Goal: Task Accomplishment & Management: Manage account settings

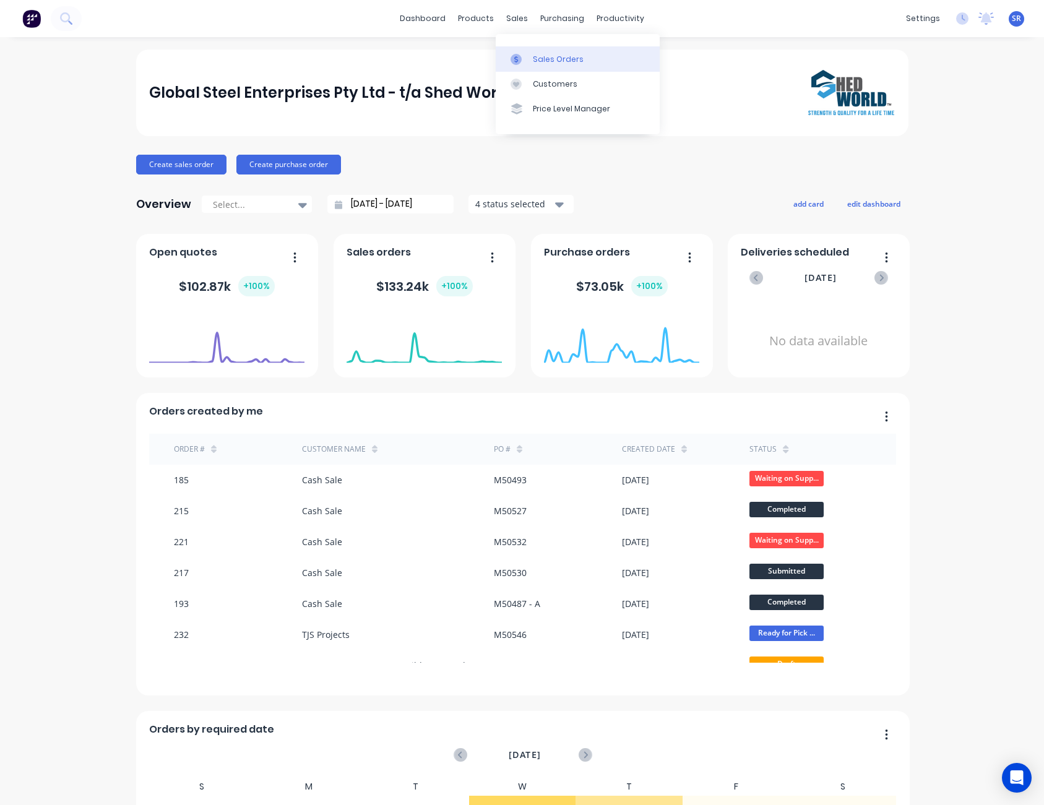
click at [558, 54] on div "Sales Orders" at bounding box center [558, 59] width 51 height 11
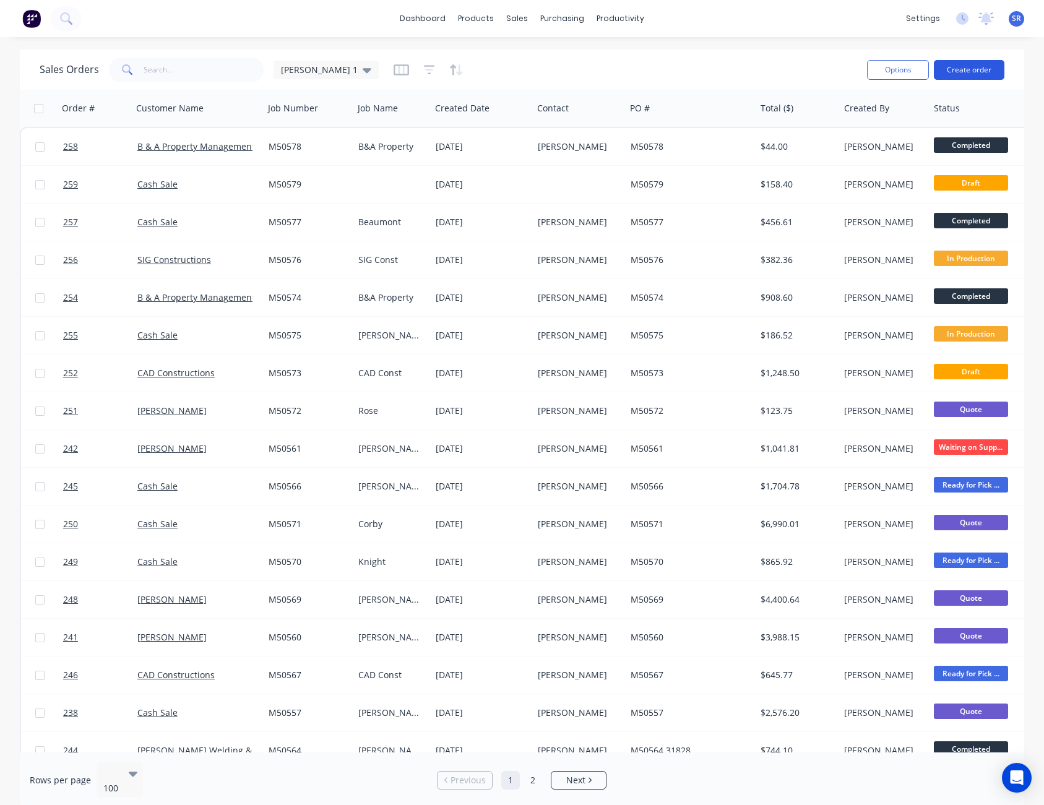
click at [977, 71] on button "Create order" at bounding box center [968, 70] width 71 height 20
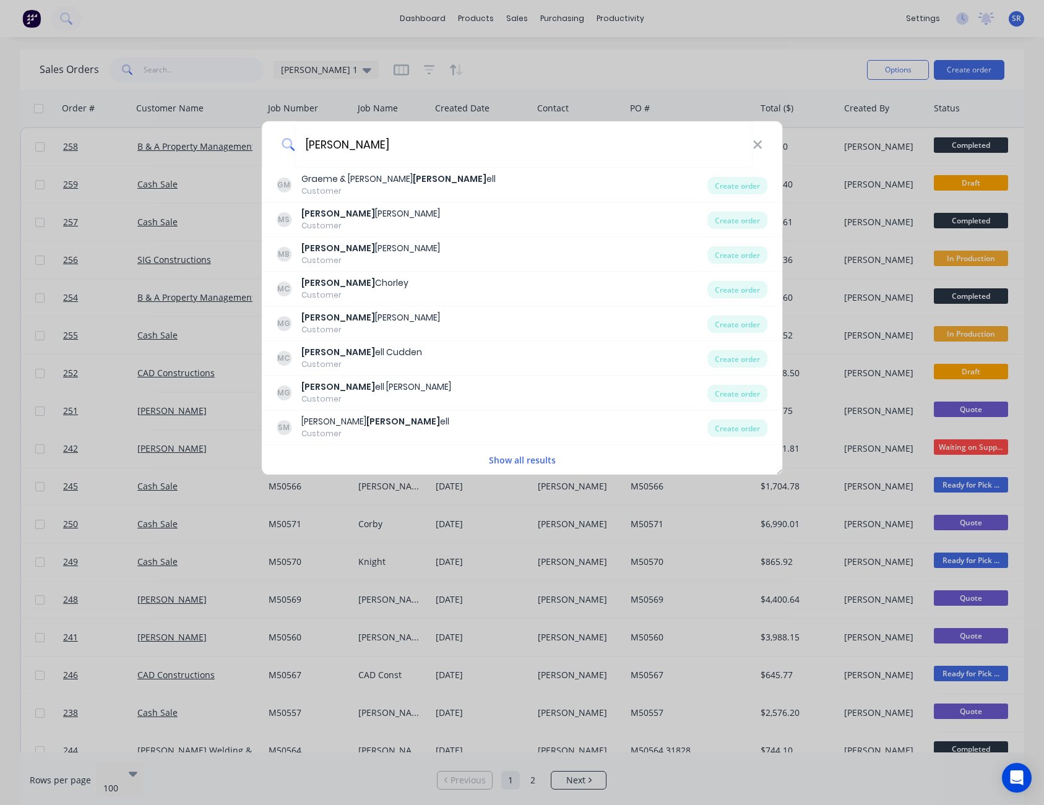
type input "[PERSON_NAME]"
click at [520, 461] on button "Show all results" at bounding box center [522, 460] width 74 height 14
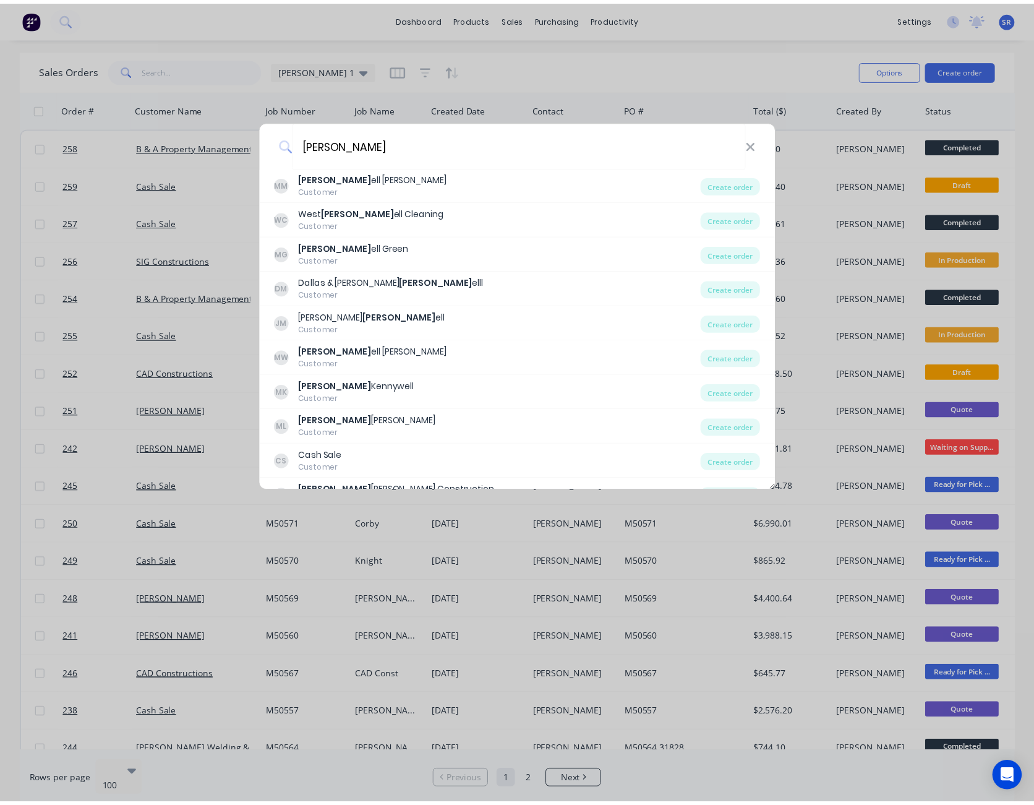
scroll to position [1113, 0]
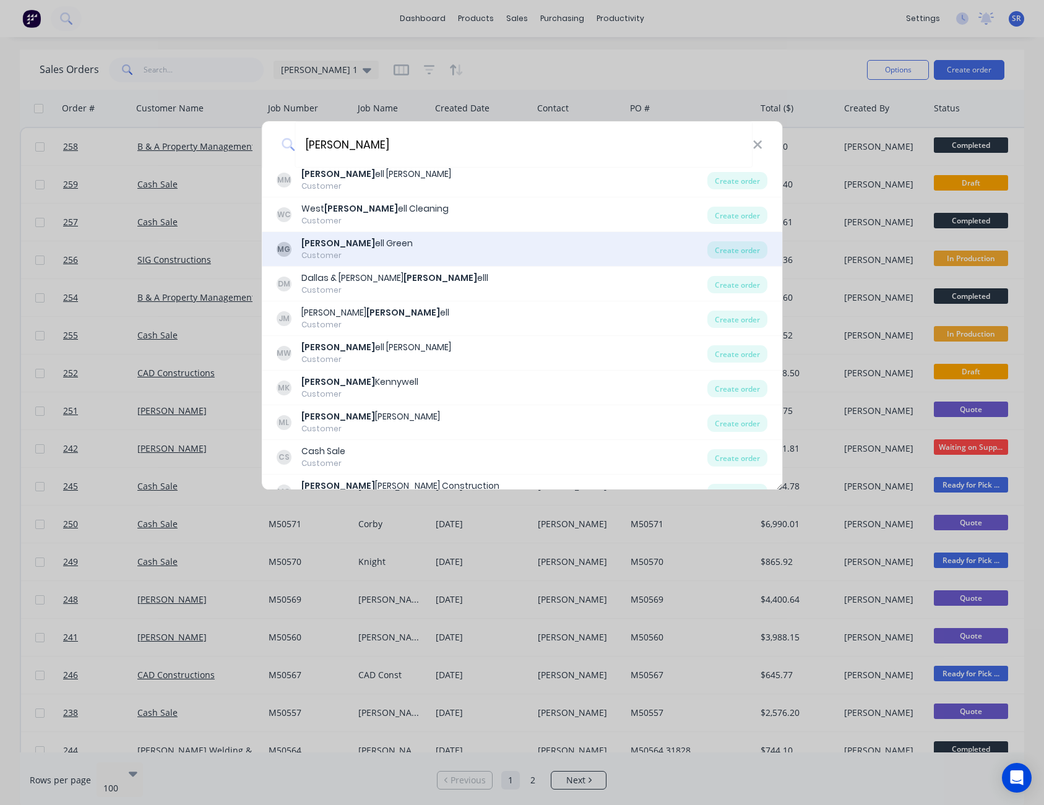
click at [342, 244] on div "[PERSON_NAME]" at bounding box center [356, 243] width 111 height 13
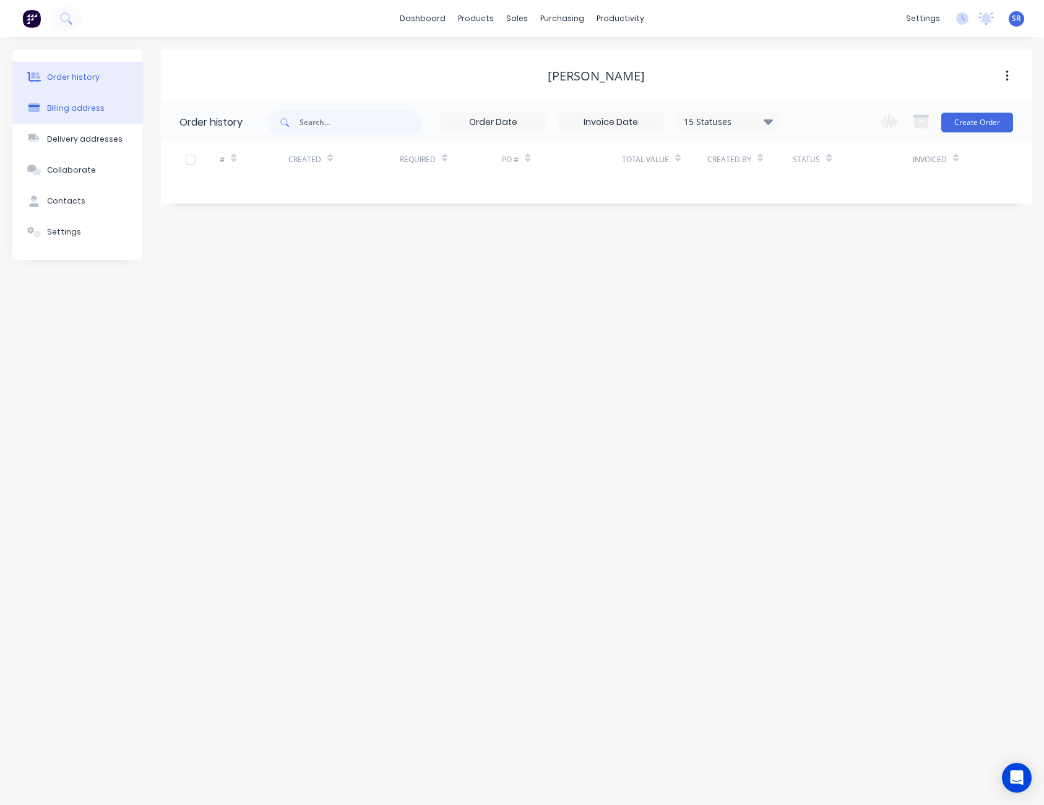
click at [93, 110] on div "Billing address" at bounding box center [76, 108] width 58 height 11
select select "AU"
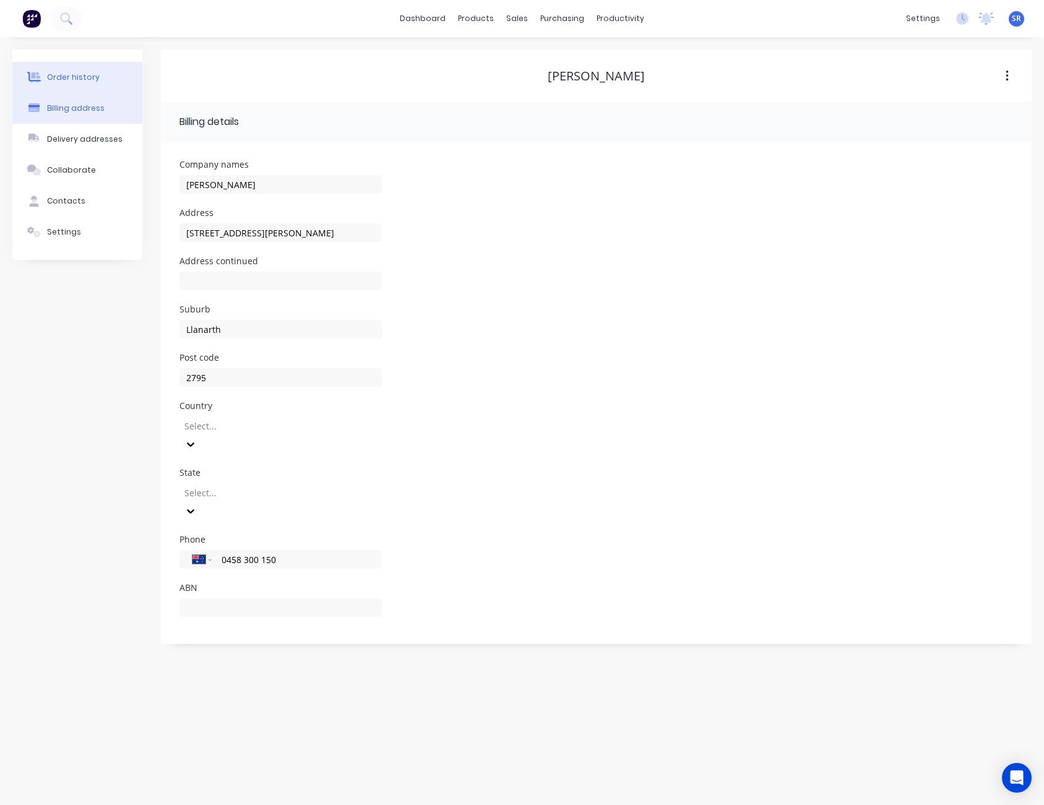
click at [61, 80] on div "Order history" at bounding box center [73, 77] width 53 height 11
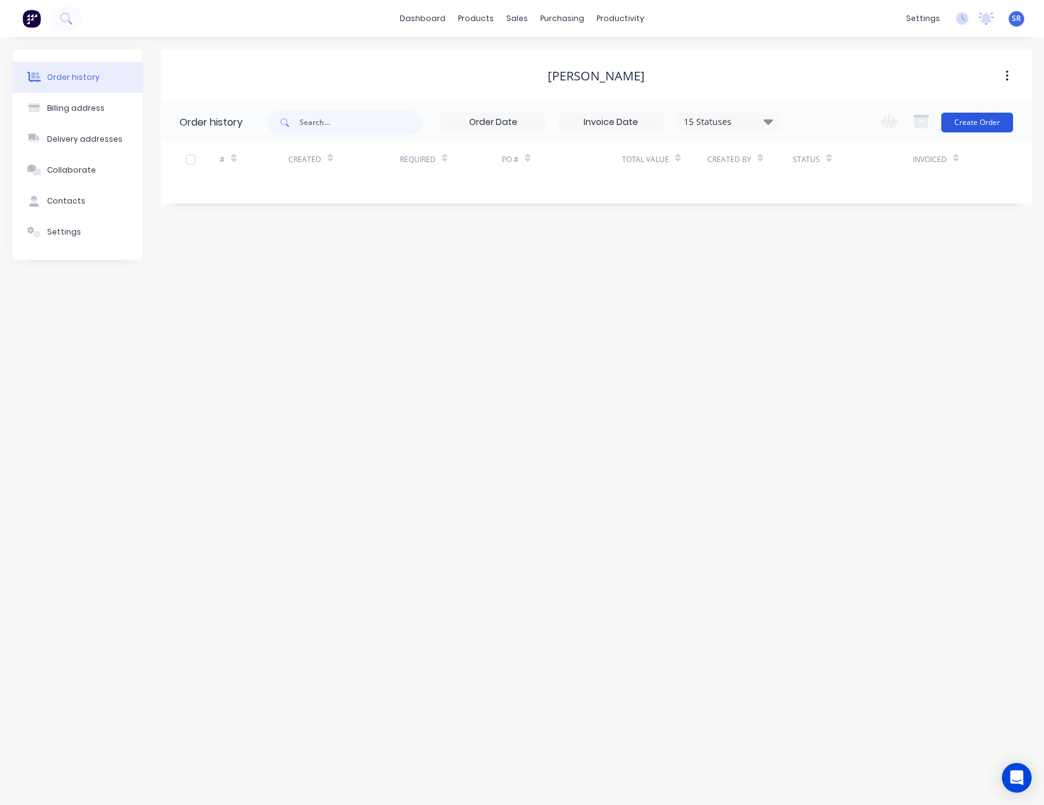
click at [982, 126] on button "Create Order" at bounding box center [977, 123] width 72 height 20
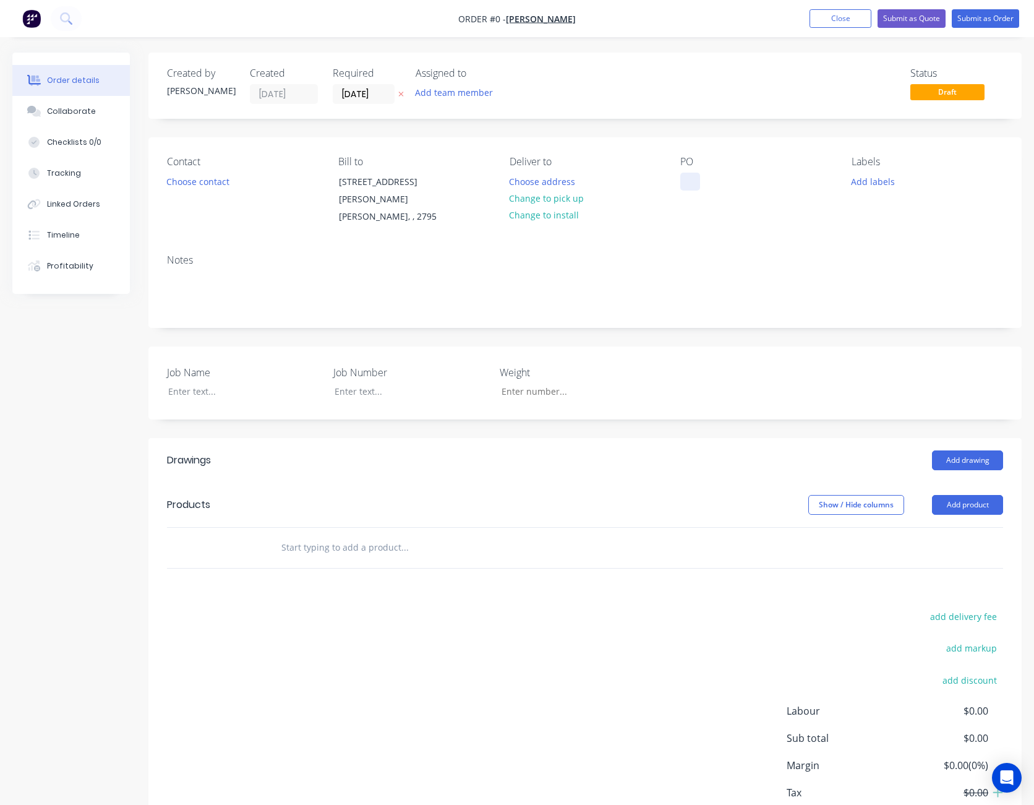
click at [693, 181] on div at bounding box center [690, 182] width 20 height 18
click at [210, 380] on div "Order details Collaborate Checklists 0/0 Tracking Linked Orders Timeline Profit…" at bounding box center [517, 468] width 1034 height 831
click at [726, 181] on div "M50550" at bounding box center [706, 182] width 53 height 18
click at [379, 382] on div "M50550" at bounding box center [402, 391] width 155 height 18
click at [971, 450] on button "Add drawing" at bounding box center [967, 460] width 71 height 20
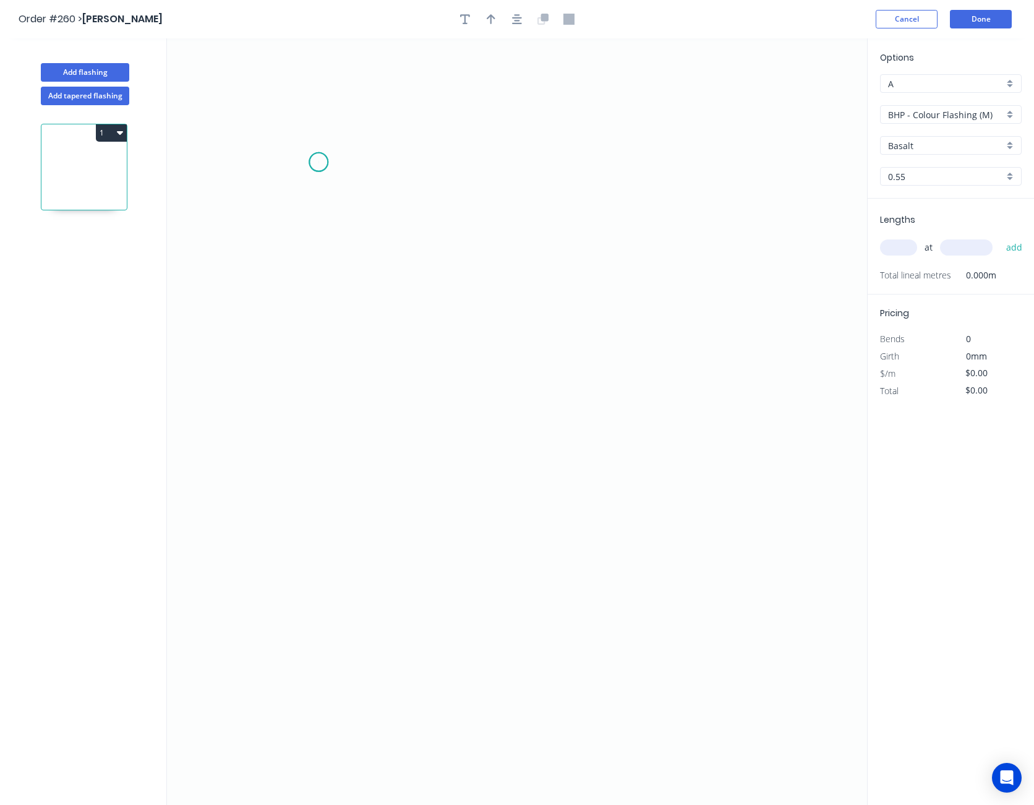
click at [319, 162] on icon "0" at bounding box center [517, 421] width 700 height 766
click at [367, 390] on icon "0" at bounding box center [517, 421] width 700 height 766
click at [723, 445] on icon "0 ?" at bounding box center [517, 421] width 700 height 766
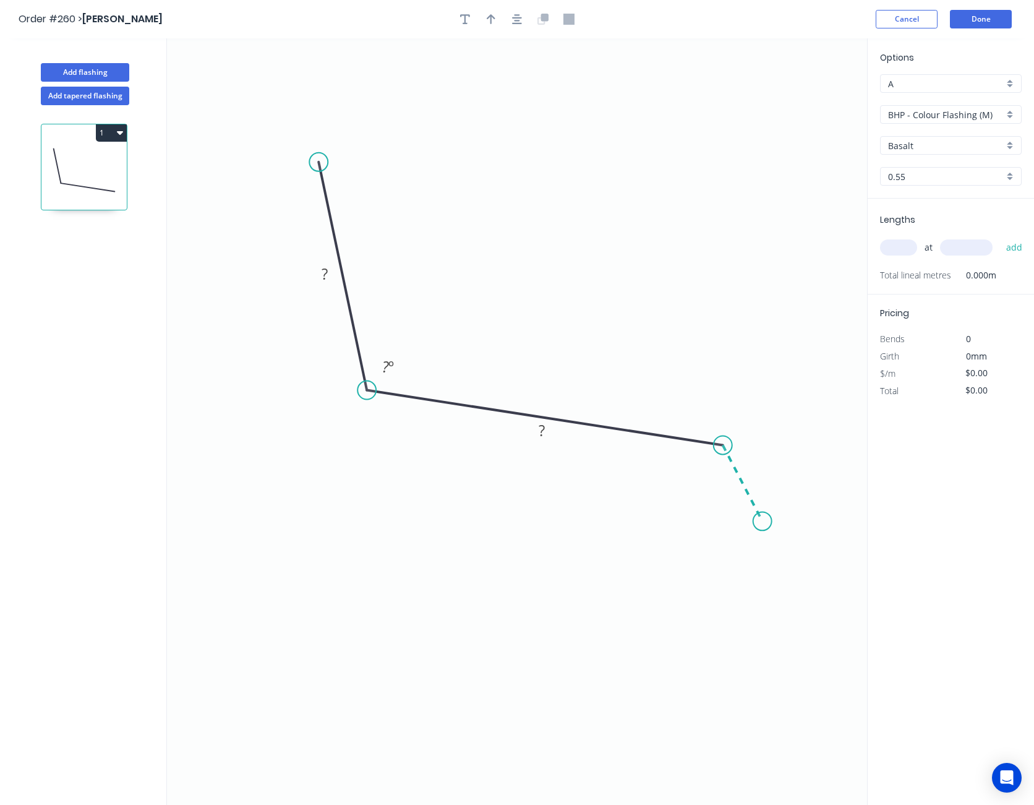
click at [763, 521] on icon "0 ? ? ? º" at bounding box center [517, 421] width 700 height 766
click at [736, 497] on icon "0 ? ? ? ? º ? º" at bounding box center [517, 421] width 700 height 766
click at [736, 497] on circle at bounding box center [736, 494] width 19 height 19
click at [741, 525] on rect at bounding box center [736, 515] width 25 height 17
type input "$14.86"
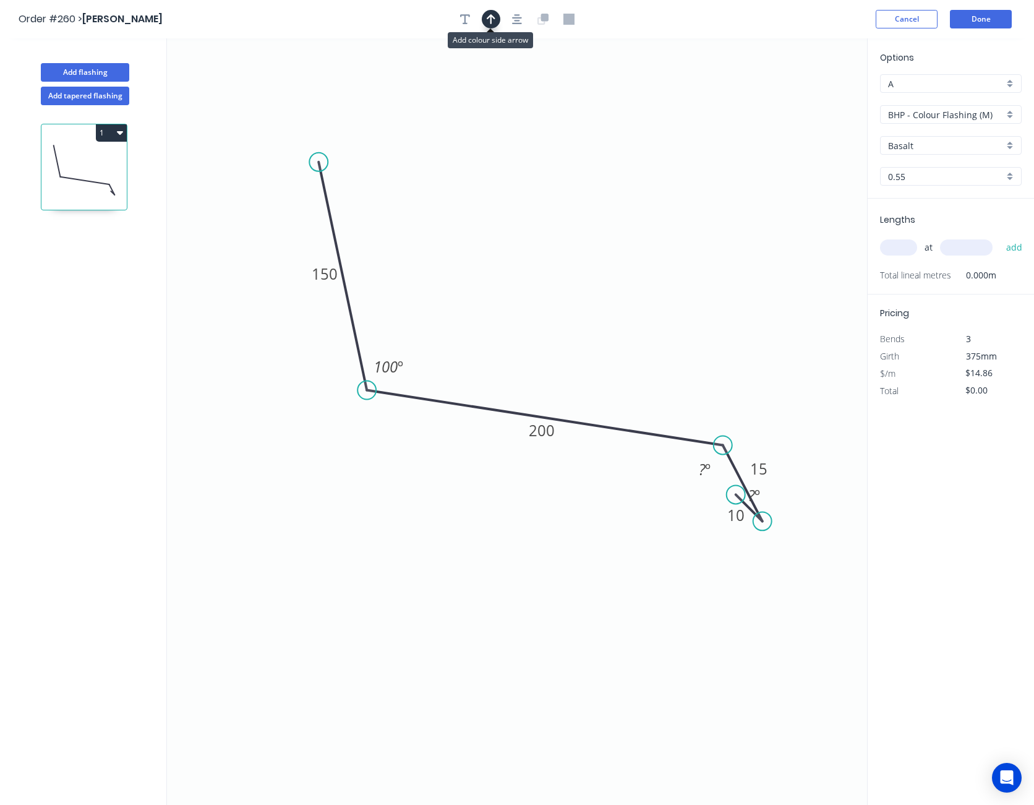
click at [494, 23] on icon "button" at bounding box center [491, 19] width 9 height 11
drag, startPoint x: 803, startPoint y: 98, endPoint x: 526, endPoint y: 213, distance: 299.3
click at [526, 213] on icon at bounding box center [526, 199] width 11 height 40
drag, startPoint x: 526, startPoint y: 213, endPoint x: 528, endPoint y: 239, distance: 26.0
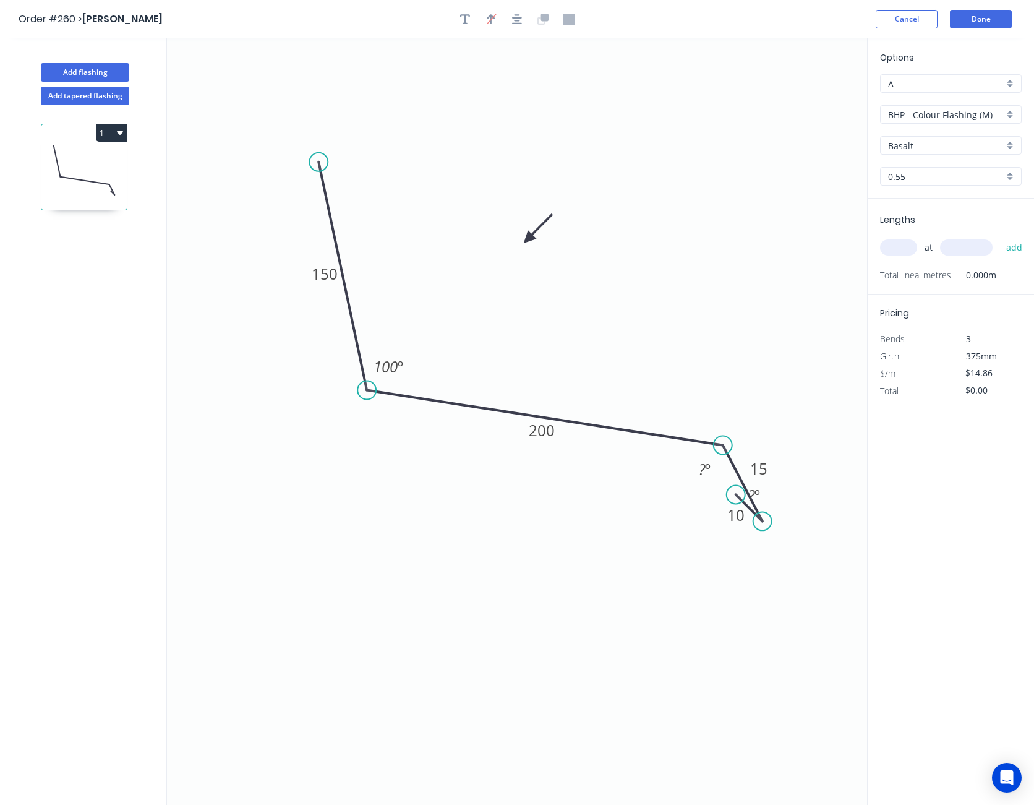
click at [528, 239] on icon at bounding box center [538, 229] width 36 height 36
click at [933, 114] on input "BHP - Colour Flashing (M)" at bounding box center [946, 114] width 116 height 13
click at [933, 178] on div "SW - Colour Flashing" at bounding box center [951, 182] width 140 height 22
type input "SW - Colour Flashing"
click at [938, 146] on input "Basalt" at bounding box center [946, 145] width 116 height 13
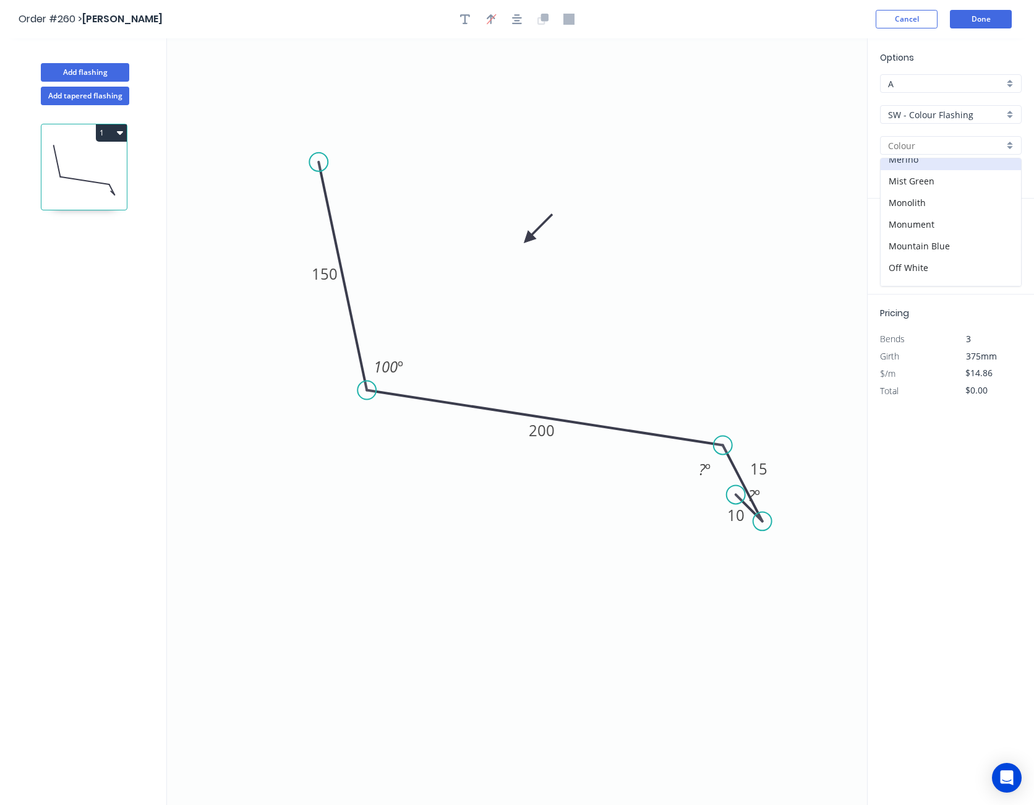
scroll to position [247, 0]
click at [933, 265] on div "Off White" at bounding box center [951, 268] width 140 height 22
type input "Off White"
click at [899, 244] on input "text" at bounding box center [898, 247] width 37 height 16
type input "2"
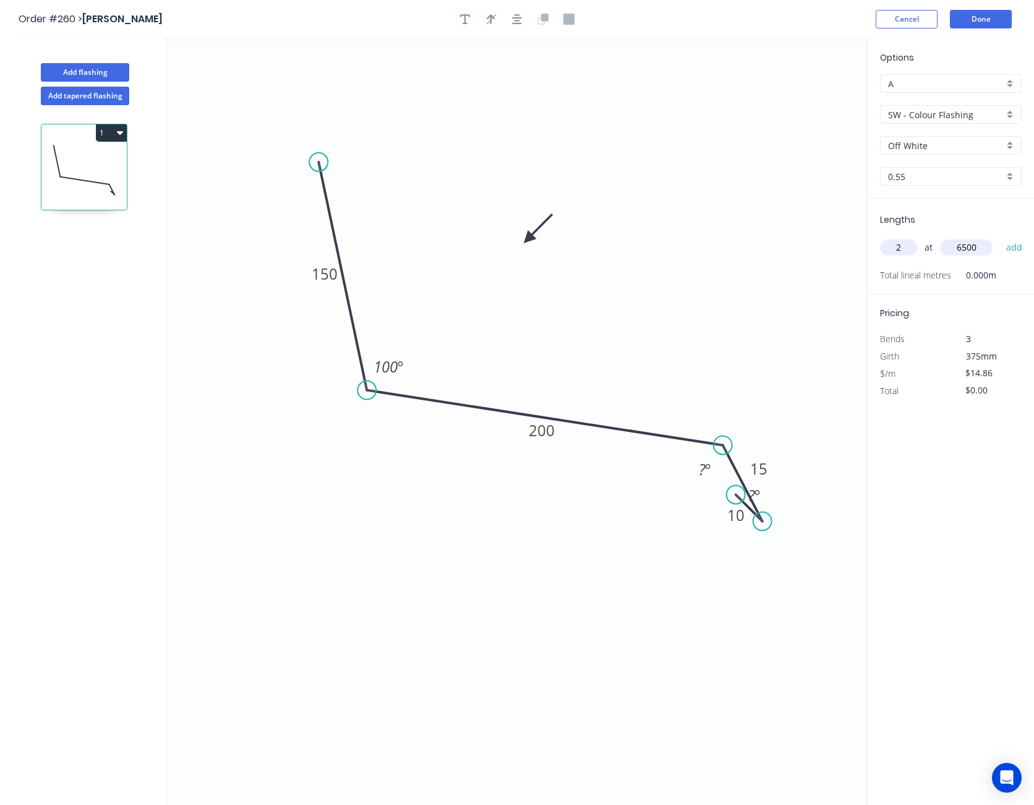
type input "6500"
click at [1000, 237] on button "add" at bounding box center [1014, 247] width 29 height 21
type input "$193.18"
click at [979, 389] on input "$14.86" at bounding box center [987, 390] width 42 height 17
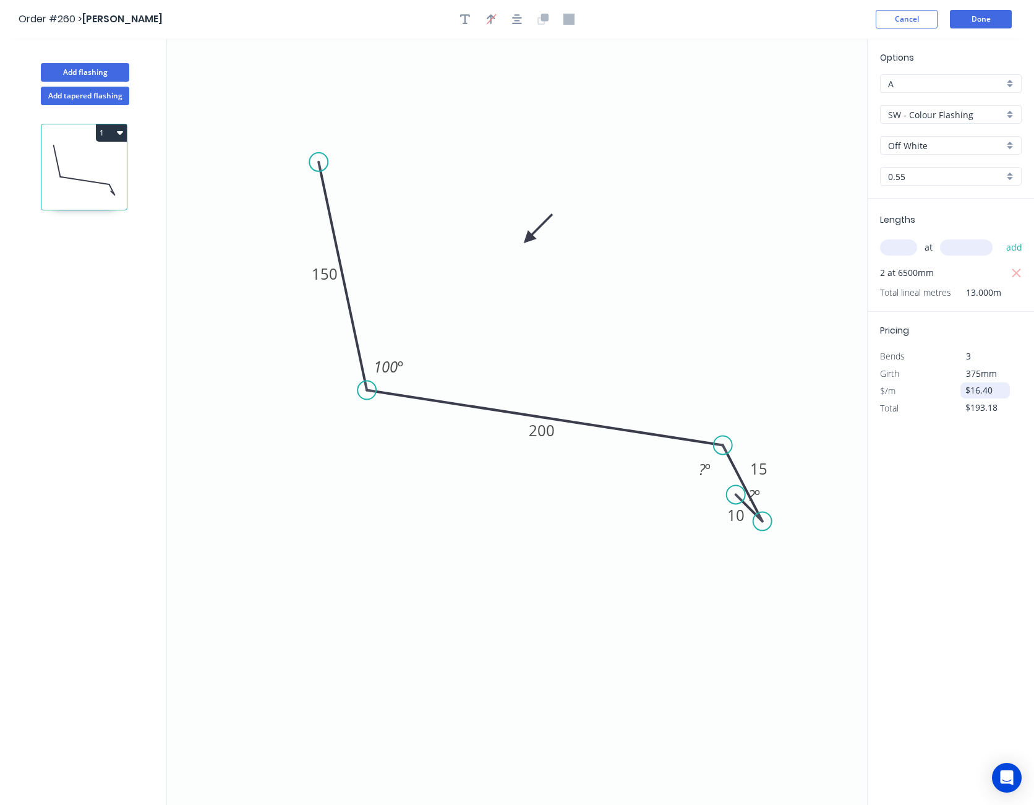
type input "$16.40"
type input "$213.20"
click at [993, 19] on button "Done" at bounding box center [981, 19] width 62 height 19
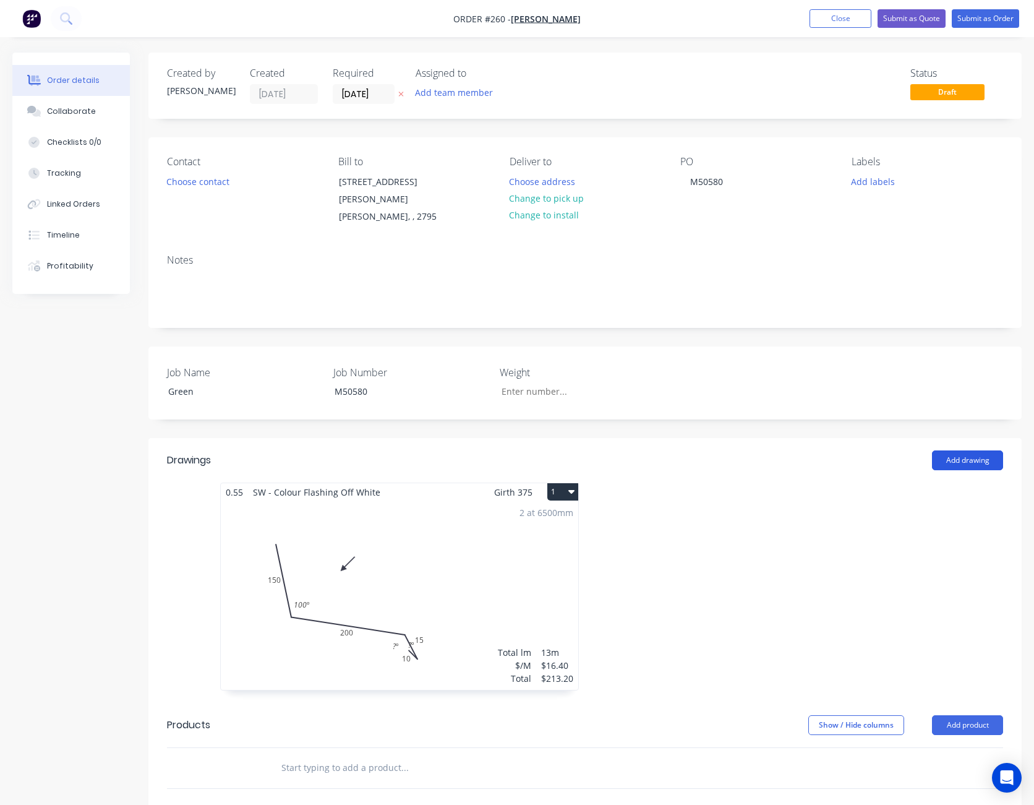
click at [975, 450] on button "Add drawing" at bounding box center [967, 460] width 71 height 20
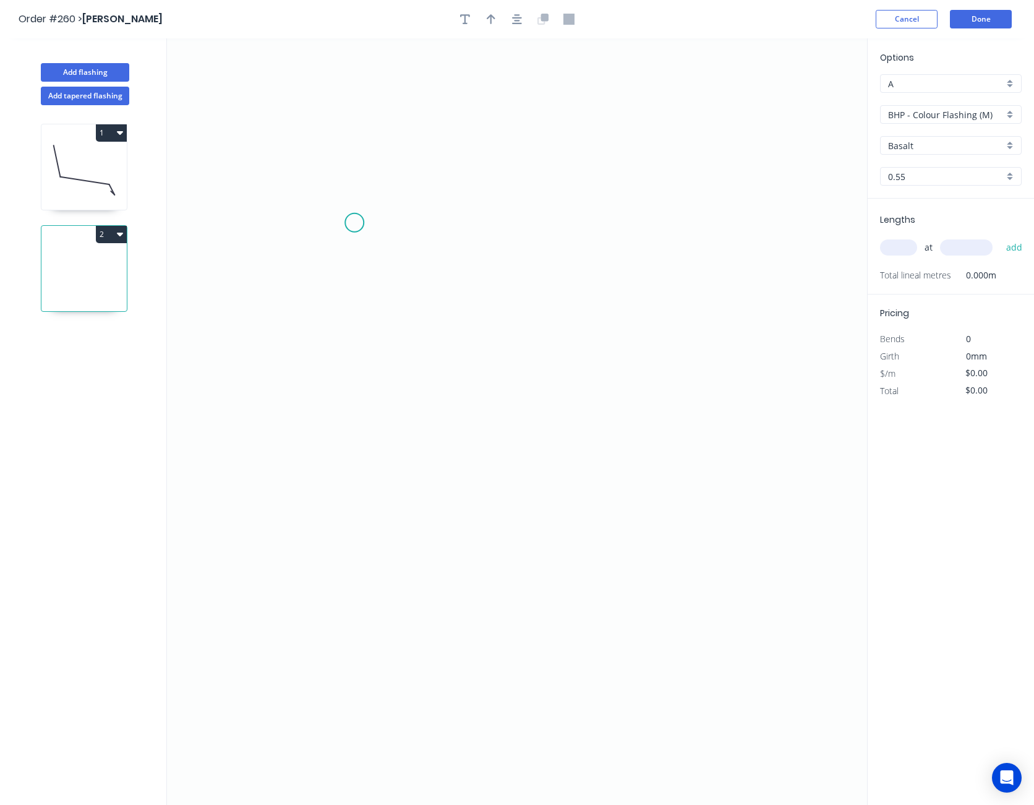
click at [354, 223] on icon "0" at bounding box center [517, 421] width 700 height 766
click at [360, 426] on icon "0" at bounding box center [517, 421] width 700 height 766
click at [640, 429] on icon "0 ?" at bounding box center [517, 421] width 700 height 766
click at [684, 469] on icon at bounding box center [662, 447] width 44 height 44
click at [646, 453] on icon at bounding box center [664, 460] width 37 height 17
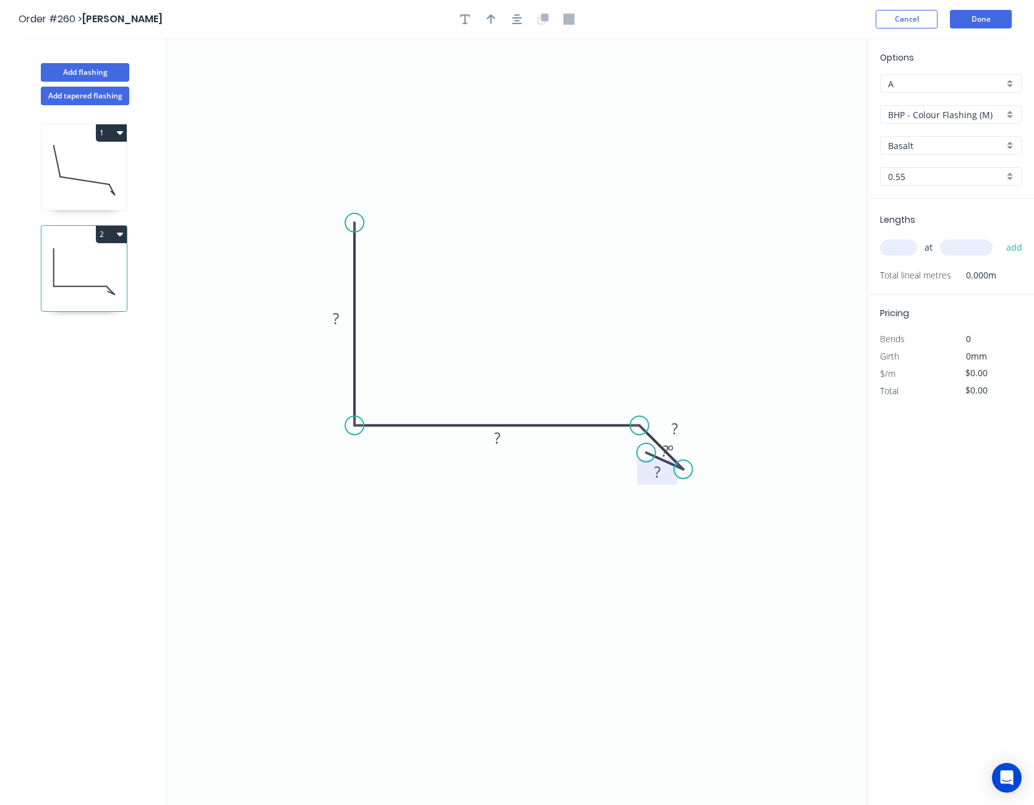
click at [656, 471] on tspan "?" at bounding box center [657, 471] width 6 height 20
type input "$14.86"
click at [494, 19] on icon "button" at bounding box center [491, 19] width 9 height 11
drag, startPoint x: 802, startPoint y: 94, endPoint x: 570, endPoint y: 246, distance: 277.1
click at [570, 246] on icon "0 150 200 15 15 ? º" at bounding box center [517, 421] width 700 height 766
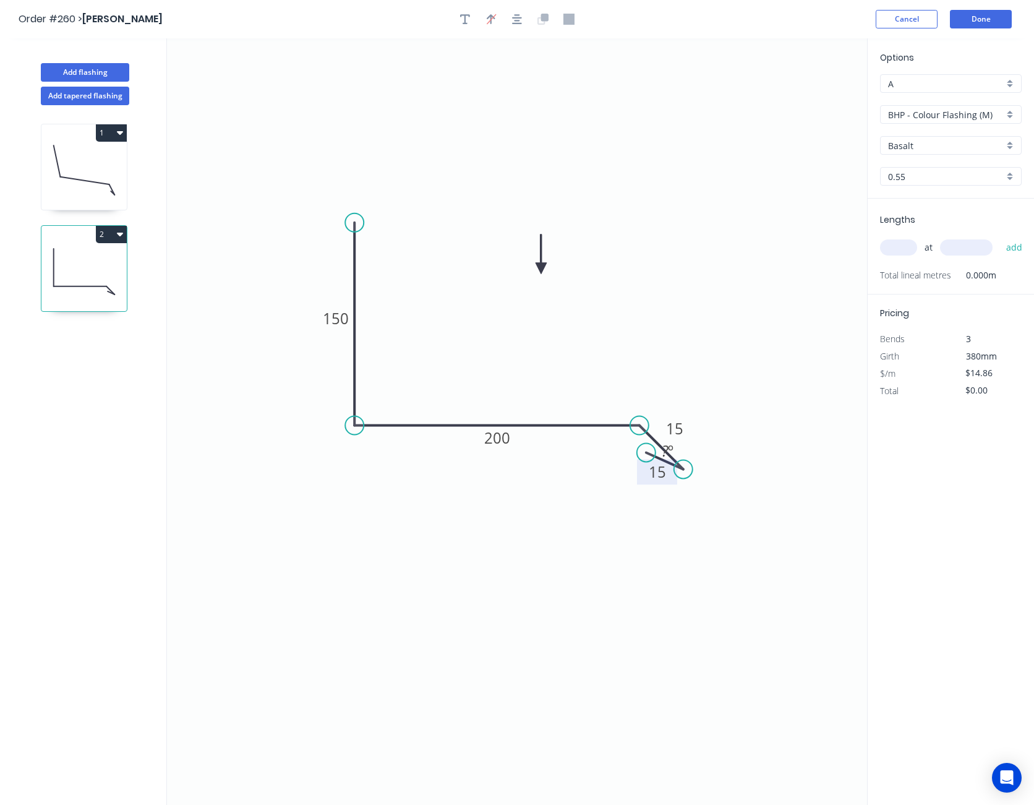
drag, startPoint x: 804, startPoint y: 98, endPoint x: 530, endPoint y: 268, distance: 323.1
click at [536, 268] on icon at bounding box center [541, 254] width 11 height 40
click at [530, 268] on icon at bounding box center [528, 254] width 11 height 40
click at [463, 20] on icon "button" at bounding box center [465, 19] width 10 height 11
click at [225, 85] on textarea at bounding box center [247, 87] width 100 height 46
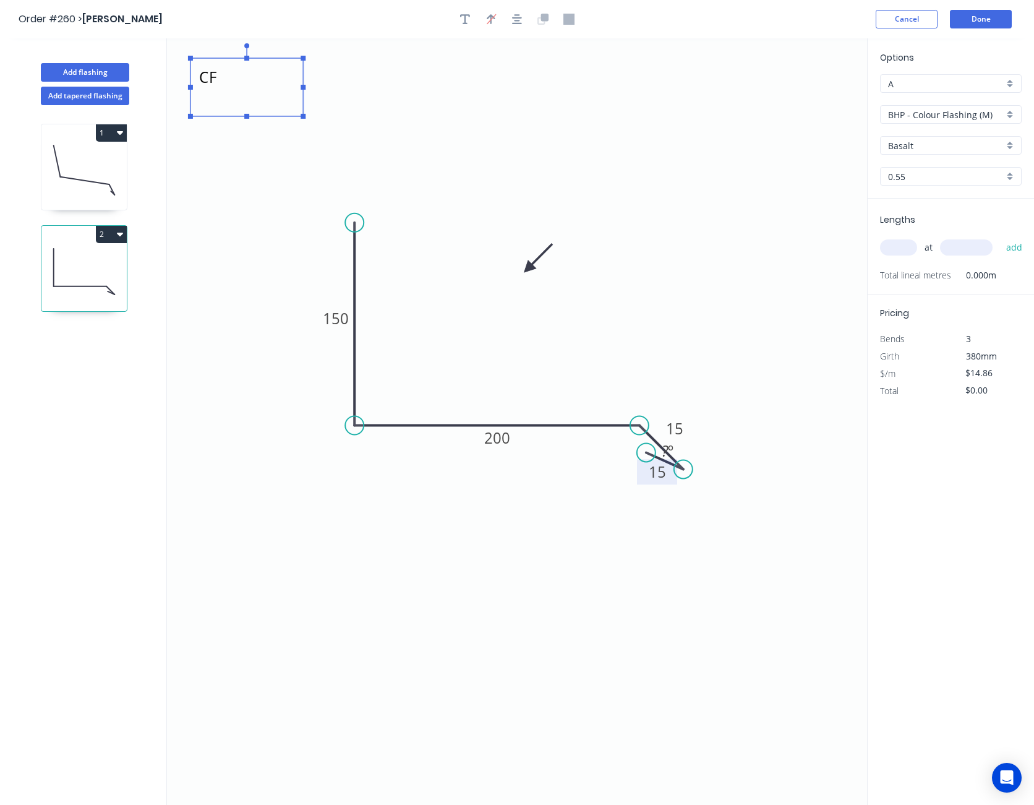
type textarea "CF"
click at [251, 165] on icon "CF 150 200 15 15 ? º" at bounding box center [517, 421] width 700 height 766
drag, startPoint x: 247, startPoint y: 96, endPoint x: 762, endPoint y: 515, distance: 663.9
click at [762, 515] on textarea "CF" at bounding box center [761, 507] width 100 height 46
click at [792, 390] on icon "CF 150 200 15 15 ? º" at bounding box center [517, 421] width 700 height 766
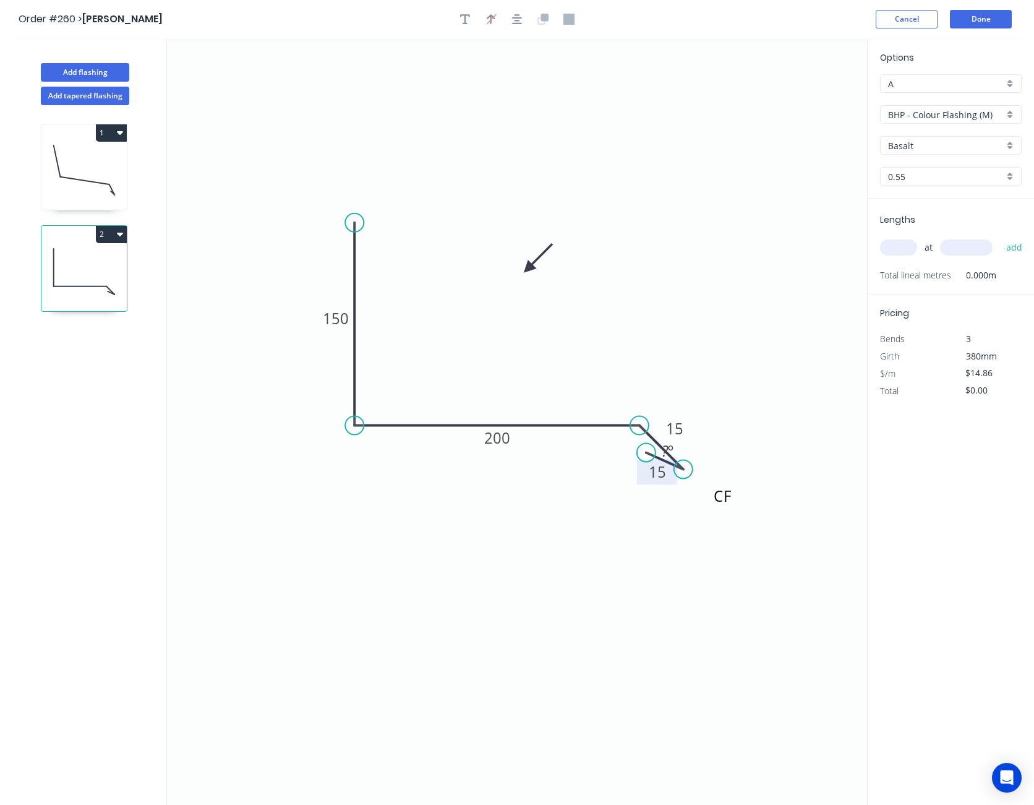
click at [932, 113] on input "BHP - Colour Flashing (M)" at bounding box center [946, 114] width 116 height 13
click at [927, 184] on div "SW - Colour Flashing" at bounding box center [951, 182] width 140 height 22
type input "SW - Colour Flashing"
click at [930, 145] on input "Basalt" at bounding box center [946, 145] width 116 height 13
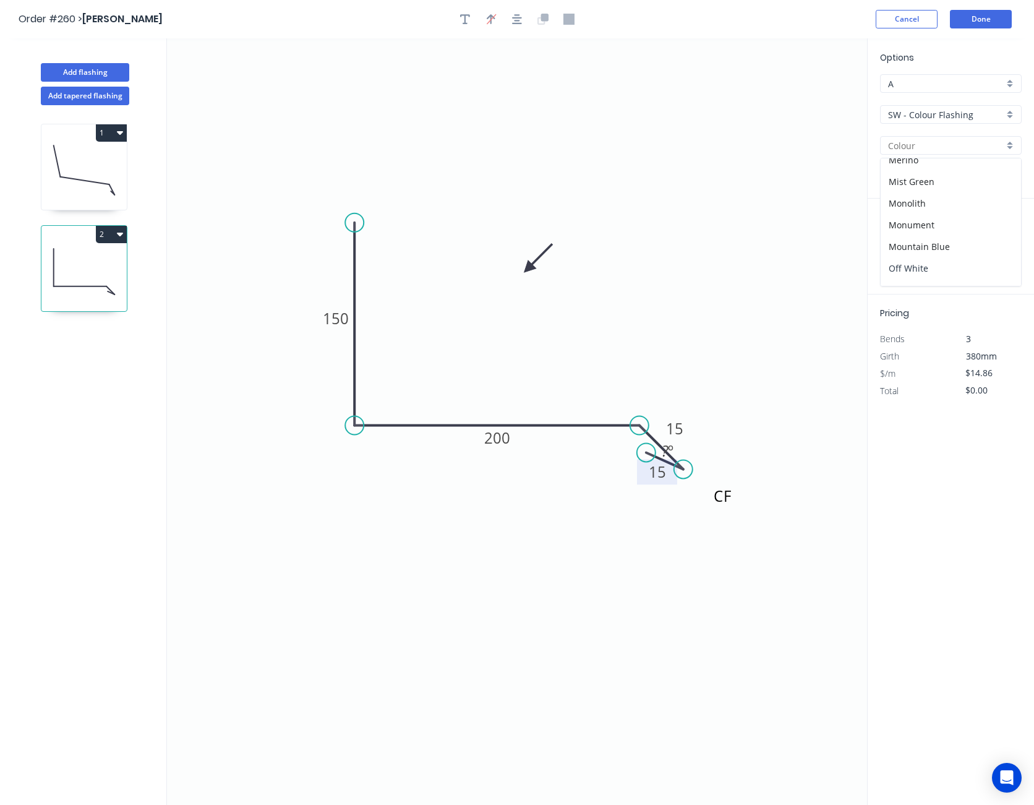
click at [930, 264] on div "Off White" at bounding box center [951, 268] width 140 height 22
type input "Off White"
click at [902, 251] on input "text" at bounding box center [898, 247] width 37 height 16
type input "2"
type input "5000"
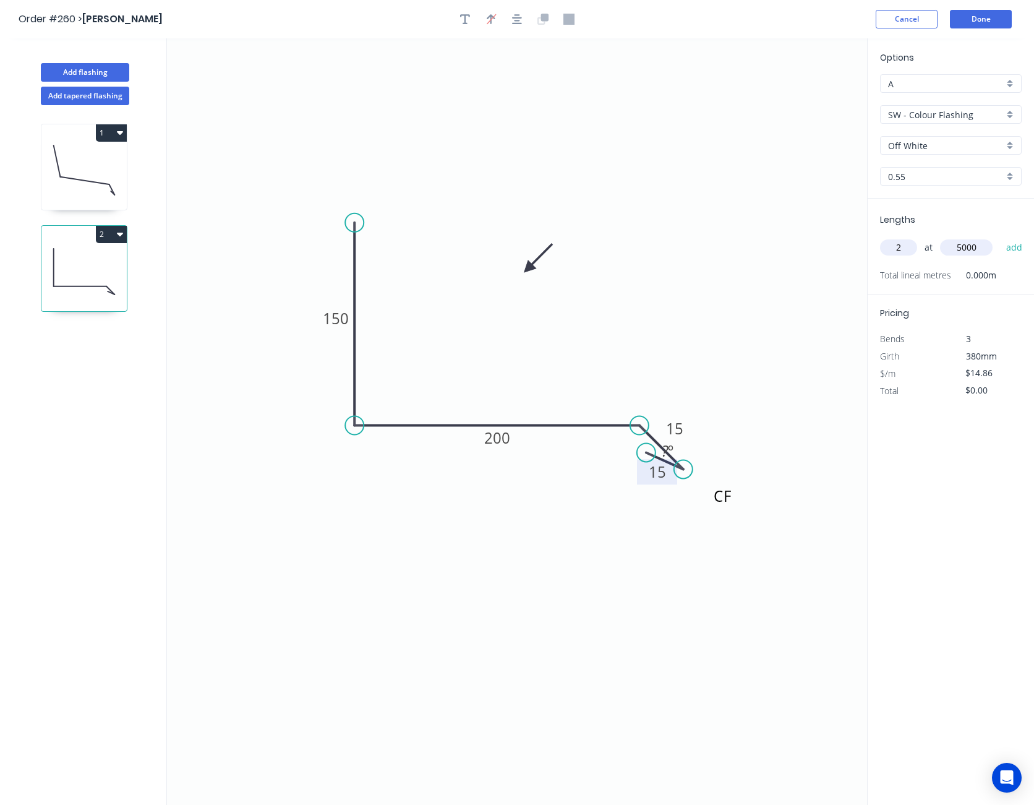
click at [1000, 237] on button "add" at bounding box center [1014, 247] width 29 height 21
type input "$148.60"
click at [985, 15] on button "Done" at bounding box center [981, 19] width 62 height 19
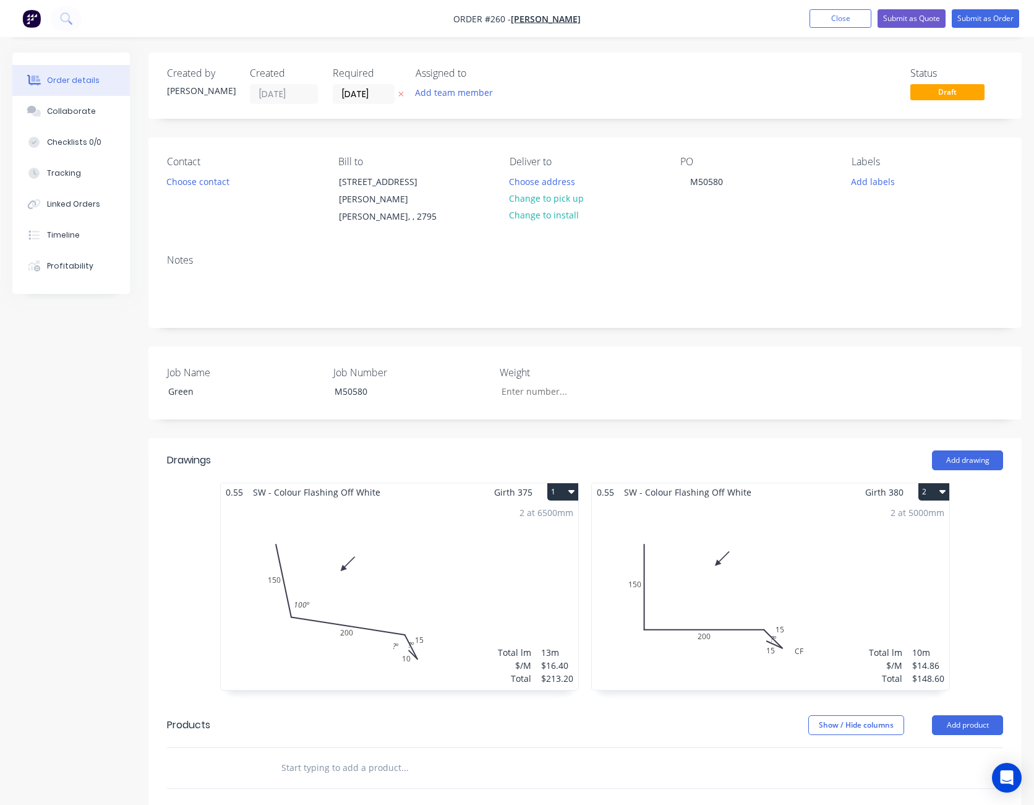
drag, startPoint x: 985, startPoint y: 15, endPoint x: 726, endPoint y: 25, distance: 259.4
click at [726, 25] on nav "Order #260 - [PERSON_NAME] Add product Close Submit as Quote Submit as Order" at bounding box center [517, 18] width 1034 height 37
click at [971, 450] on button "Add drawing" at bounding box center [967, 460] width 71 height 20
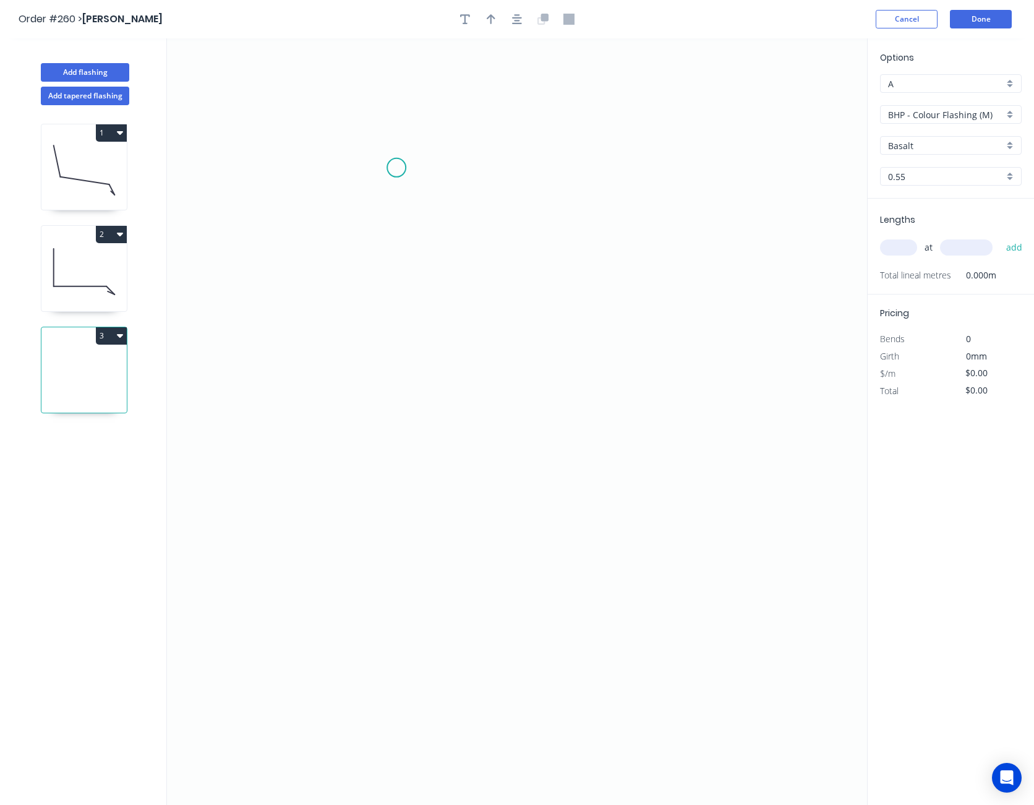
click at [397, 168] on icon "0" at bounding box center [517, 421] width 700 height 766
click at [396, 359] on icon "0" at bounding box center [517, 421] width 700 height 766
click at [603, 358] on icon "0 ?" at bounding box center [517, 421] width 700 height 766
click at [605, 411] on icon "0 ? ?" at bounding box center [517, 421] width 700 height 766
click at [570, 454] on icon "0 ? ? ?" at bounding box center [517, 421] width 700 height 766
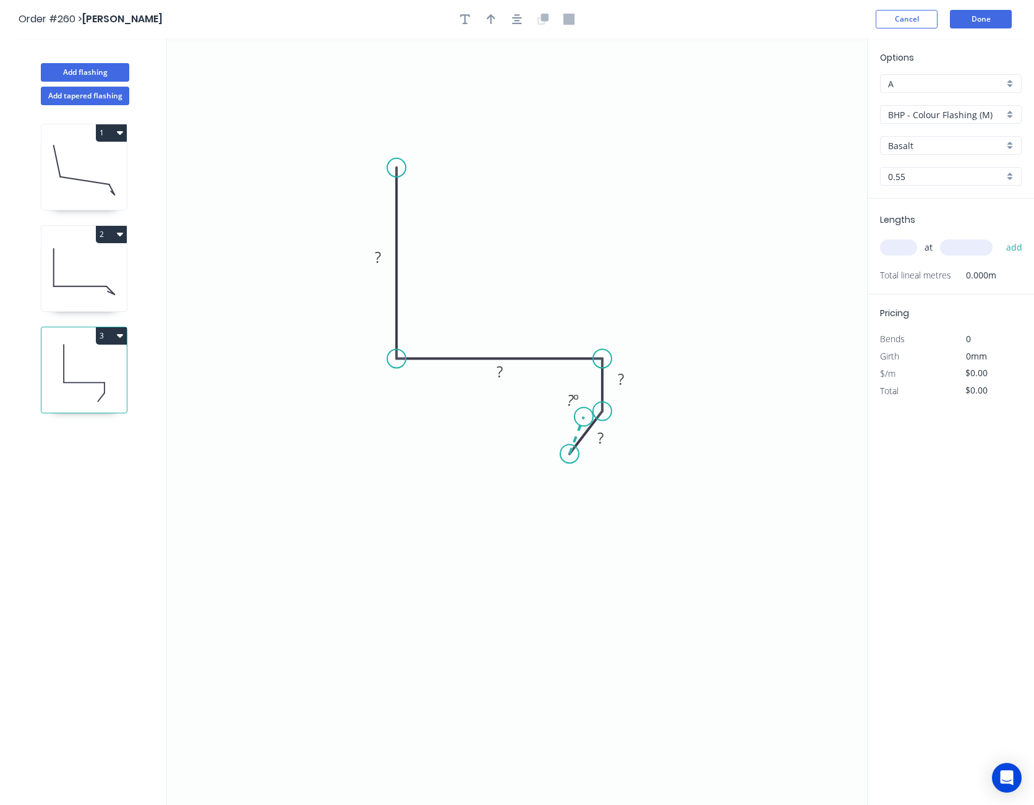
click at [584, 417] on icon at bounding box center [577, 435] width 14 height 37
click at [584, 417] on circle at bounding box center [584, 417] width 19 height 19
click at [561, 425] on tspan "?" at bounding box center [559, 423] width 6 height 20
type input "$15.36"
click at [493, 20] on icon "button" at bounding box center [491, 19] width 9 height 11
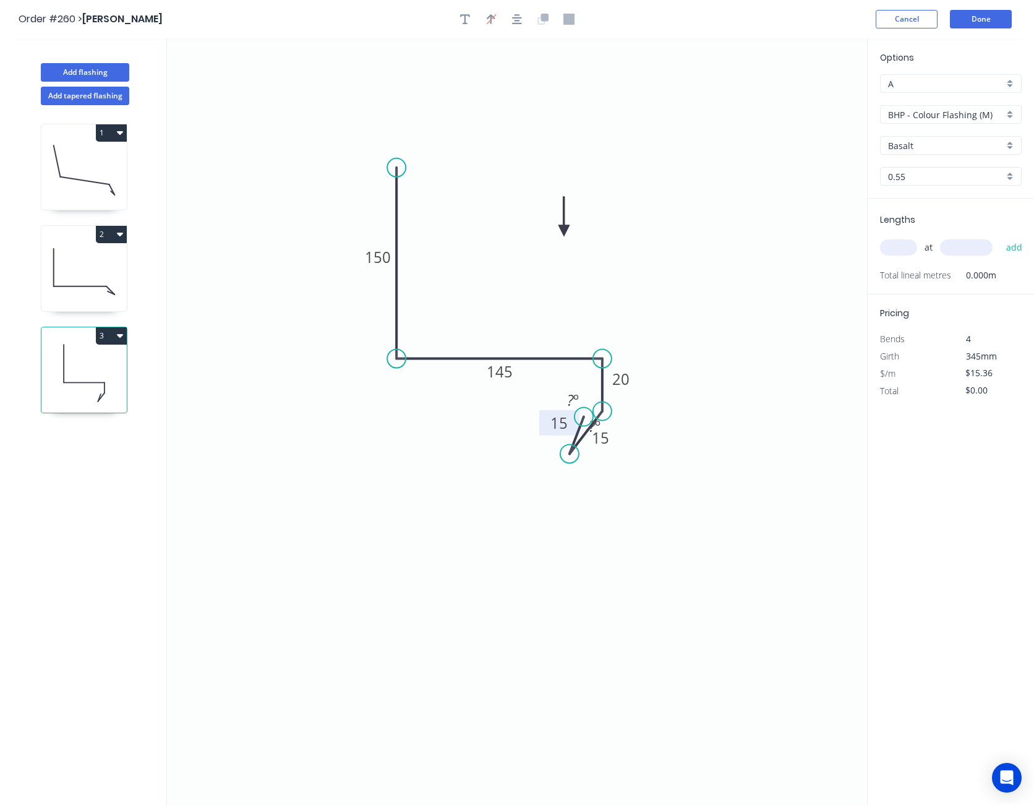
drag, startPoint x: 806, startPoint y: 97, endPoint x: 562, endPoint y: 232, distance: 278.6
click at [564, 231] on icon at bounding box center [564, 217] width 11 height 40
click at [562, 232] on icon at bounding box center [564, 217] width 11 height 40
click at [930, 111] on input "BHP - Colour Flashing (M)" at bounding box center [946, 114] width 116 height 13
click at [922, 174] on div "SW - Colour Flashing" at bounding box center [951, 182] width 140 height 22
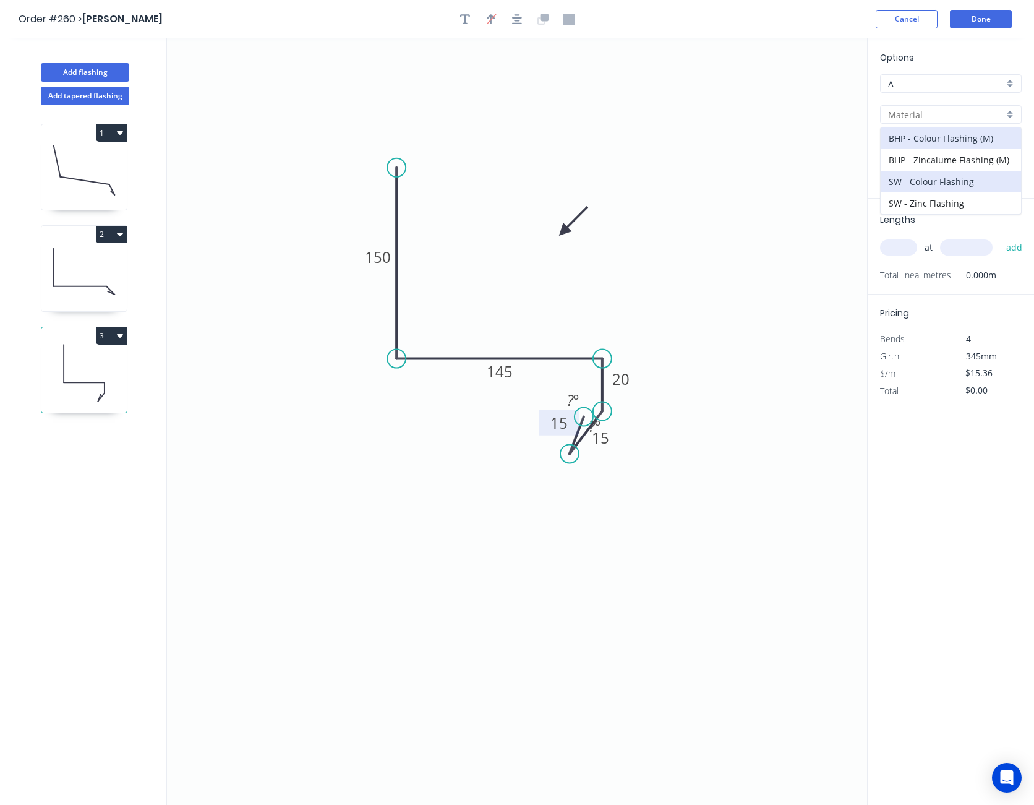
type input "SW - Colour Flashing"
click at [929, 146] on input "Basalt" at bounding box center [946, 145] width 116 height 13
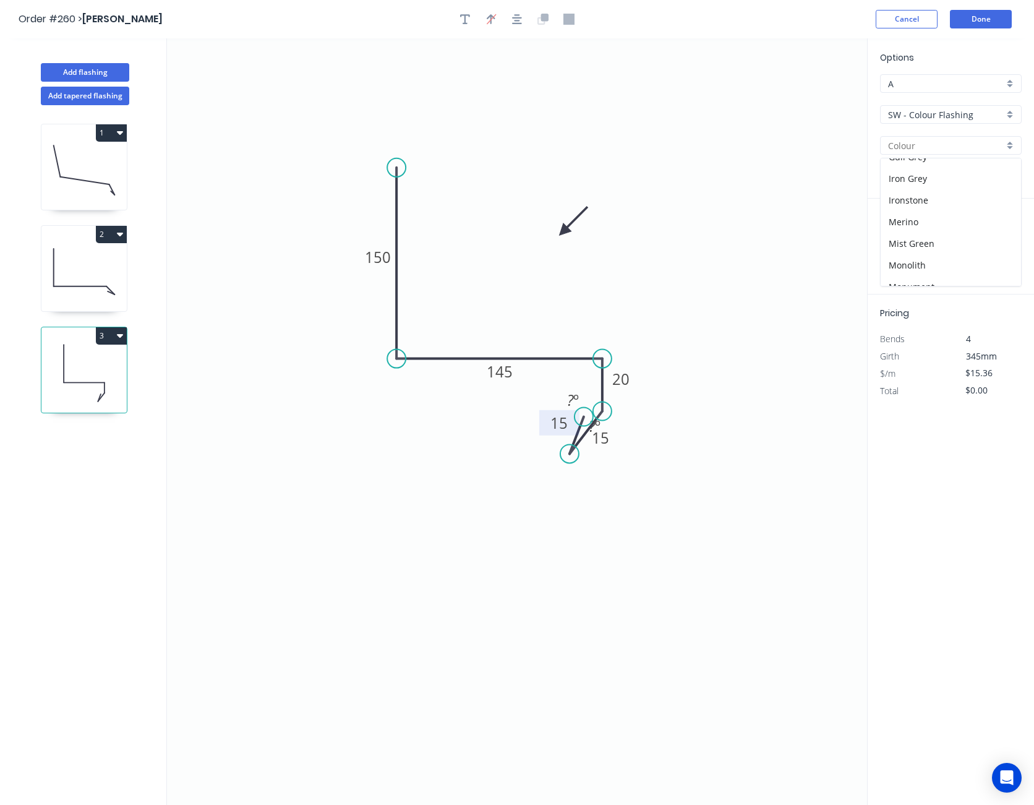
scroll to position [247, 0]
click at [924, 265] on div "Off White" at bounding box center [951, 268] width 140 height 22
type input "Off White"
click at [900, 243] on input "text" at bounding box center [898, 247] width 37 height 16
type input "2"
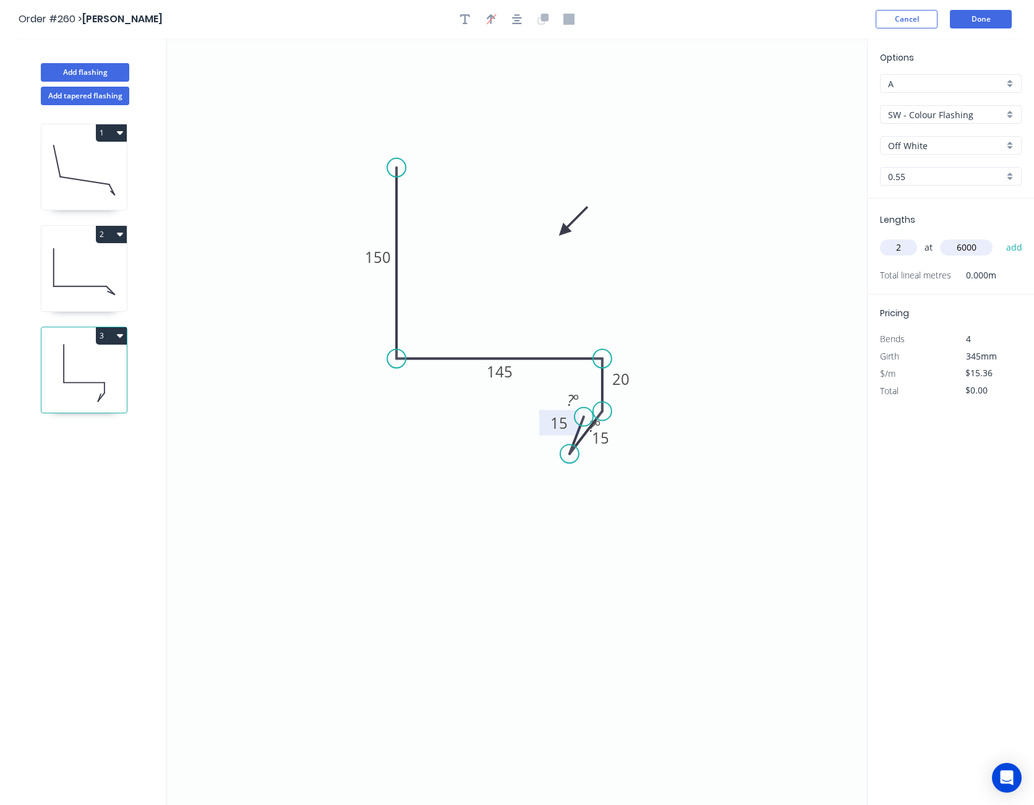
type input "6000"
click at [1000, 237] on button "add" at bounding box center [1014, 247] width 29 height 21
type input "$184.32"
type input "2"
type input "4000"
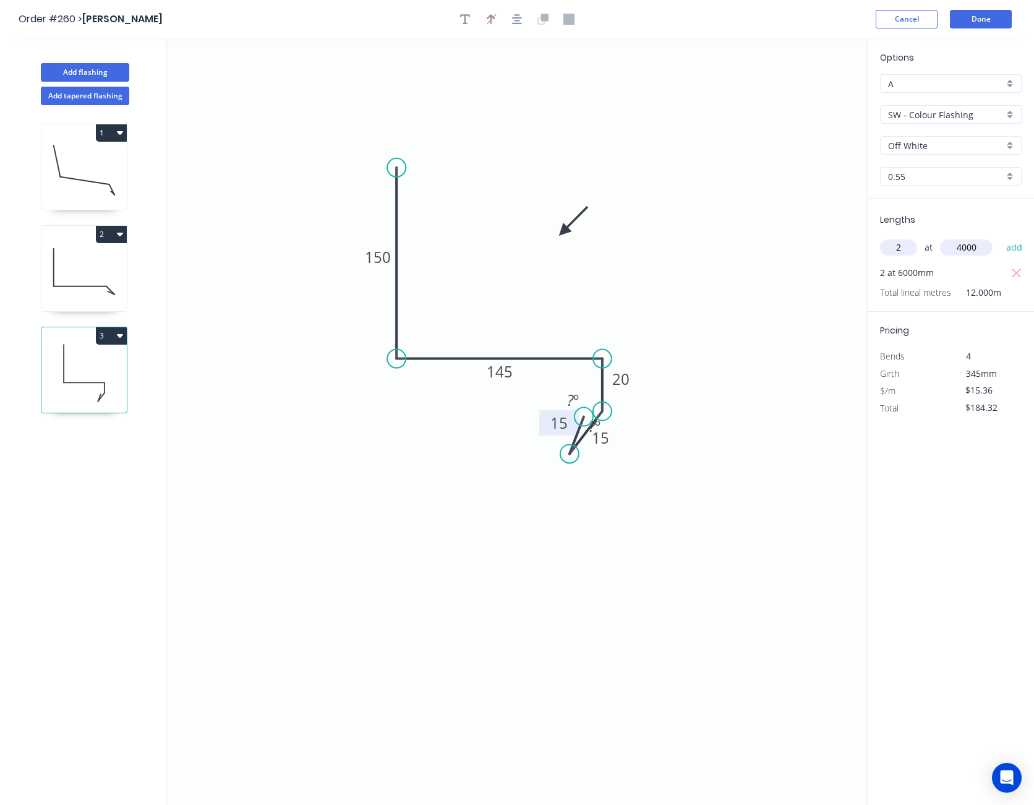
click at [1000, 237] on button "add" at bounding box center [1014, 247] width 29 height 21
type input "$307.20"
click at [988, 408] on input "$15.36" at bounding box center [987, 407] width 42 height 17
type input "$17.00"
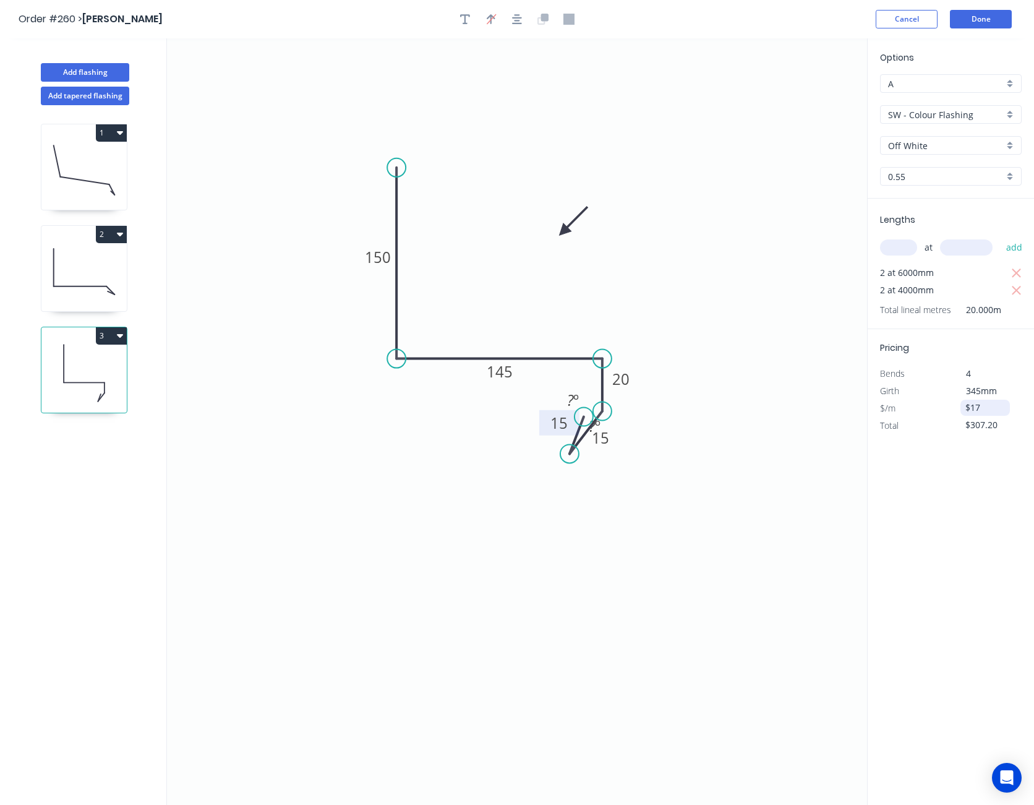
type input "$340.00"
click at [982, 12] on button "Done" at bounding box center [981, 19] width 62 height 19
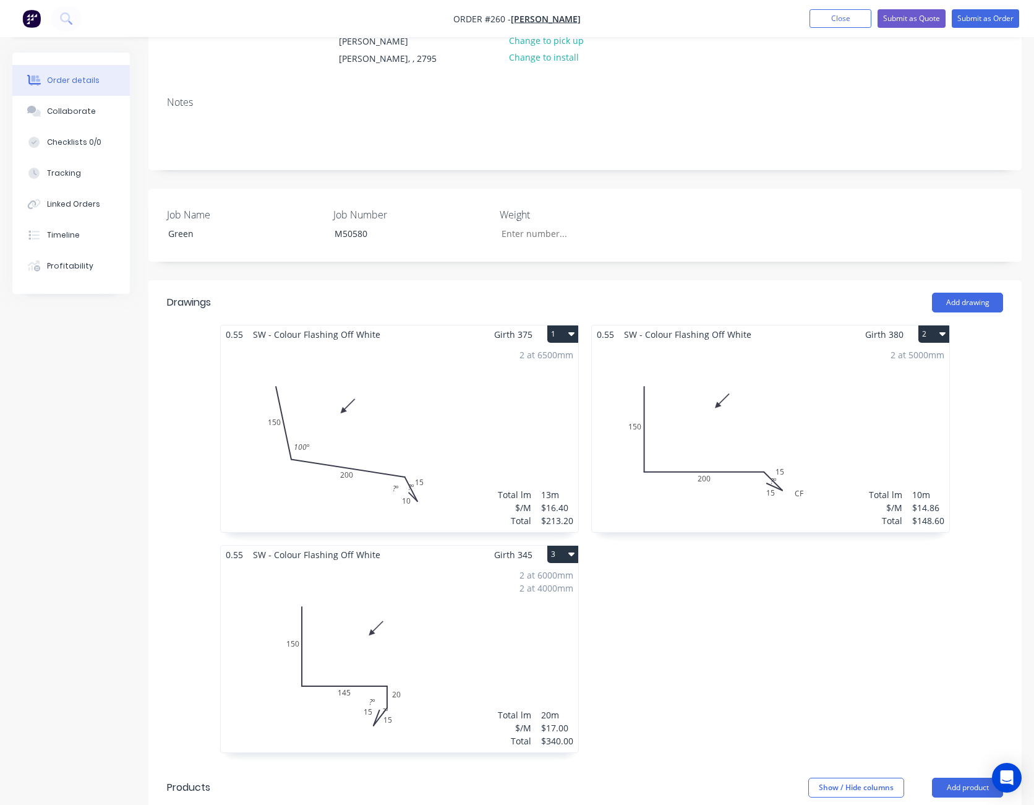
scroll to position [186, 0]
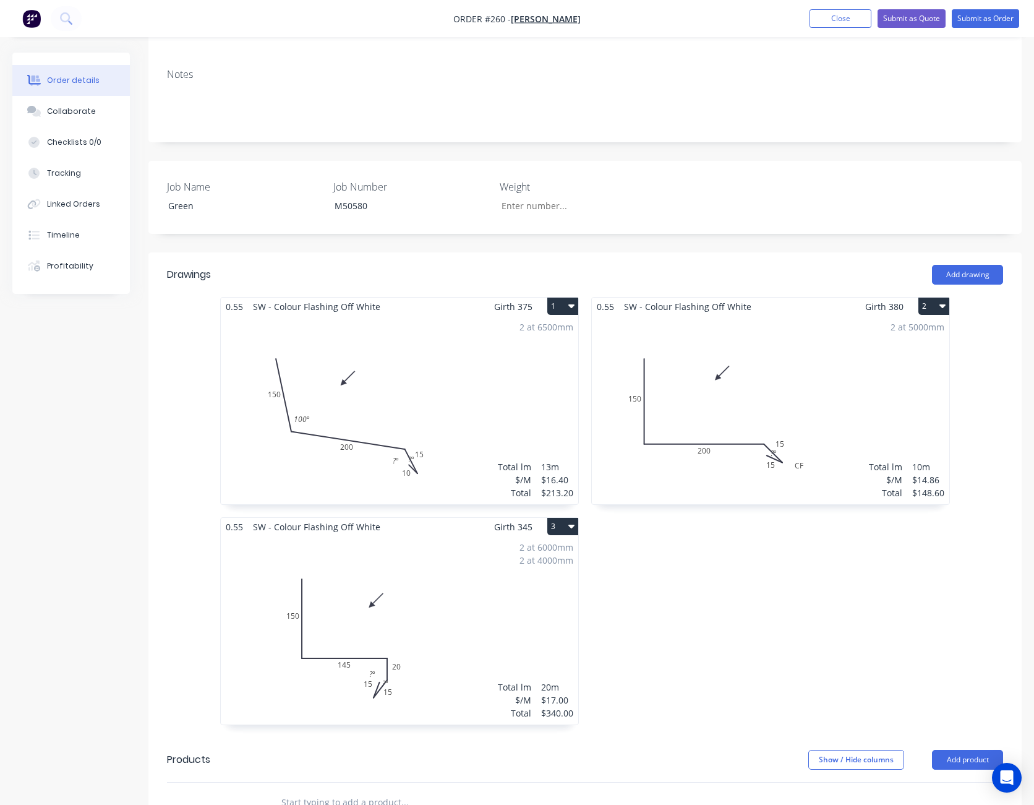
click at [866, 348] on div "2 at 5000mm Total lm $/M Total 10m $14.86 $148.60" at bounding box center [771, 409] width 358 height 189
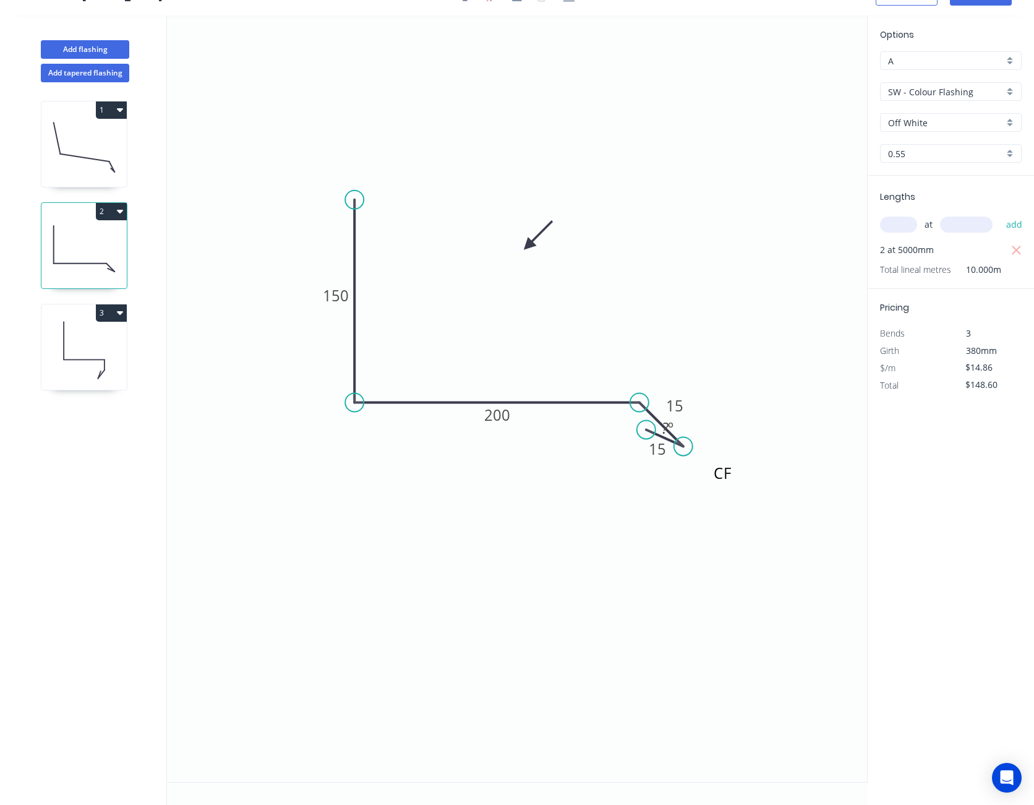
scroll to position [23, 0]
click at [984, 369] on input "$14.86" at bounding box center [987, 367] width 42 height 17
type input "$16.20"
type input "$162.00"
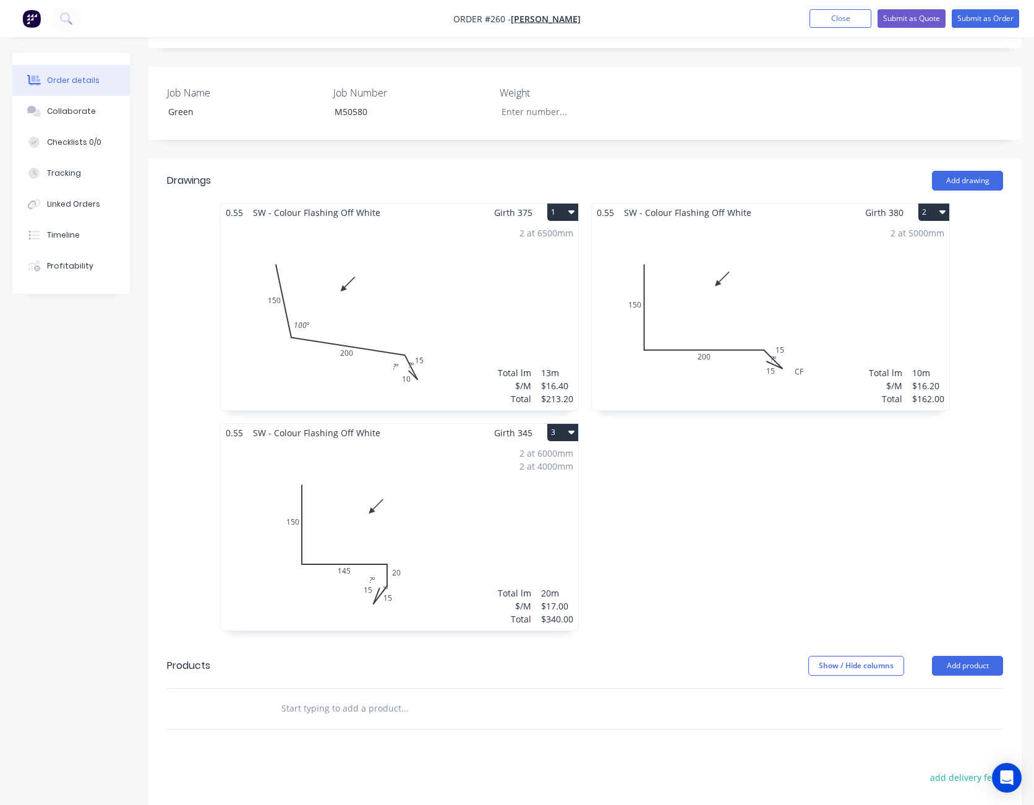
scroll to position [309, 0]
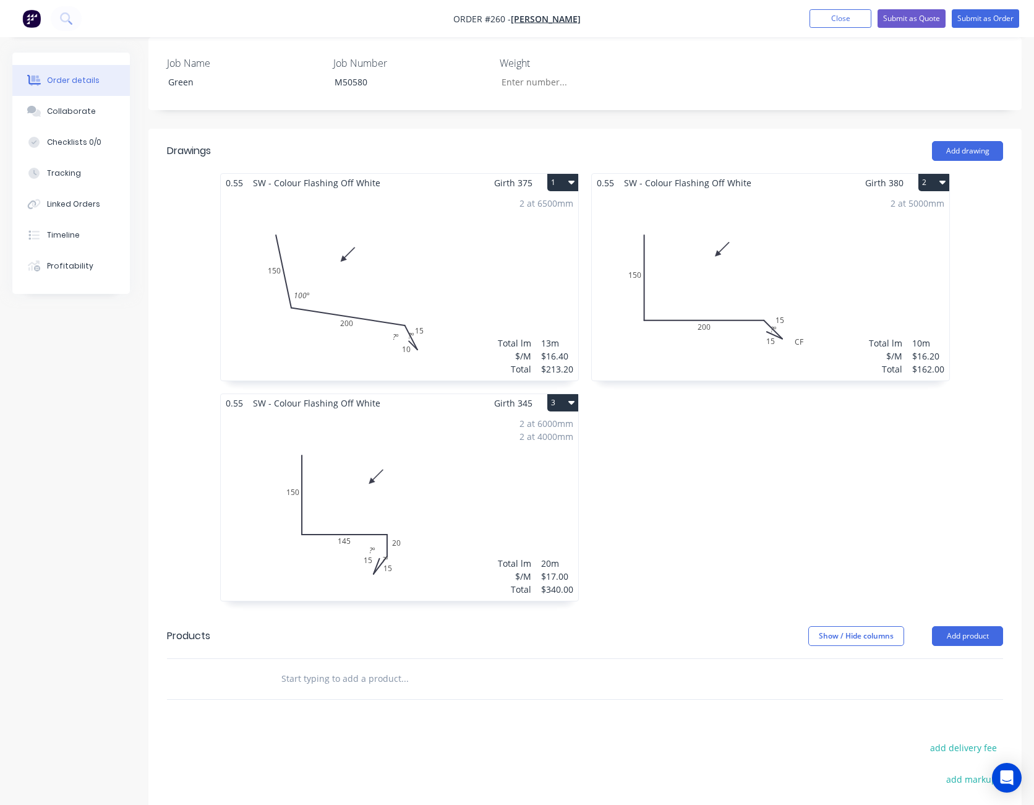
click at [455, 492] on div "2 at 6000mm 2 at 4000mm Total lm $/M Total 20m $17.00 $340.00" at bounding box center [400, 506] width 358 height 189
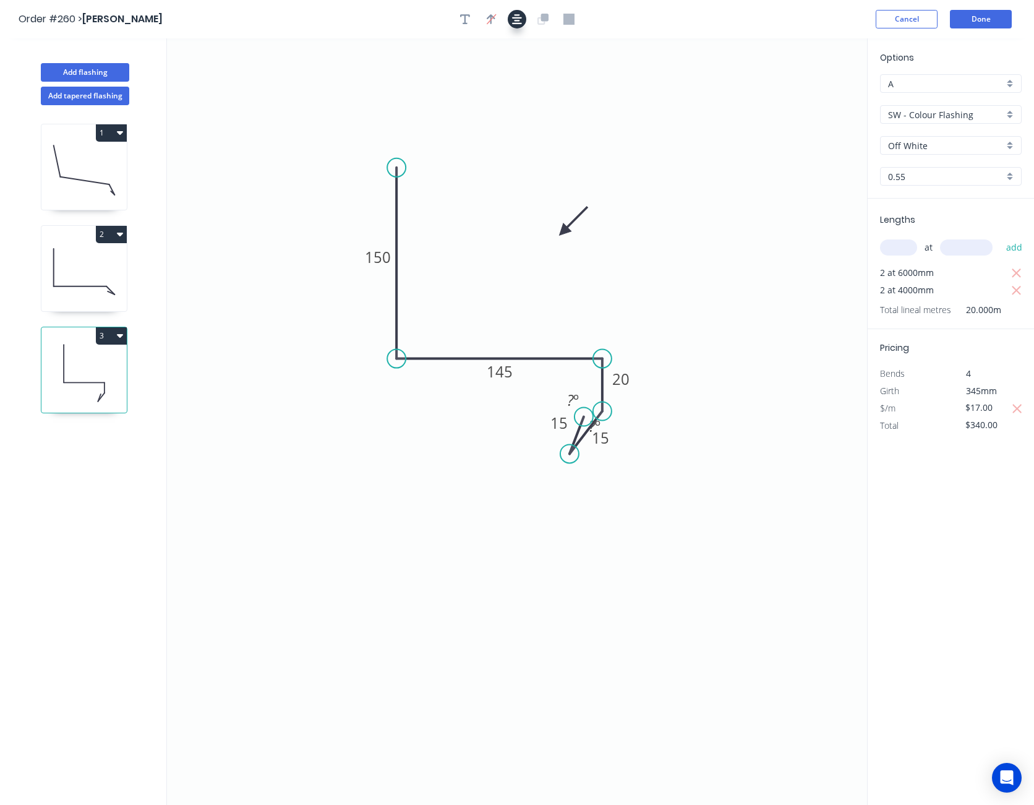
click at [520, 22] on icon "button" at bounding box center [517, 19] width 10 height 11
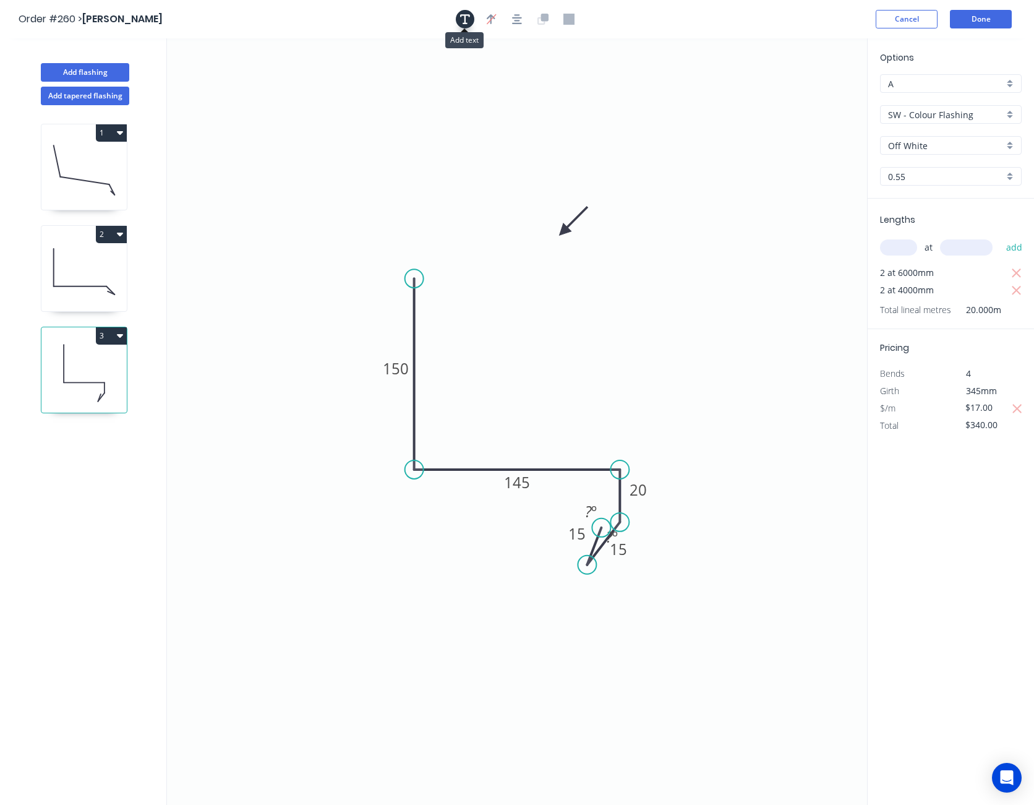
click at [465, 14] on icon "button" at bounding box center [465, 19] width 10 height 10
click at [220, 80] on textarea at bounding box center [247, 87] width 100 height 46
click at [255, 179] on icon "CF 150 145 20 15 15 ? º ? º" at bounding box center [517, 421] width 700 height 766
type textarea "CF"
drag, startPoint x: 250, startPoint y: 97, endPoint x: 614, endPoint y: 616, distance: 633.8
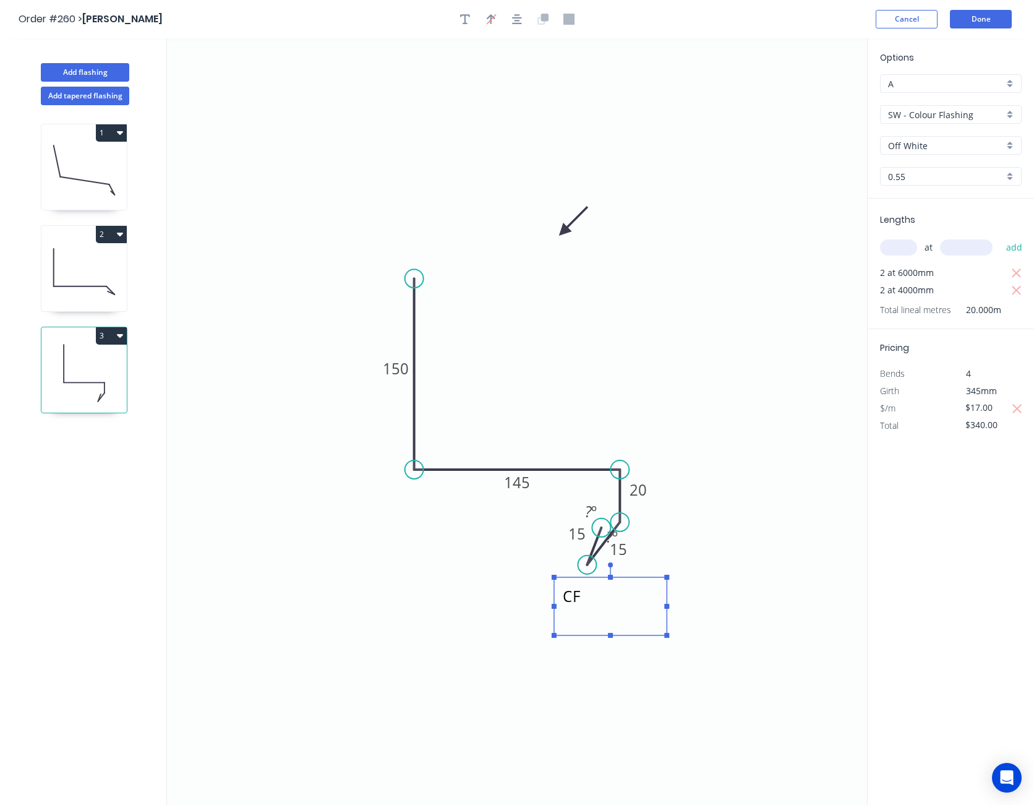
click at [614, 616] on textarea "CF" at bounding box center [610, 606] width 100 height 46
click at [815, 603] on icon "CF 150 145 20 15 15 ? º ? º" at bounding box center [517, 421] width 700 height 766
click at [979, 15] on button "Done" at bounding box center [981, 19] width 62 height 19
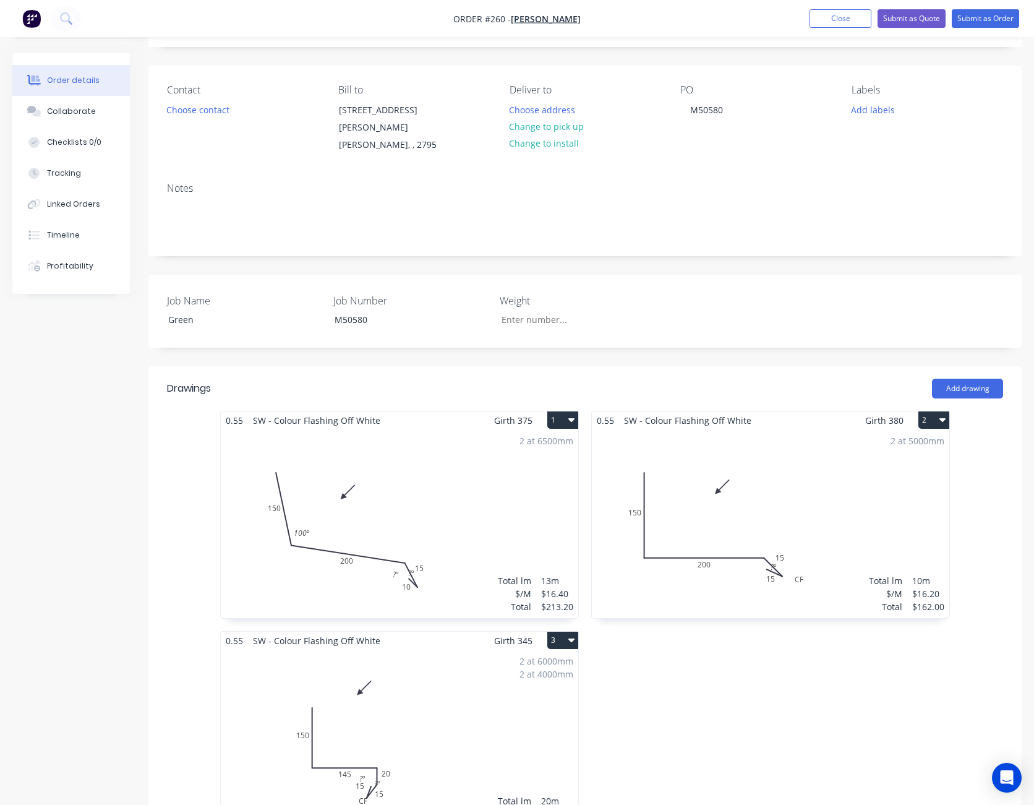
scroll to position [186, 0]
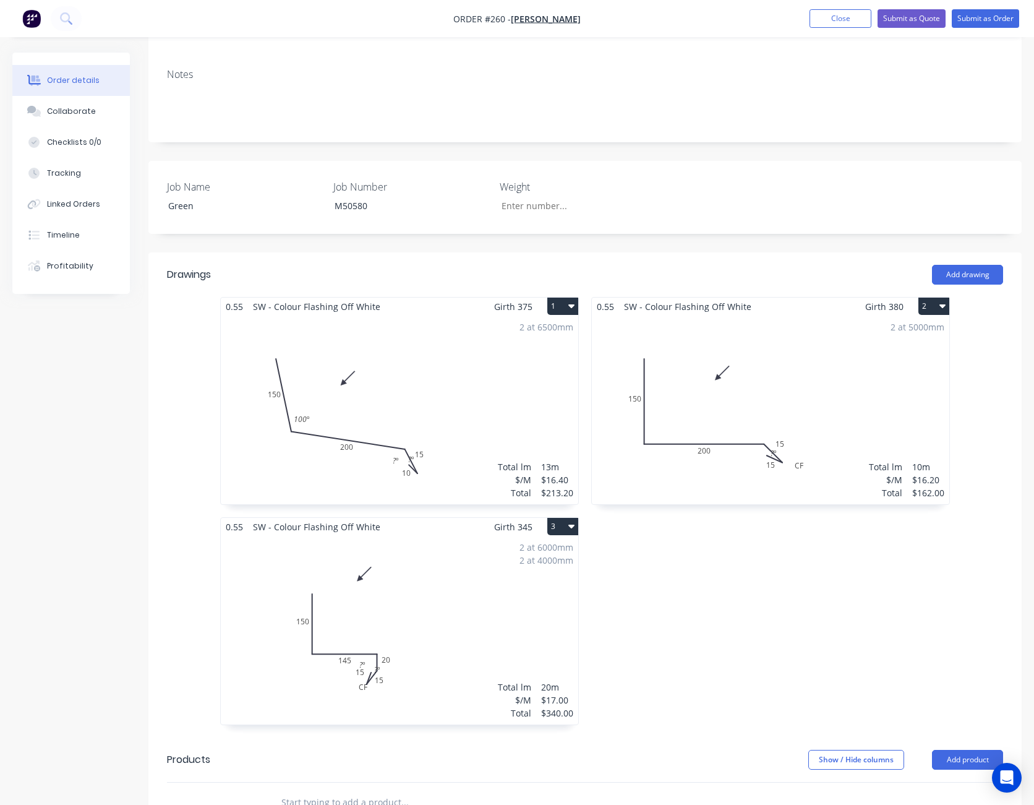
click at [481, 367] on div "2 at 6500mm Total lm $/M Total 13m $16.40 $213.20" at bounding box center [400, 409] width 358 height 189
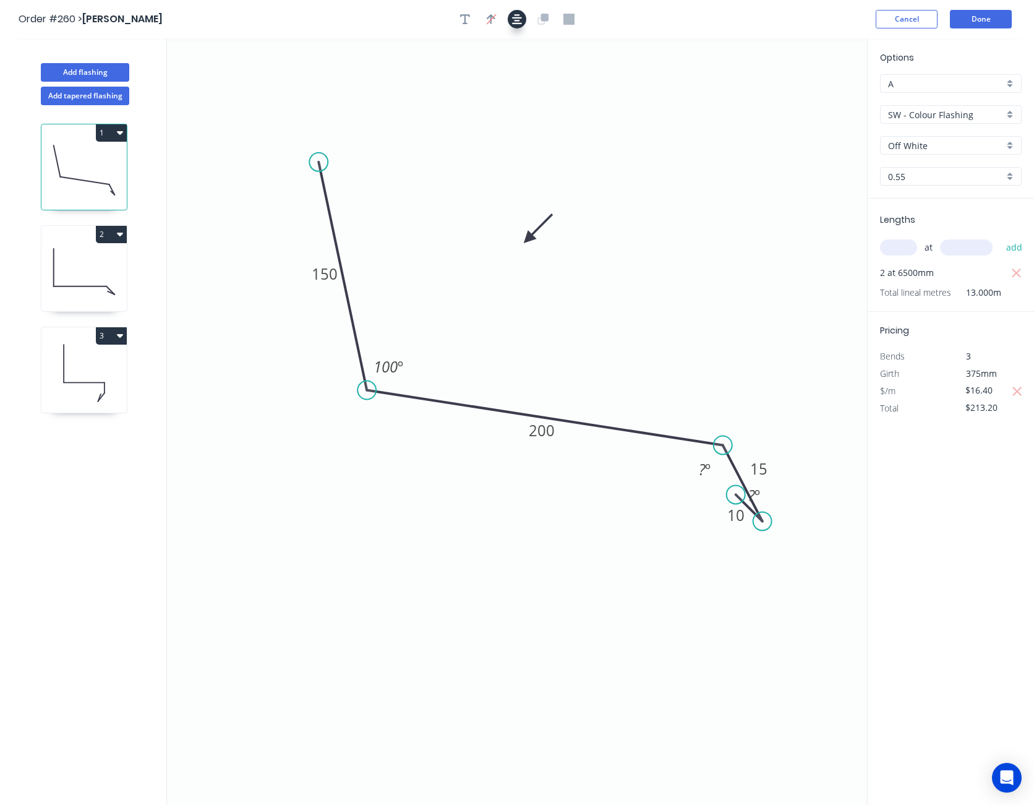
click at [508, 18] on button "button" at bounding box center [517, 19] width 19 height 19
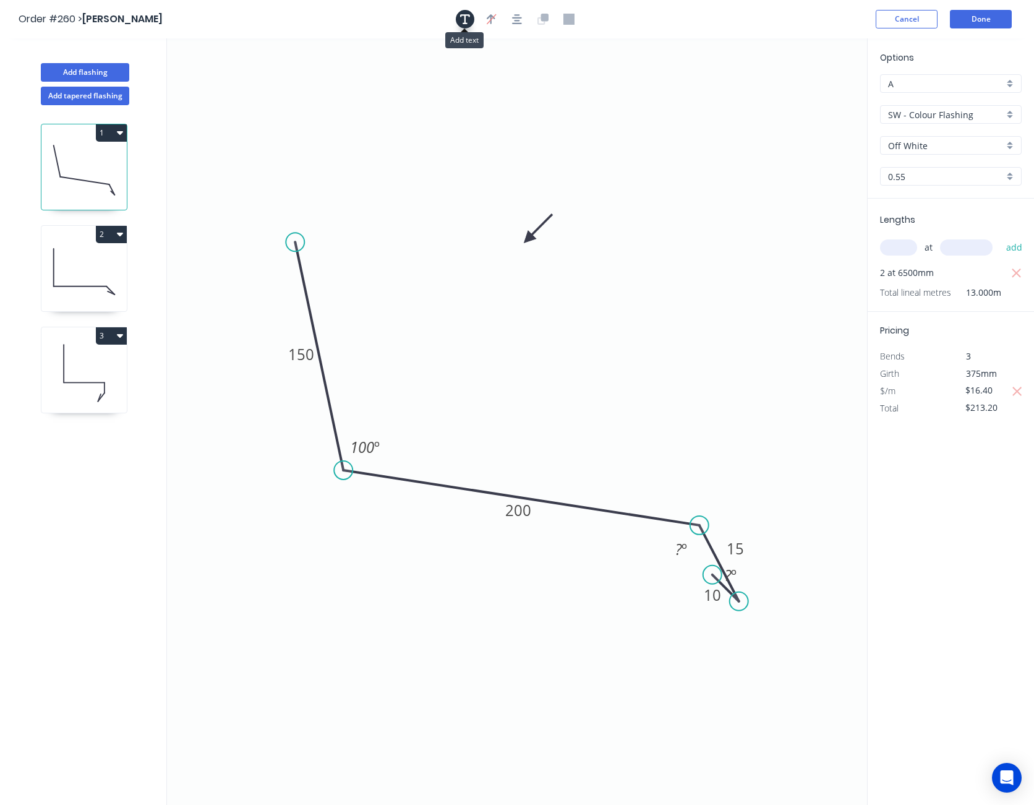
click at [463, 17] on icon "button" at bounding box center [465, 19] width 10 height 11
click at [219, 75] on textarea at bounding box center [247, 87] width 100 height 46
click at [224, 164] on icon "CF 150 200 15 10 100 º ? º ? º" at bounding box center [517, 421] width 700 height 766
type textarea "CF"
drag, startPoint x: 243, startPoint y: 88, endPoint x: 794, endPoint y: 646, distance: 784.3
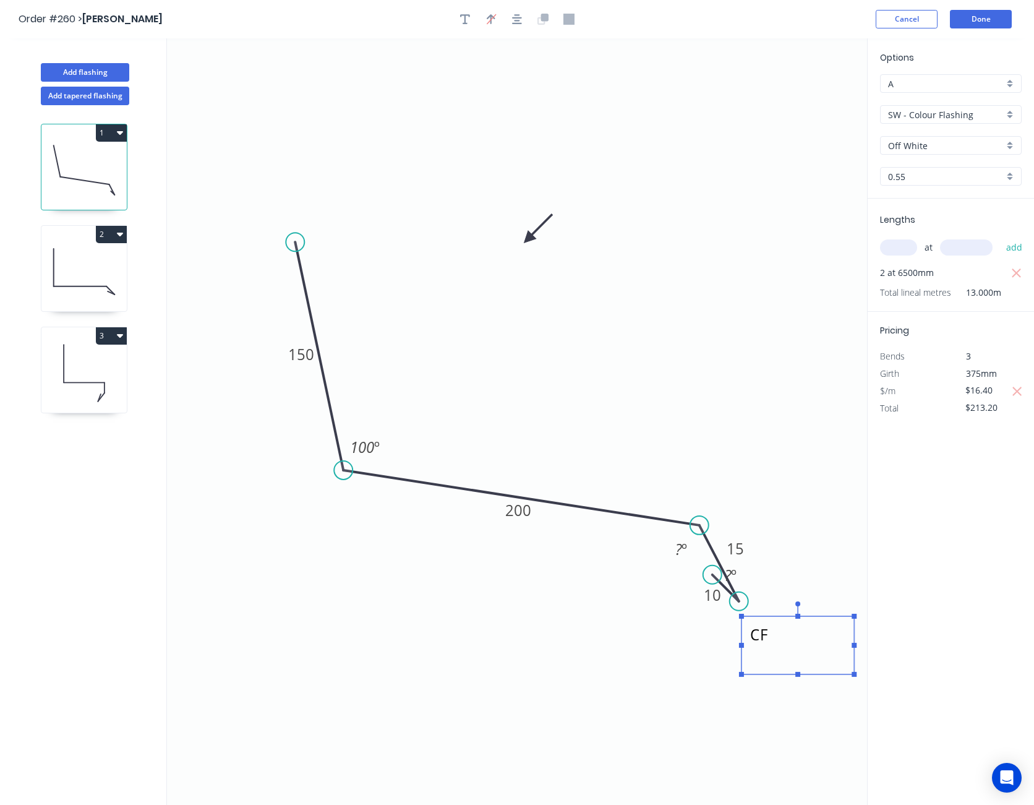
click at [794, 646] on textarea "CF" at bounding box center [798, 645] width 100 height 46
click at [755, 410] on icon "CF 150 200 15 10 100 º ? º ? º" at bounding box center [517, 421] width 700 height 766
click at [985, 25] on button "Done" at bounding box center [981, 19] width 62 height 19
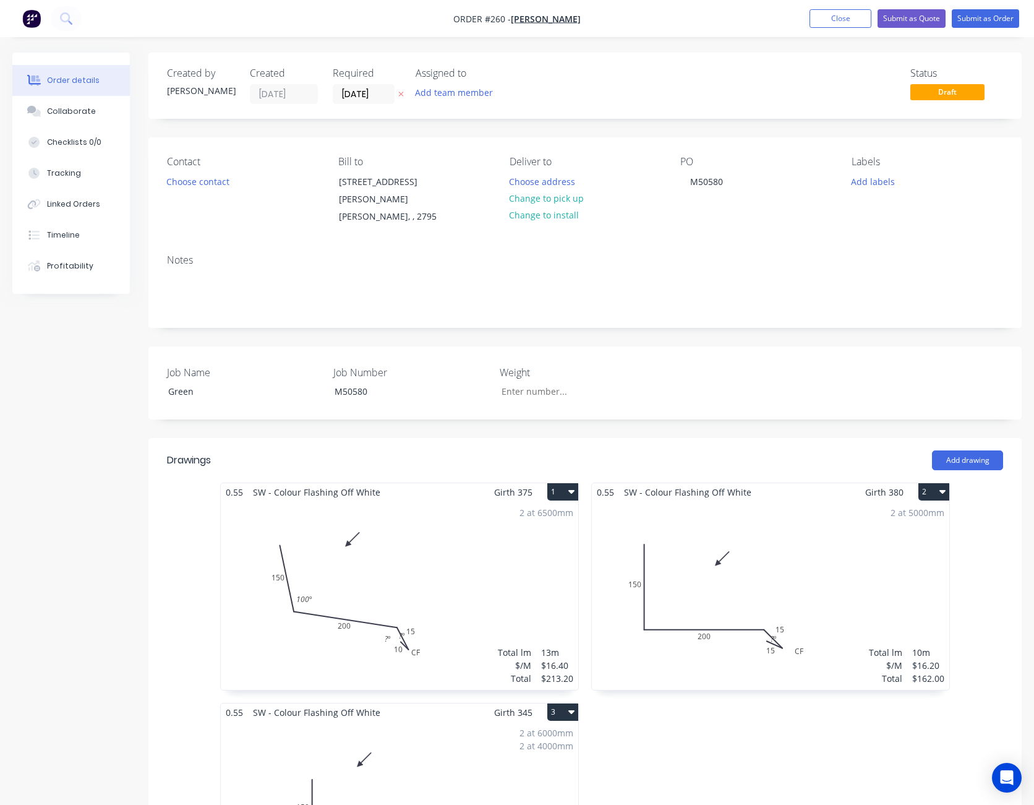
click at [436, 551] on div "2 at 6500mm Total lm $/M Total 13m $16.40 $213.20" at bounding box center [400, 595] width 358 height 189
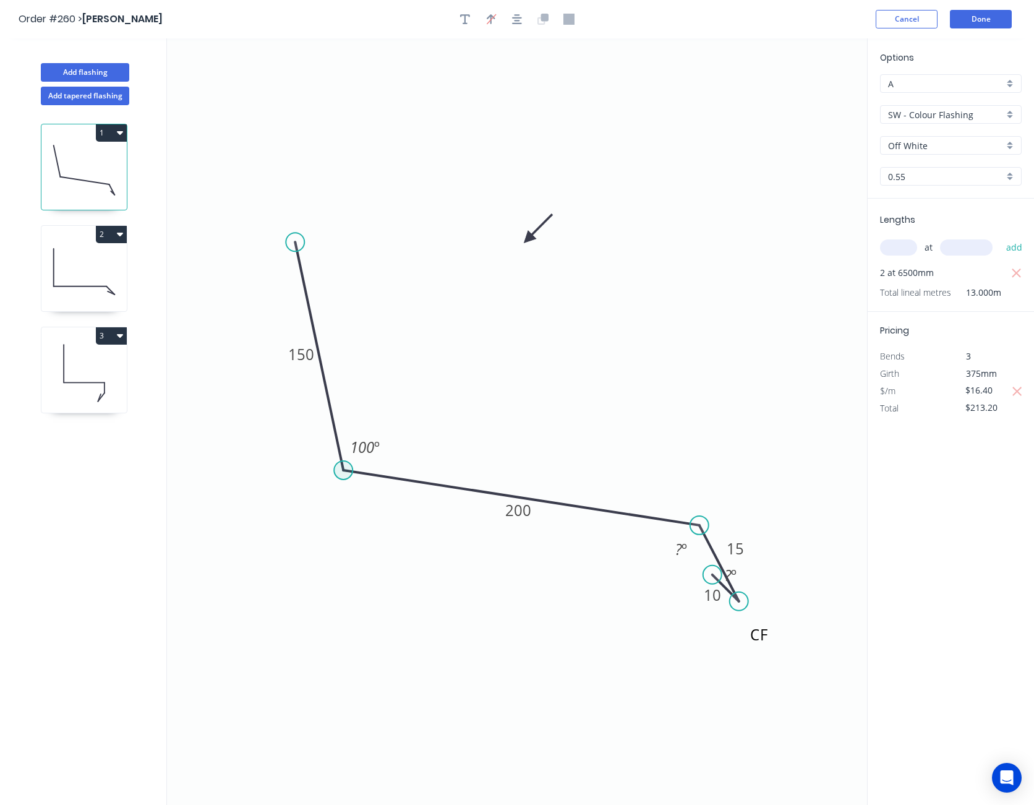
click at [349, 472] on circle at bounding box center [343, 470] width 19 height 19
click at [367, 446] on tspan "100" at bounding box center [362, 447] width 24 height 20
click at [367, 445] on tspan "100" at bounding box center [362, 447] width 24 height 20
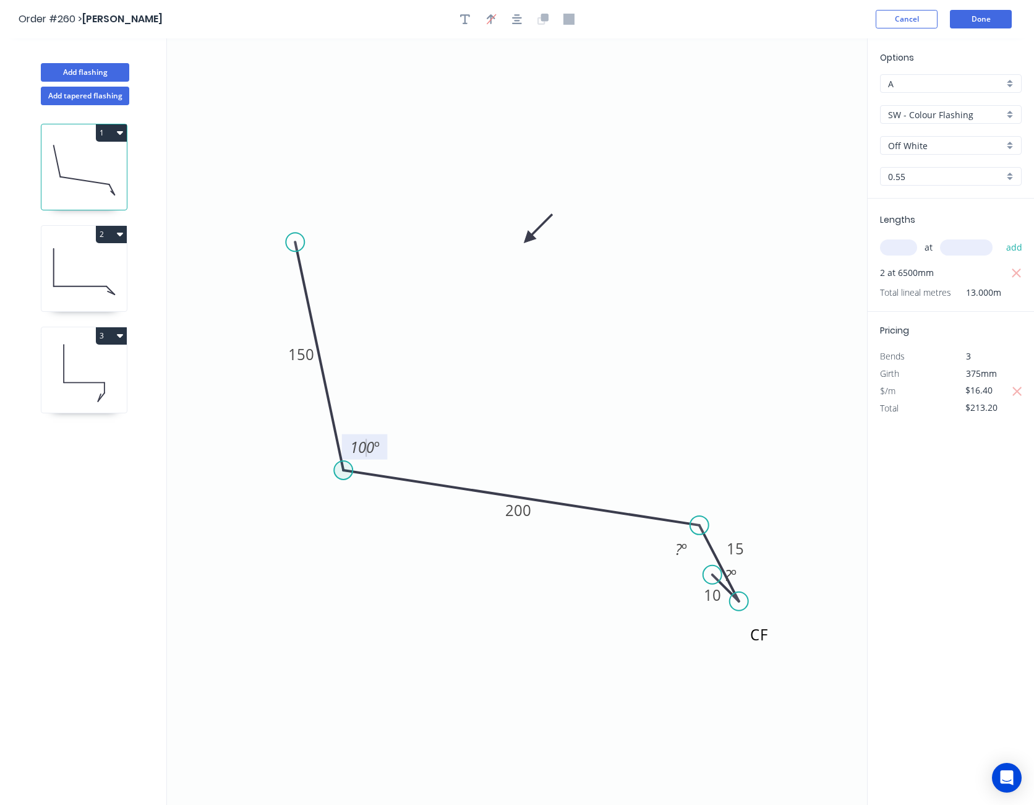
click at [343, 470] on circle at bounding box center [343, 470] width 19 height 19
click at [972, 19] on button "Done" at bounding box center [981, 19] width 62 height 19
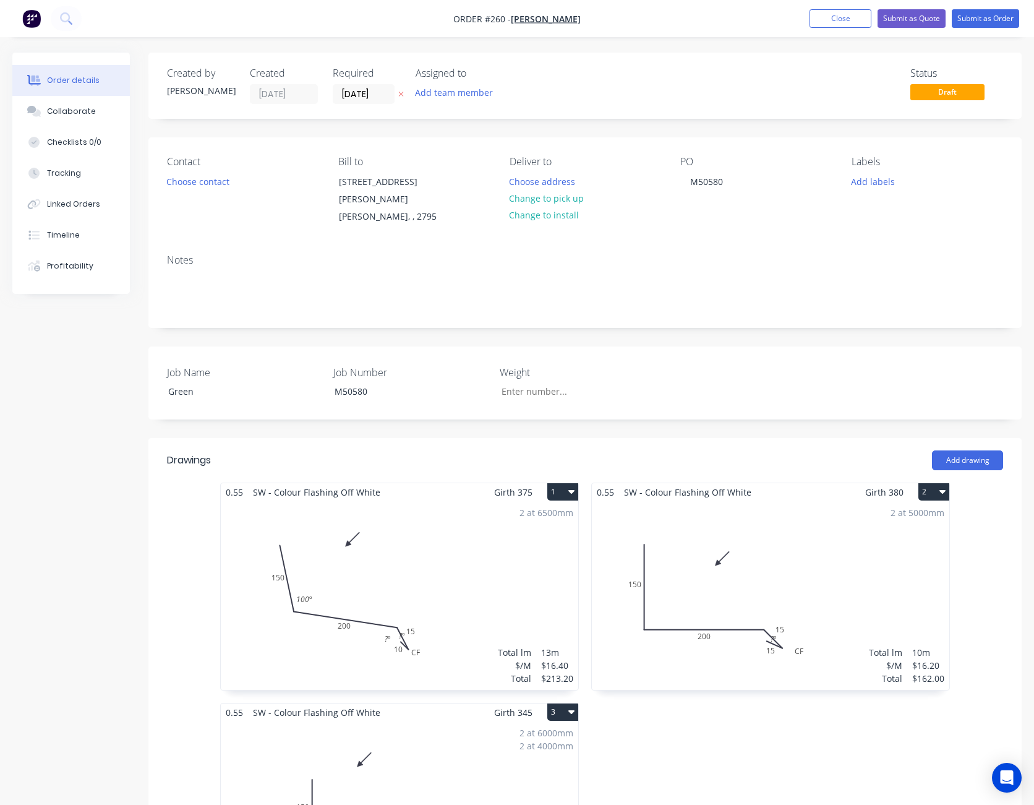
click at [562, 483] on button "1" at bounding box center [562, 491] width 31 height 17
click at [434, 485] on div "0.55 SW - Colour Flashing Off White Girth 375 1" at bounding box center [400, 492] width 358 height 18
drag, startPoint x: 414, startPoint y: 541, endPoint x: 398, endPoint y: 545, distance: 16.5
click at [398, 545] on div "2 at 6500mm Total lm $/M Total 13m $16.40 $213.20" at bounding box center [400, 595] width 358 height 189
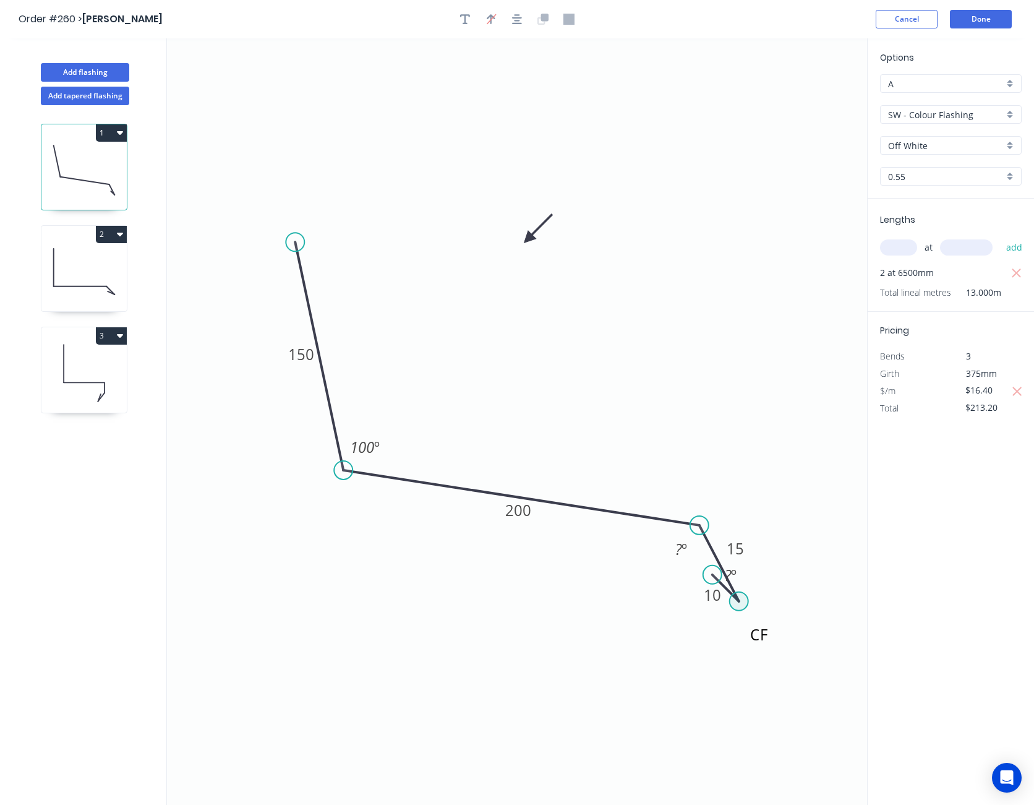
click at [739, 600] on circle at bounding box center [739, 601] width 19 height 19
click at [98, 71] on button "Add flashing" at bounding box center [85, 72] width 88 height 19
type input "$0.00"
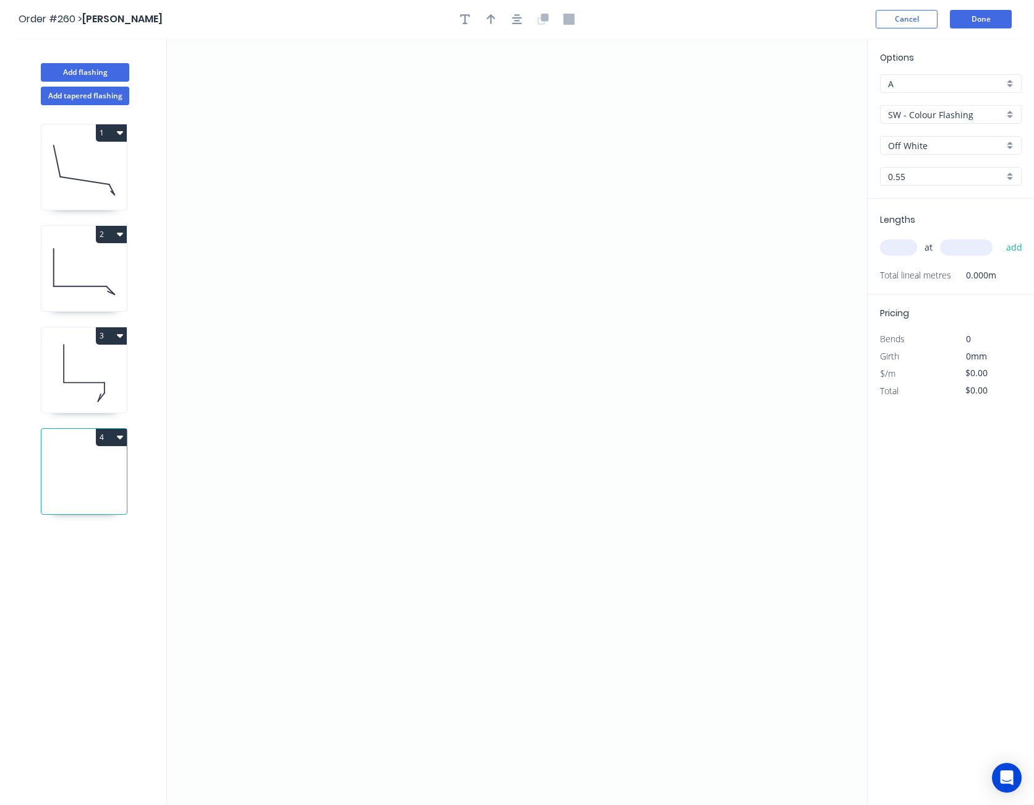
click at [118, 437] on icon "button" at bounding box center [120, 437] width 6 height 4
click at [67, 489] on div "Delete" at bounding box center [67, 493] width 95 height 18
type input "$17.00"
type input "$340.00"
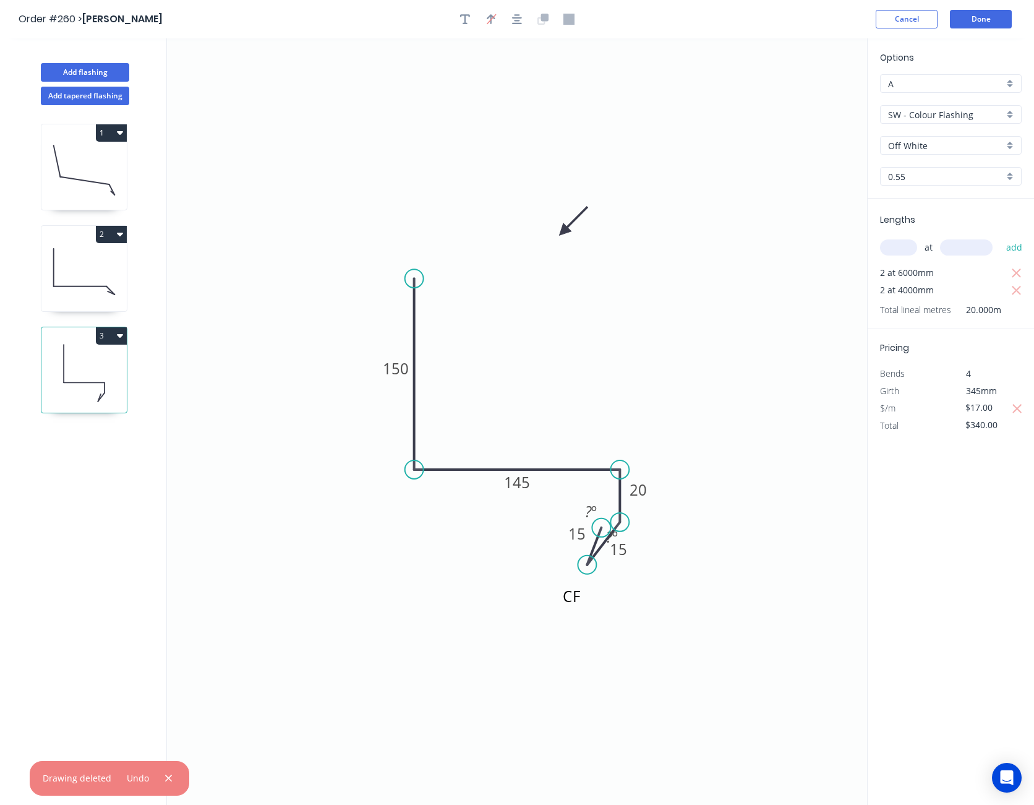
click at [108, 164] on icon at bounding box center [83, 170] width 85 height 79
type input "$16.40"
type input "$213.20"
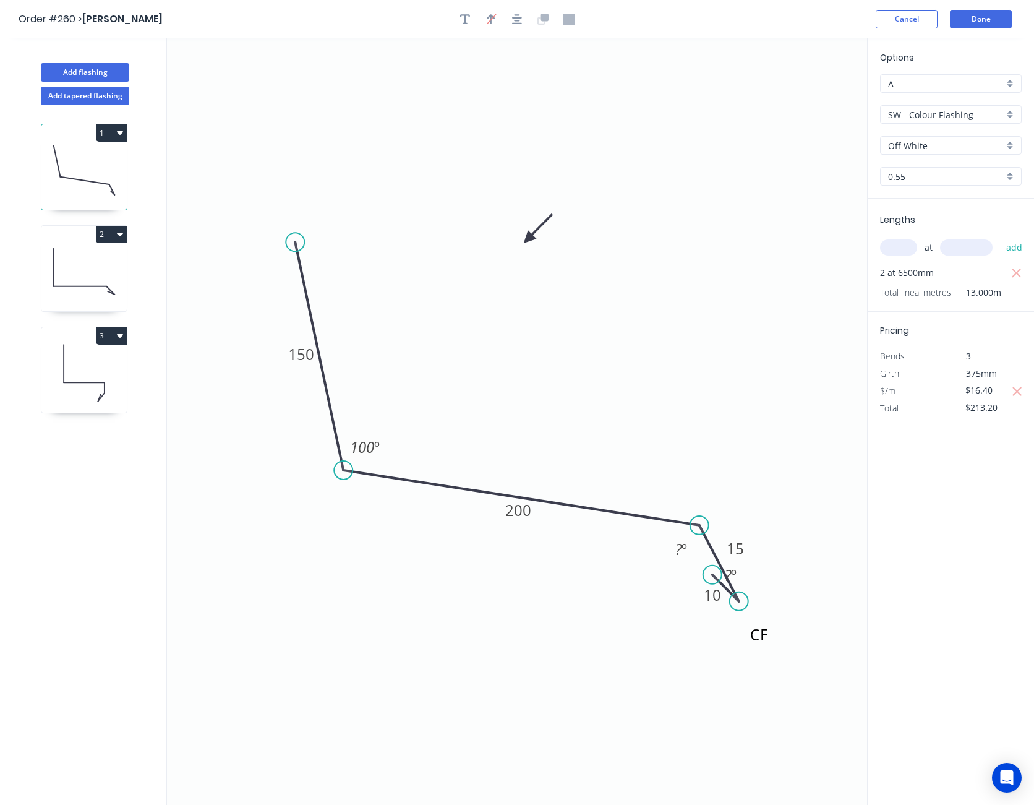
click at [168, 782] on icon "CF 150 200 15 10 100 º ? º ? º" at bounding box center [517, 421] width 700 height 766
click at [991, 24] on button "Done" at bounding box center [981, 19] width 62 height 19
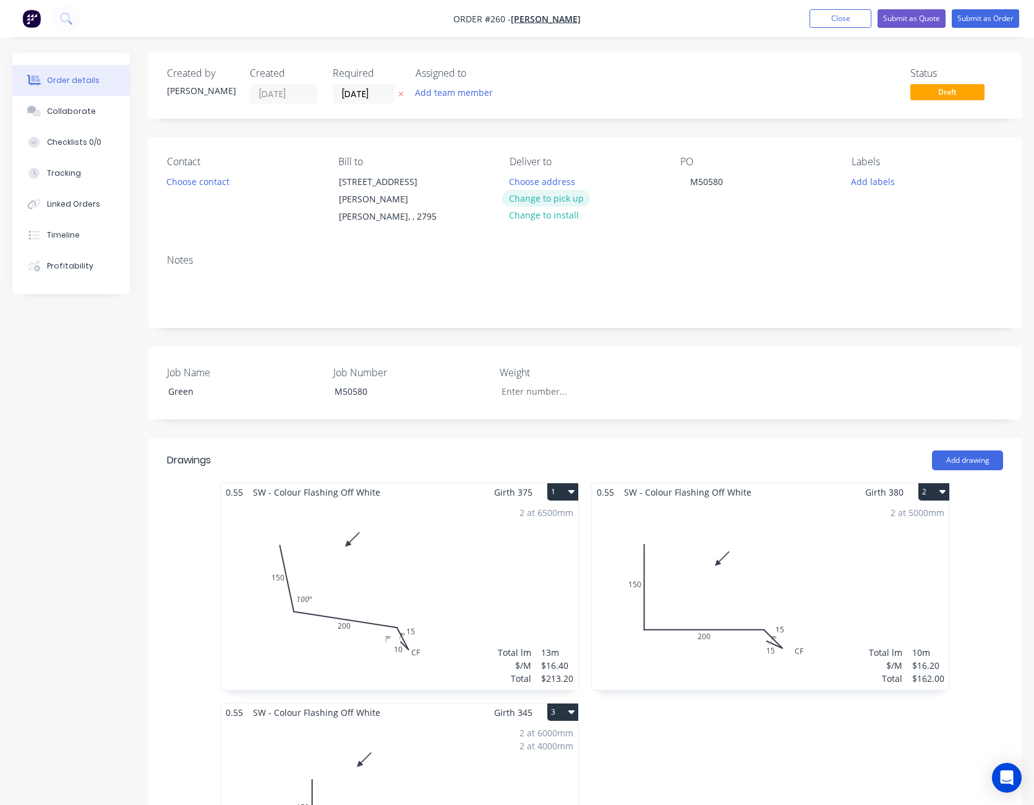
click at [575, 199] on button "Change to pick up" at bounding box center [546, 198] width 88 height 17
click at [905, 15] on button "Submit as Quote" at bounding box center [912, 18] width 68 height 19
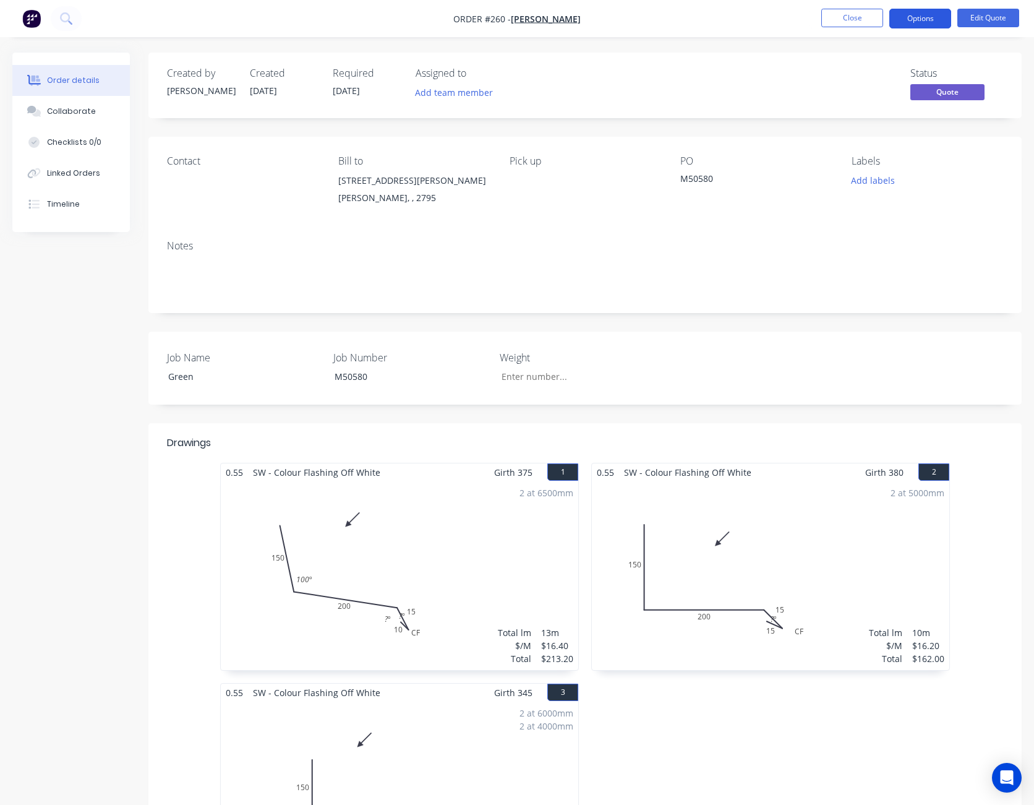
click at [916, 20] on button "Options" at bounding box center [921, 19] width 62 height 20
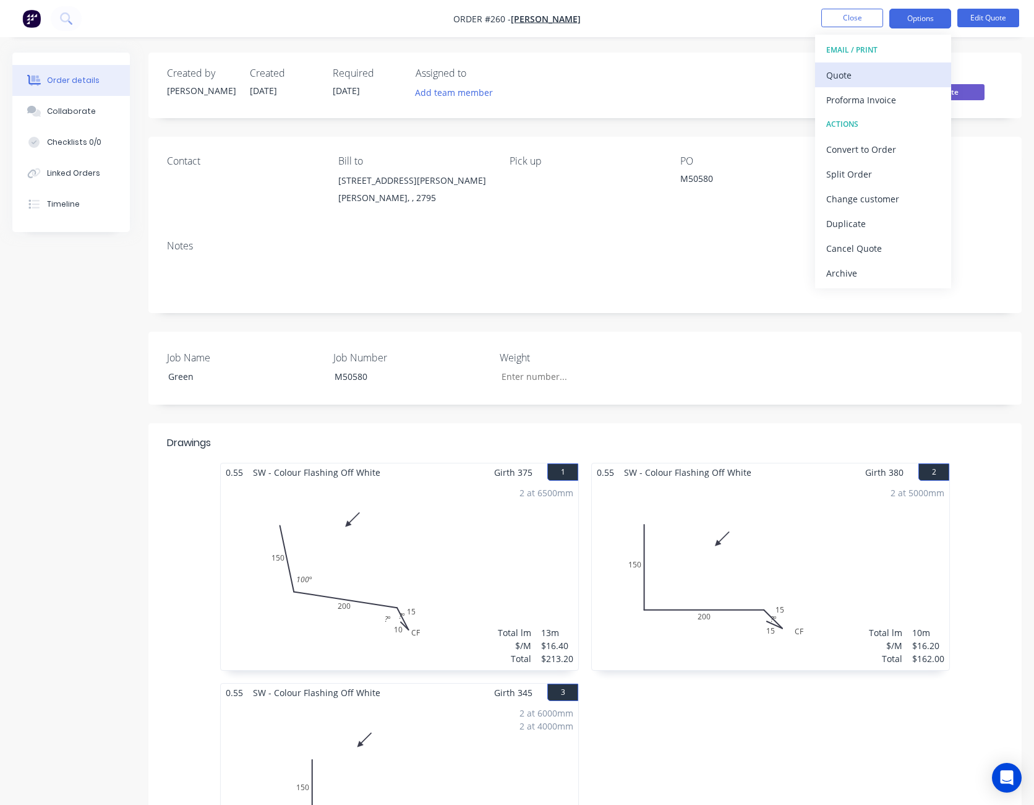
click at [879, 84] on button "Quote" at bounding box center [883, 74] width 136 height 25
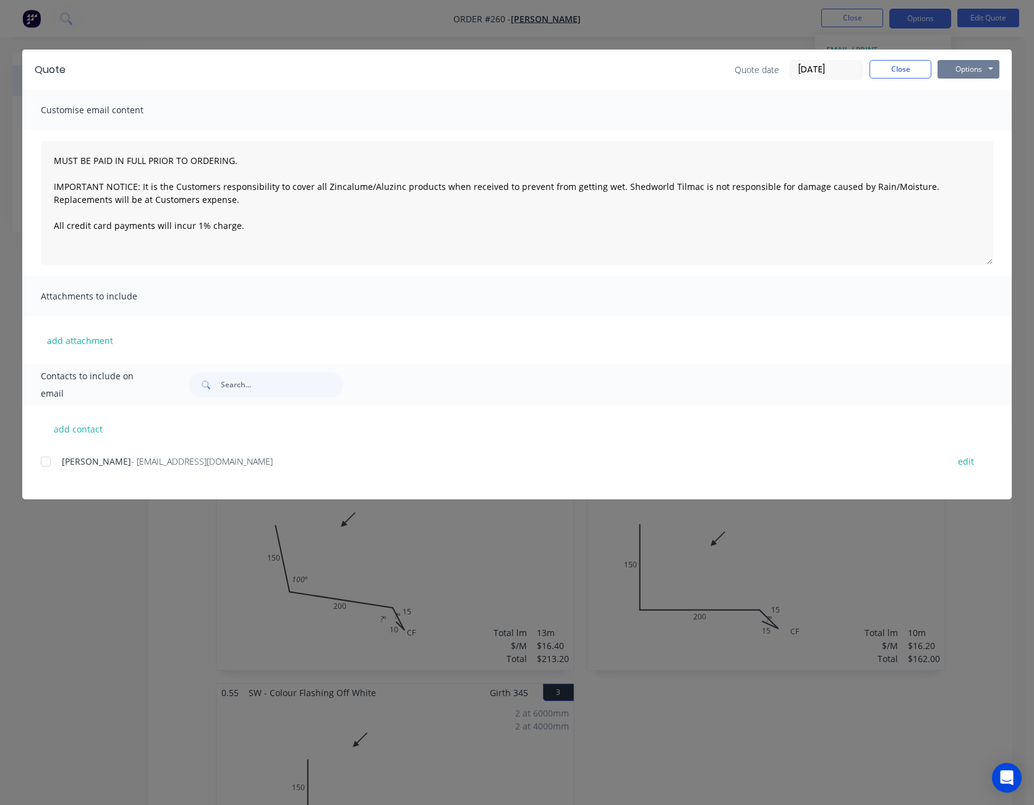
click at [964, 74] on button "Options" at bounding box center [969, 69] width 62 height 19
click at [968, 108] on button "Print" at bounding box center [977, 111] width 79 height 20
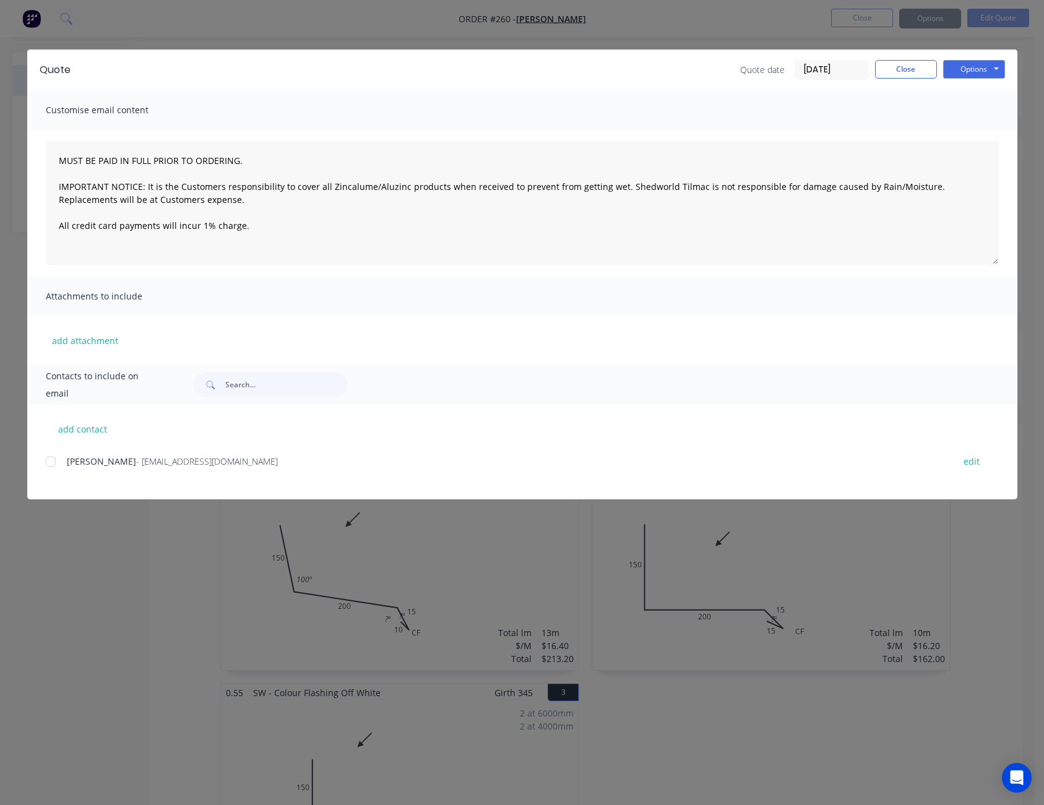
type textarea "MUST BE PAID IN FULL PRIOR TO ORDERING. IMPORTANT NOTICE: It is the Customers r…"
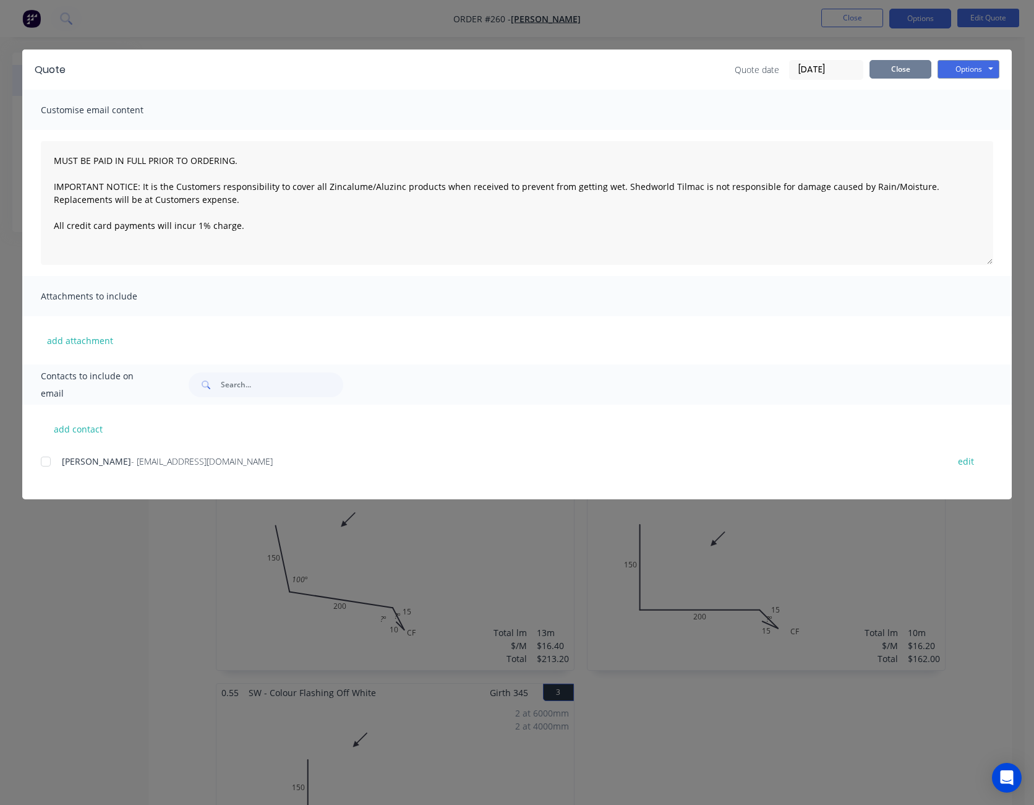
click at [897, 66] on button "Close" at bounding box center [901, 69] width 62 height 19
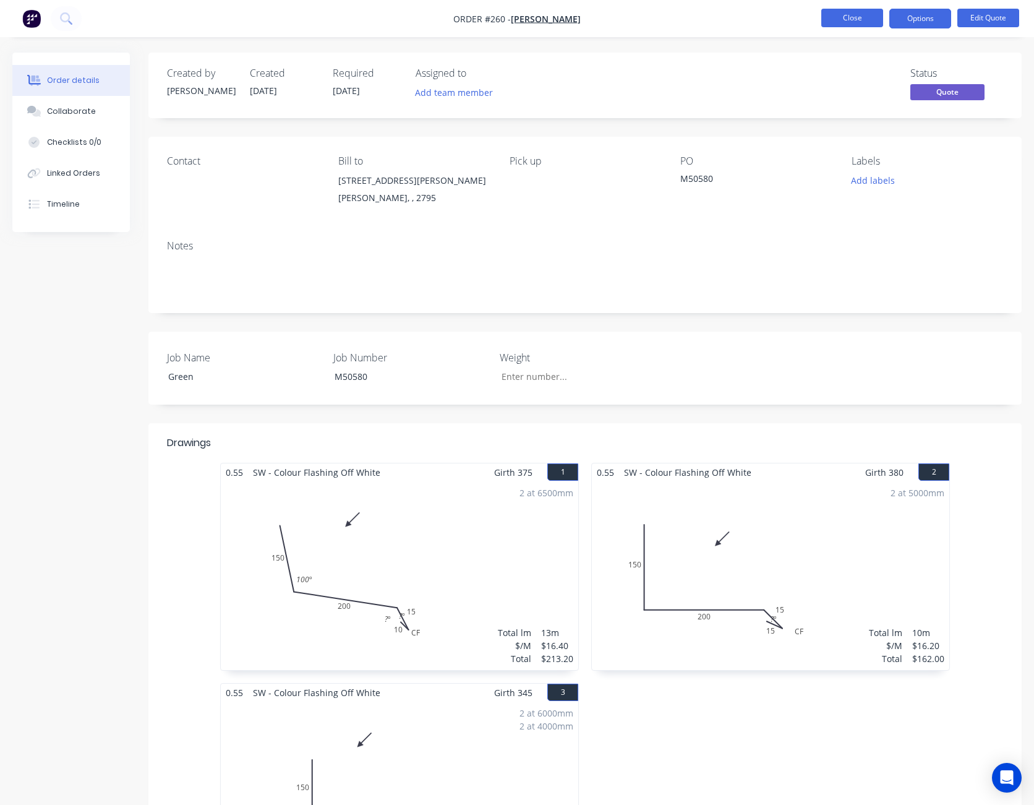
click at [859, 20] on button "Close" at bounding box center [853, 18] width 62 height 19
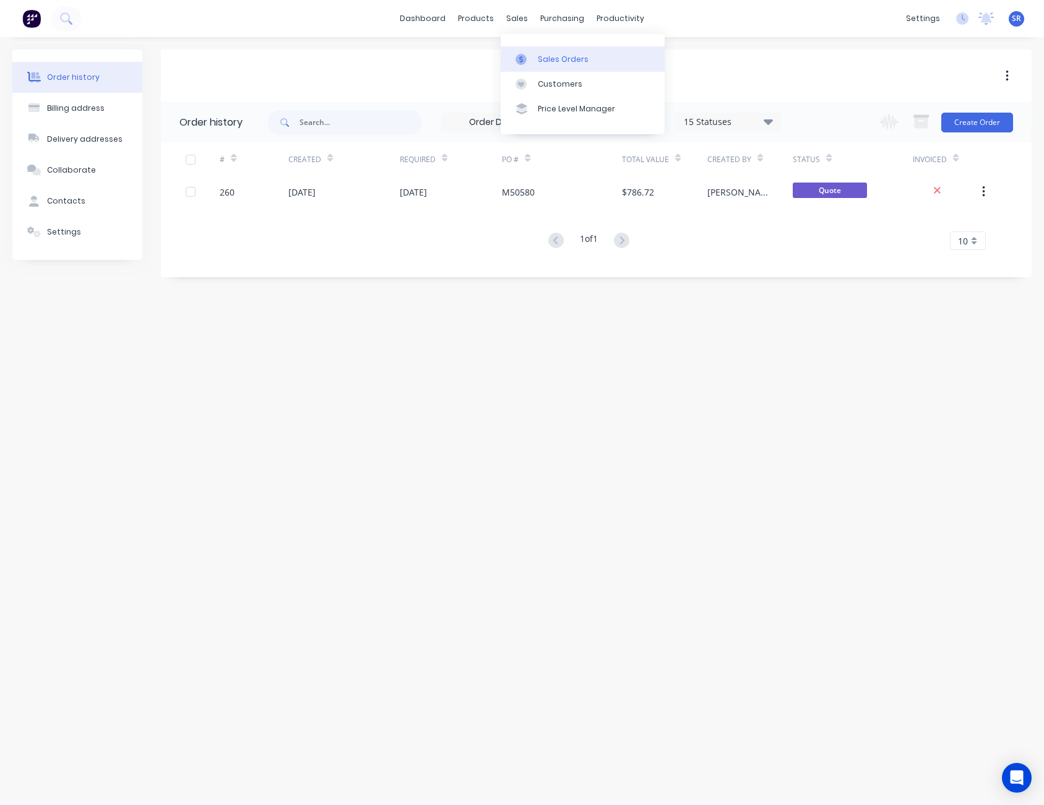
click at [544, 50] on link "Sales Orders" at bounding box center [582, 58] width 164 height 25
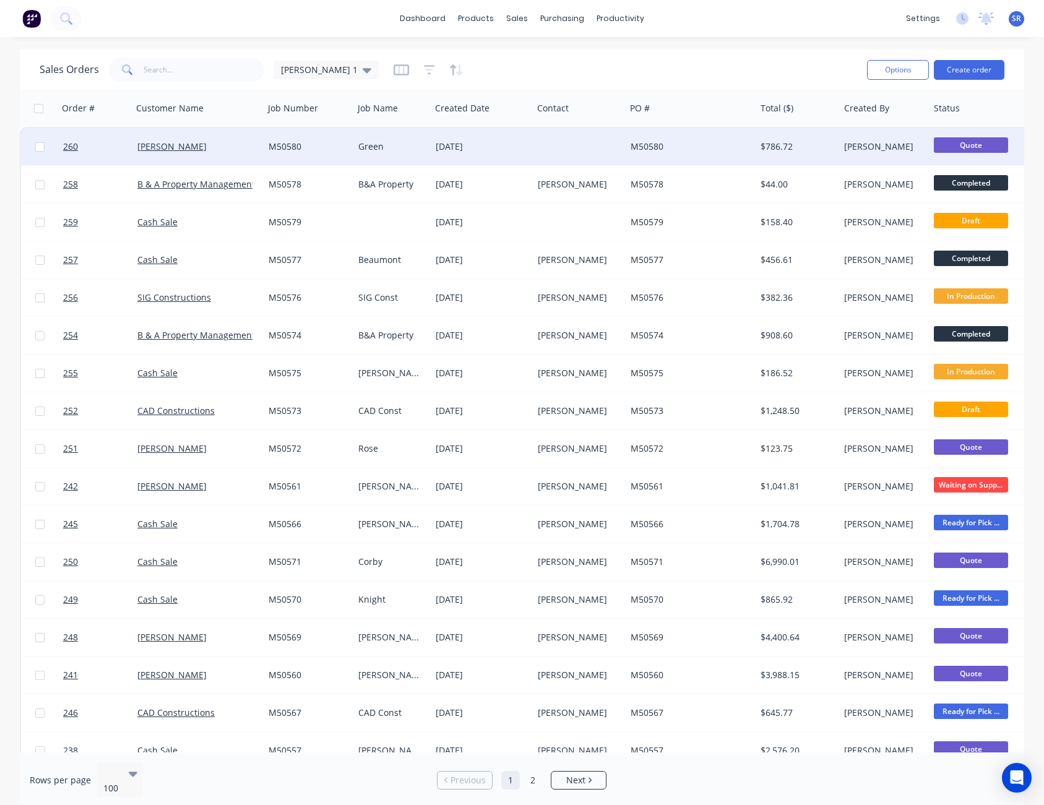
click at [578, 153] on div at bounding box center [579, 146] width 93 height 37
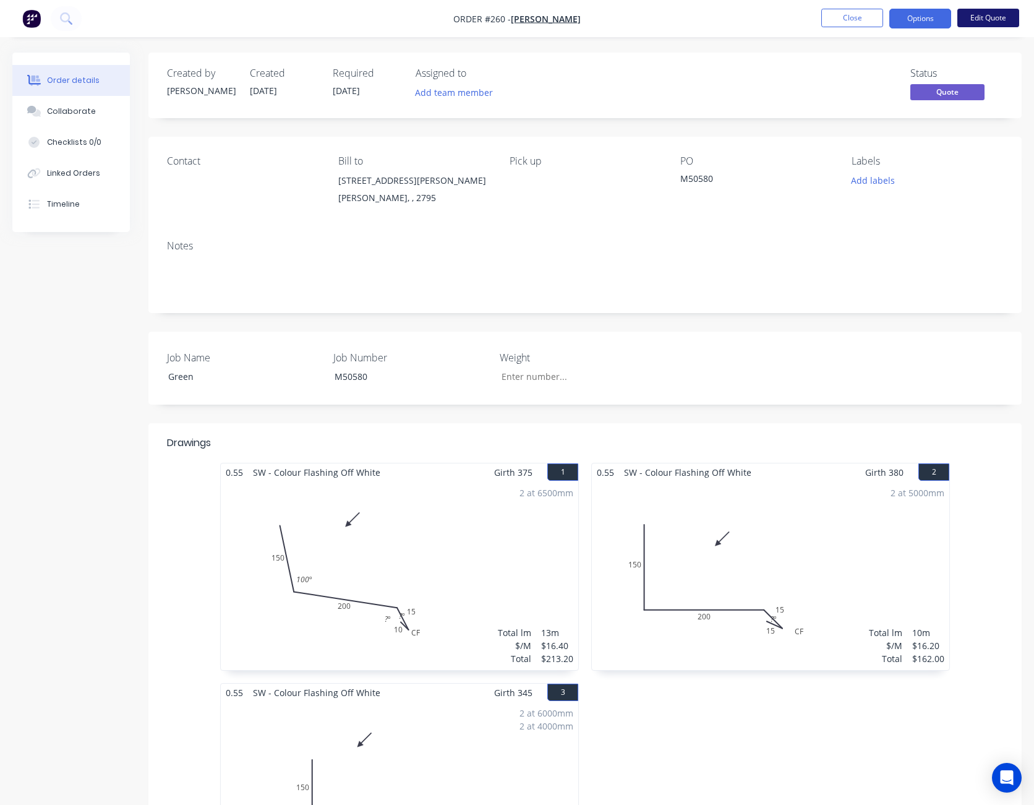
click at [1002, 20] on button "Edit Quote" at bounding box center [989, 18] width 62 height 19
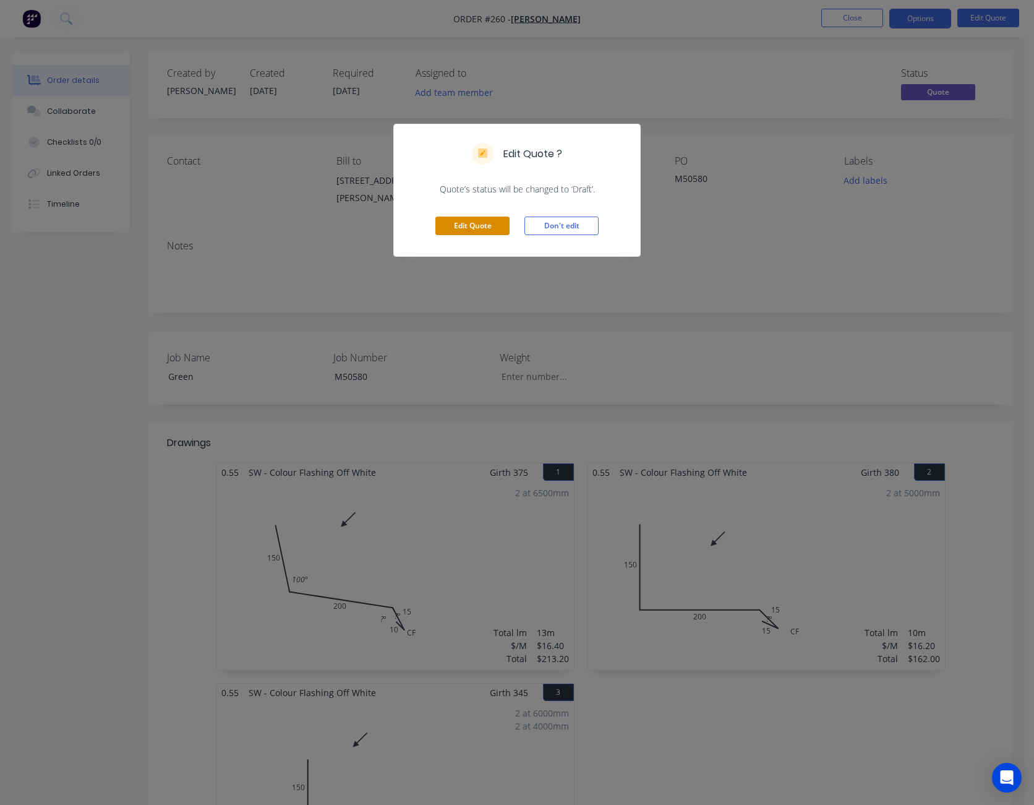
click at [496, 226] on button "Edit Quote" at bounding box center [472, 226] width 74 height 19
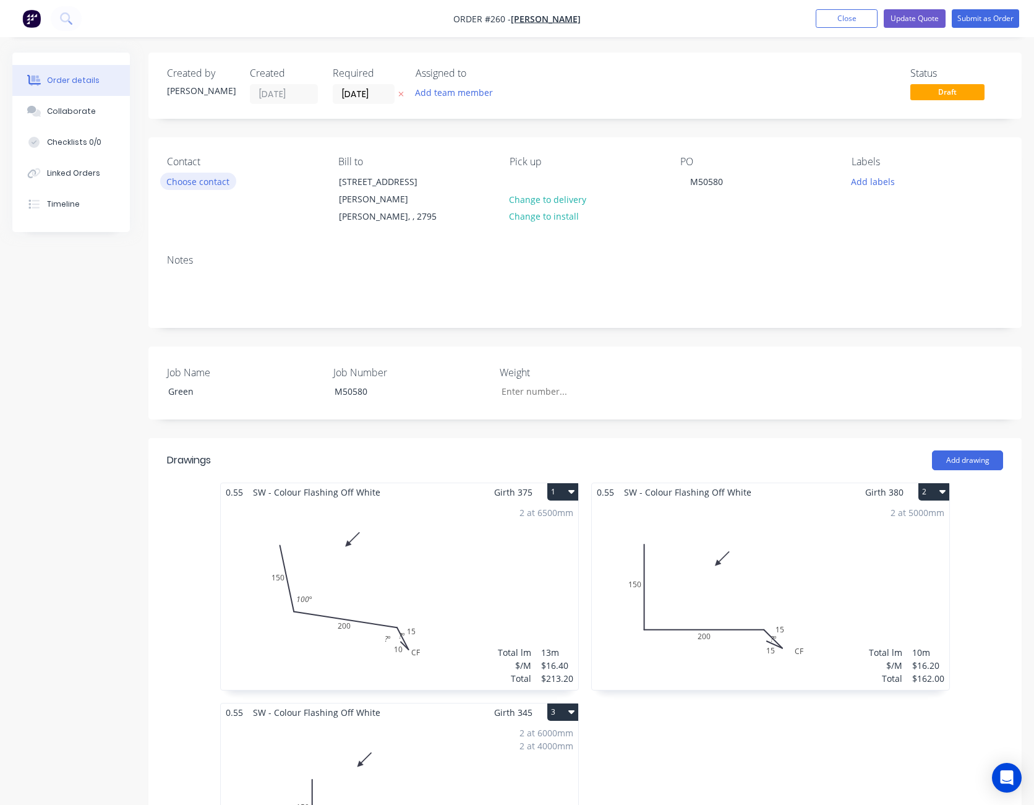
click at [202, 184] on button "Choose contact" at bounding box center [198, 181] width 76 height 17
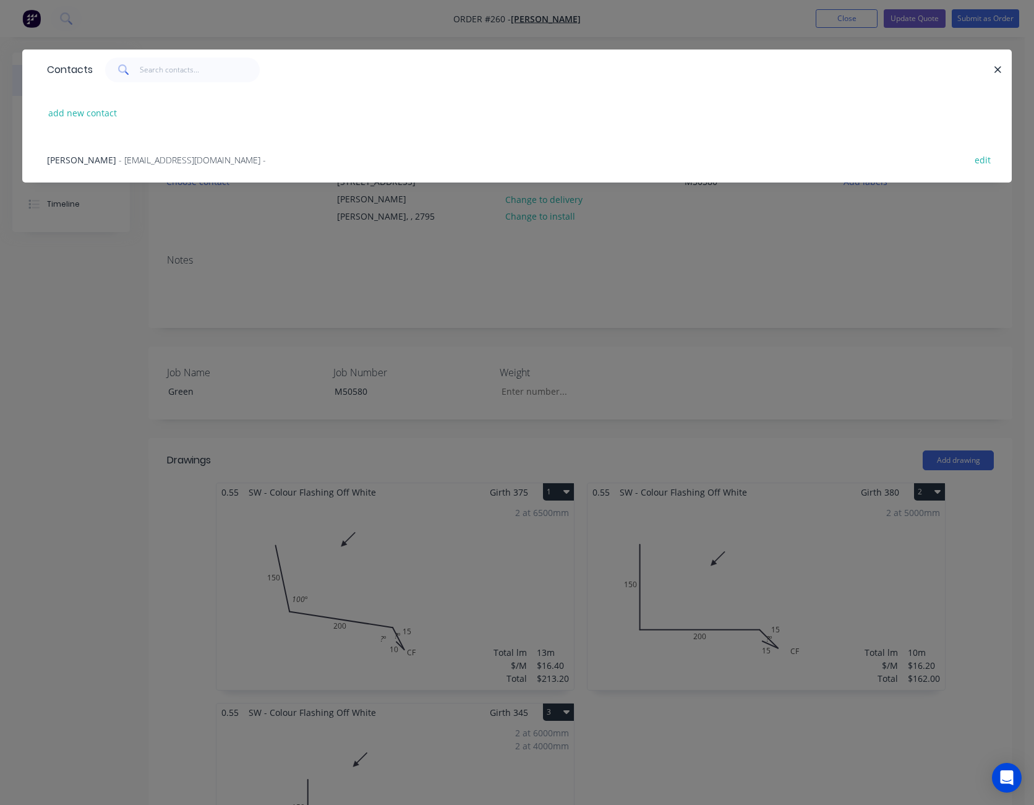
click at [188, 154] on span "- [EMAIL_ADDRESS][DOMAIN_NAME] -" at bounding box center [192, 160] width 147 height 12
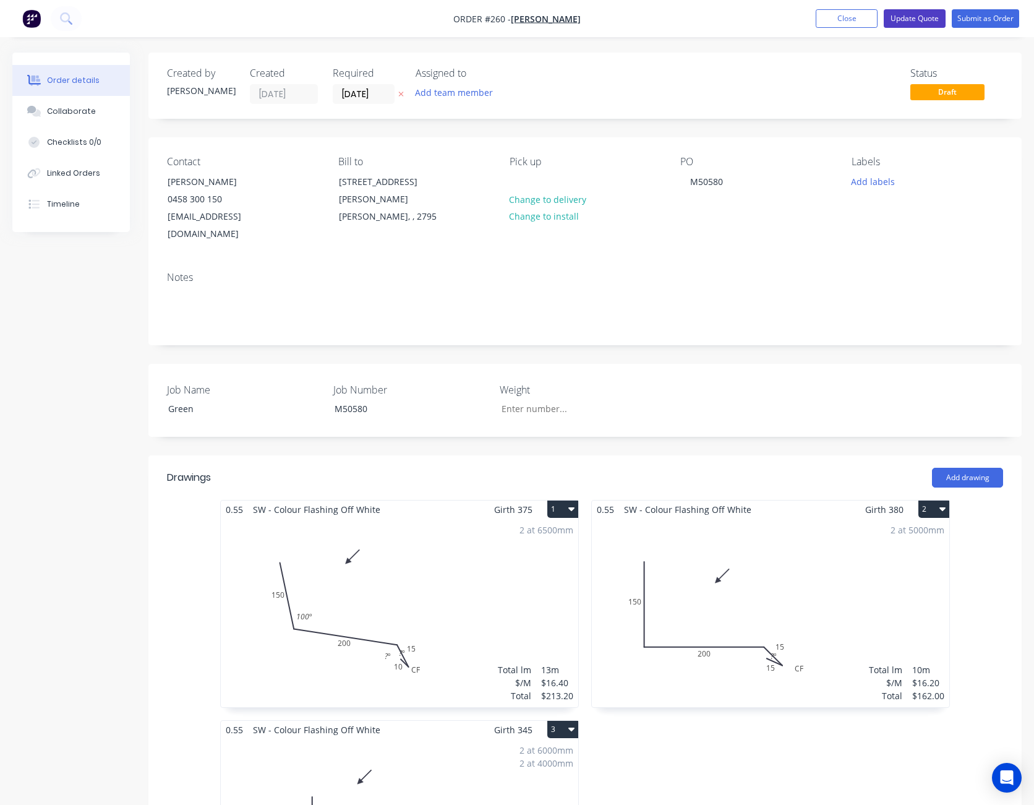
click at [908, 19] on button "Update Quote" at bounding box center [915, 18] width 62 height 19
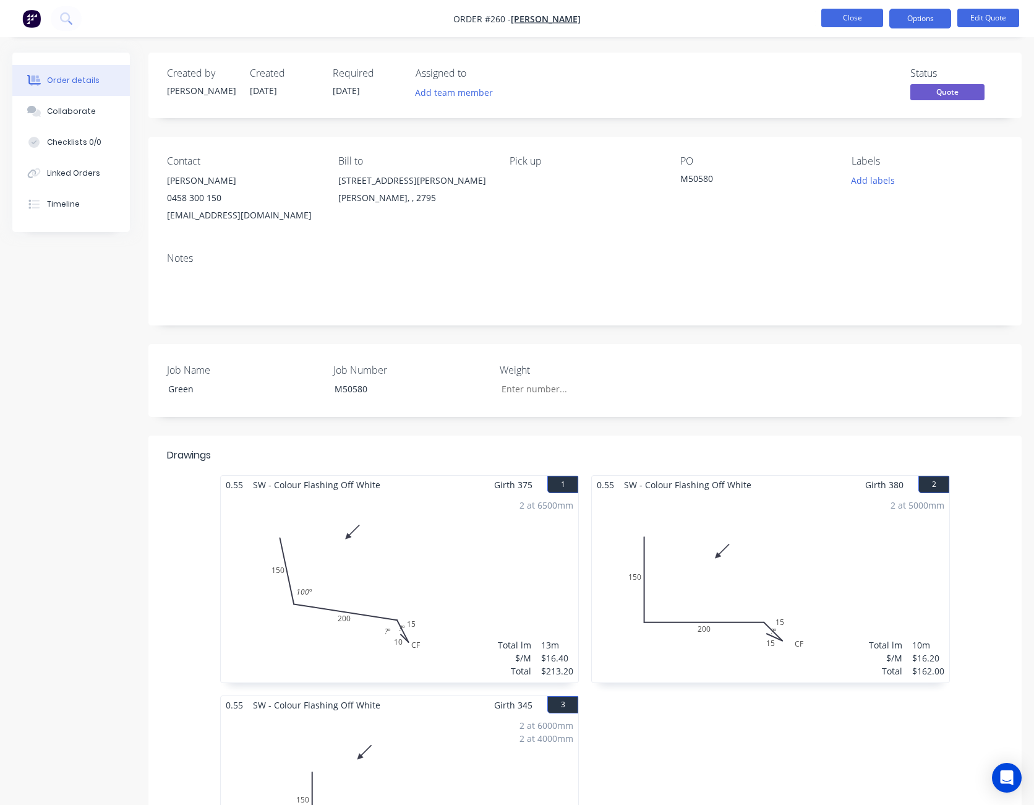
click at [849, 19] on button "Close" at bounding box center [853, 18] width 62 height 19
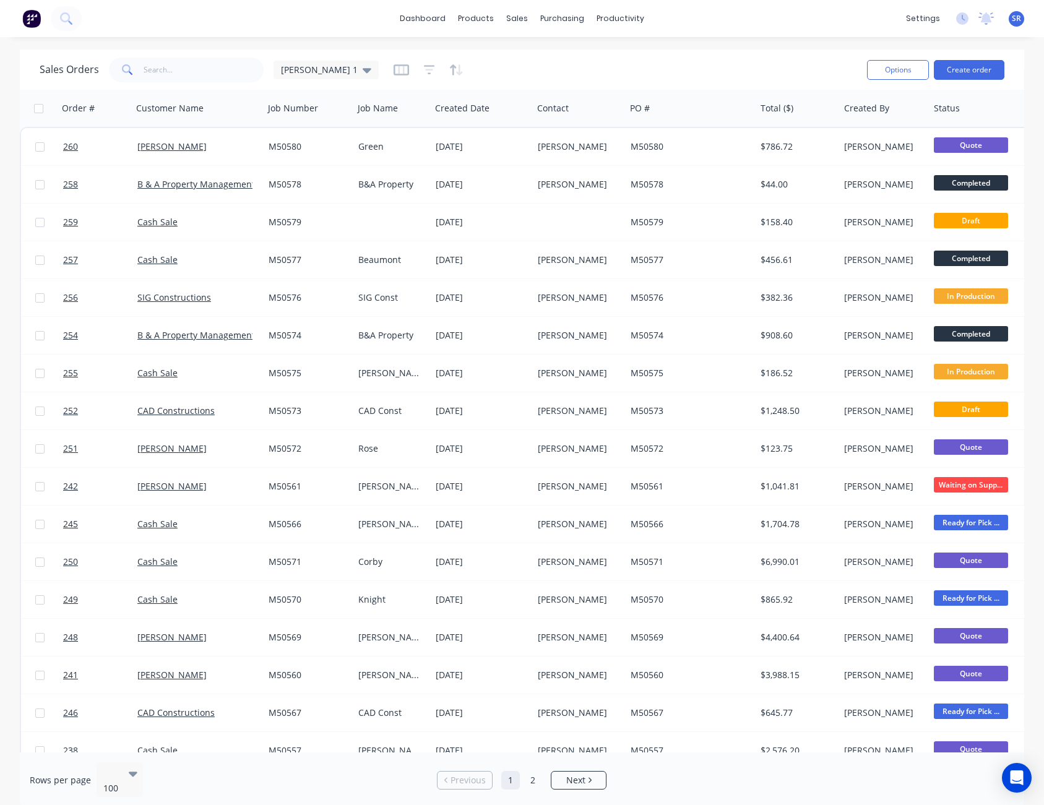
drag, startPoint x: 849, startPoint y: 19, endPoint x: 637, endPoint y: 68, distance: 217.3
click at [637, 68] on div "Sales Orders [PERSON_NAME] 1" at bounding box center [448, 69] width 817 height 30
click at [786, 25] on div "dashboard products sales purchasing productivity dashboard products Product Cat…" at bounding box center [522, 18] width 1044 height 37
click at [984, 67] on button "Create order" at bounding box center [968, 70] width 71 height 20
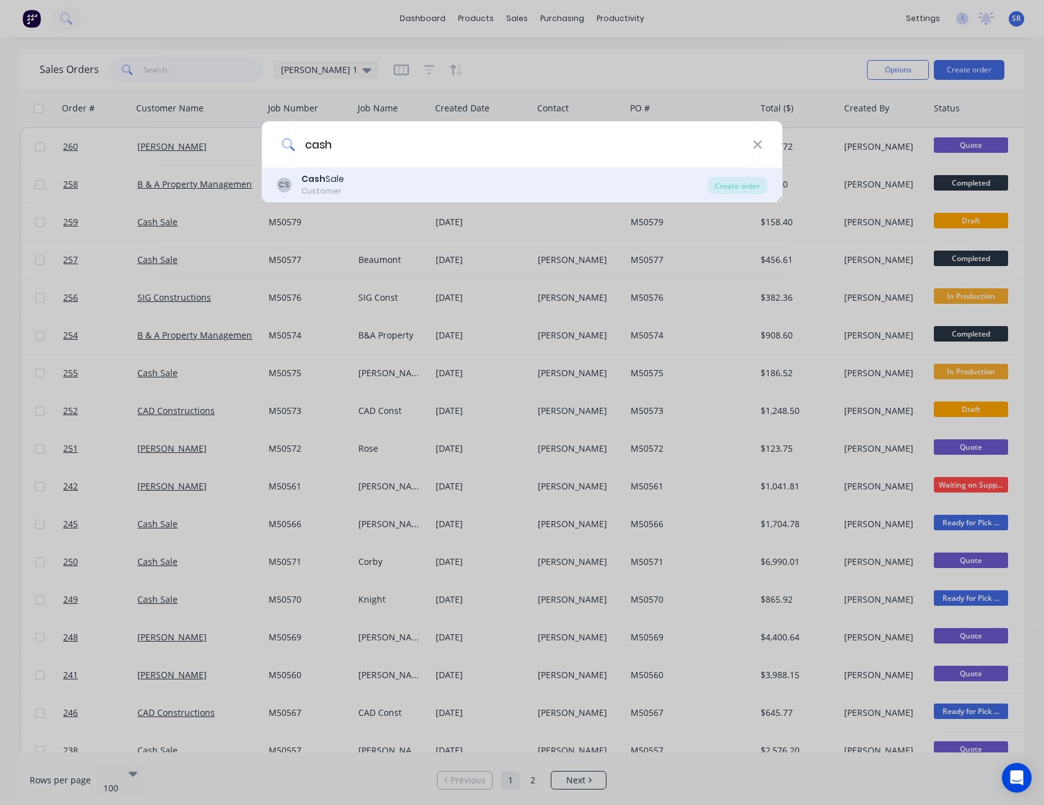
type input "cash"
click at [362, 186] on div "CS Cash Sale Customer" at bounding box center [492, 185] width 431 height 24
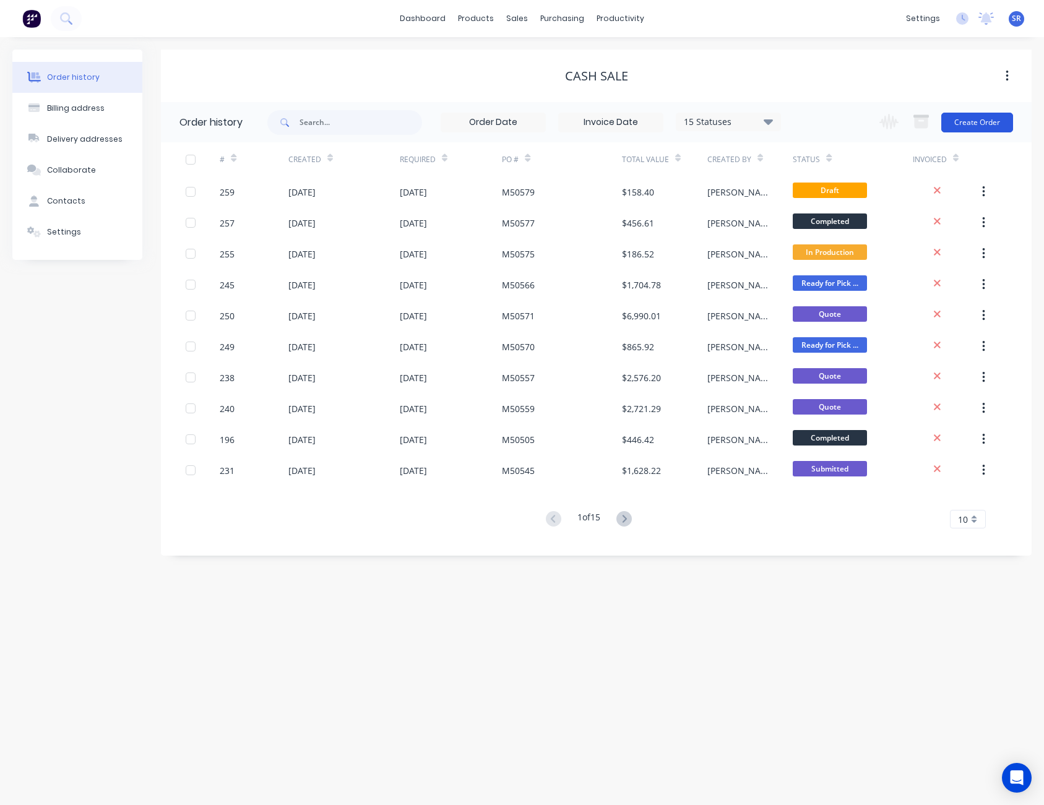
click at [993, 124] on button "Create Order" at bounding box center [977, 123] width 72 height 20
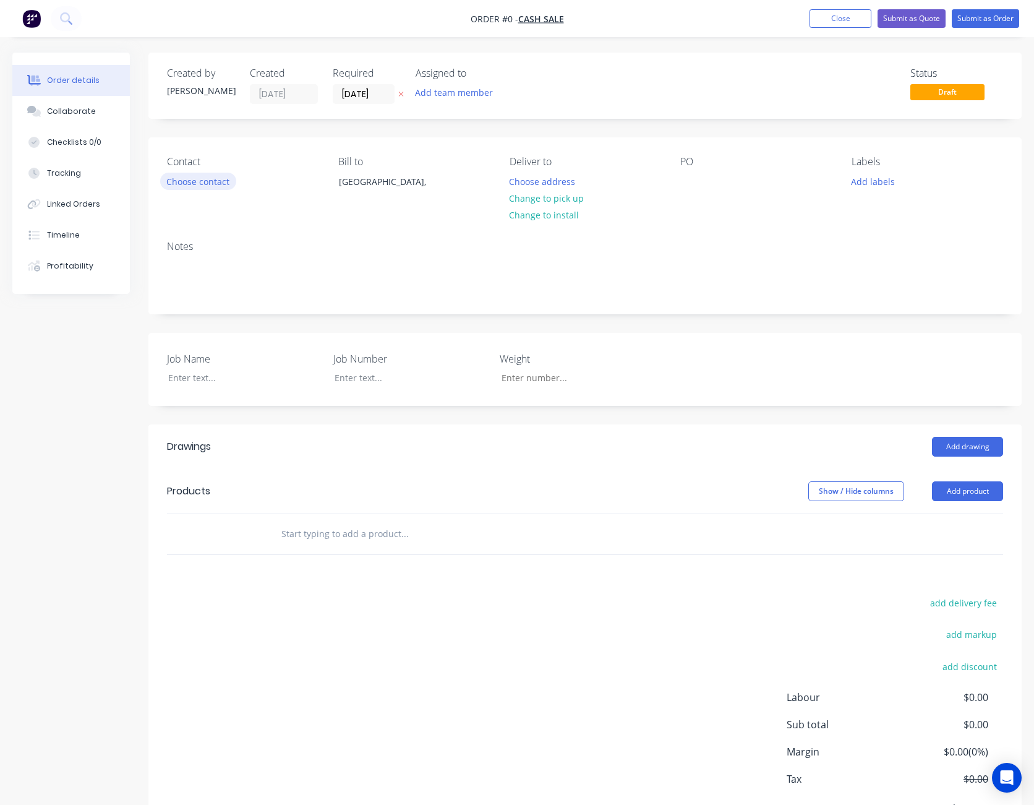
click at [211, 181] on button "Choose contact" at bounding box center [198, 181] width 76 height 17
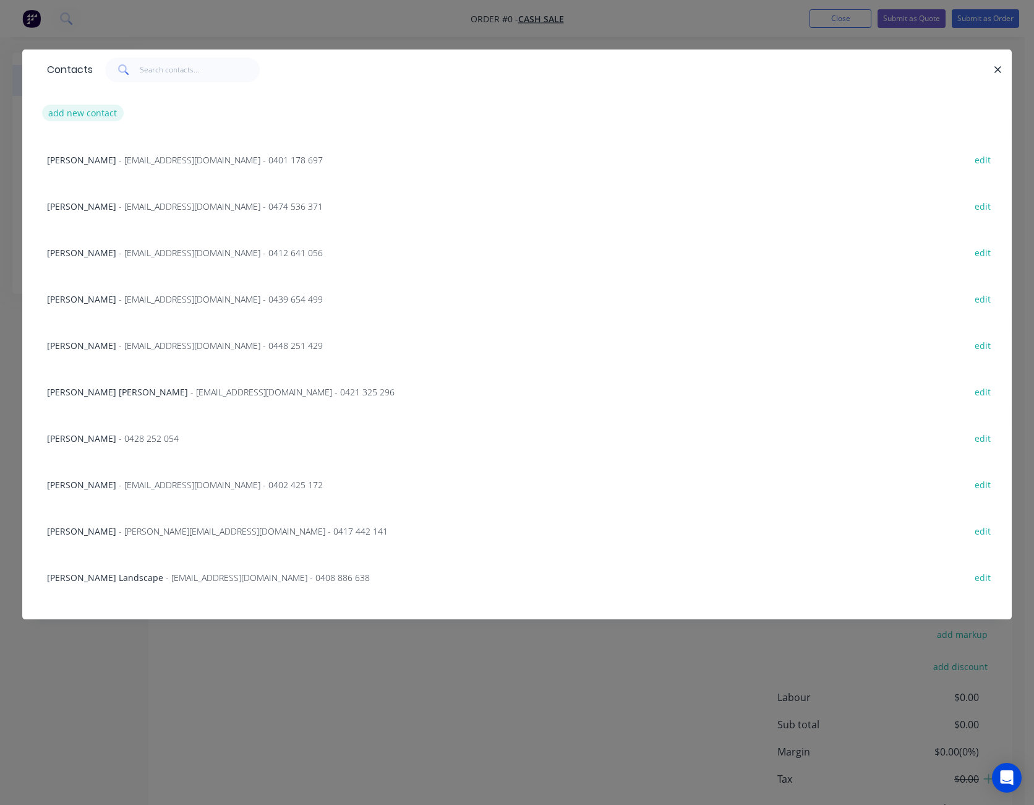
click at [69, 115] on button "add new contact" at bounding box center [83, 113] width 82 height 17
select select "AU"
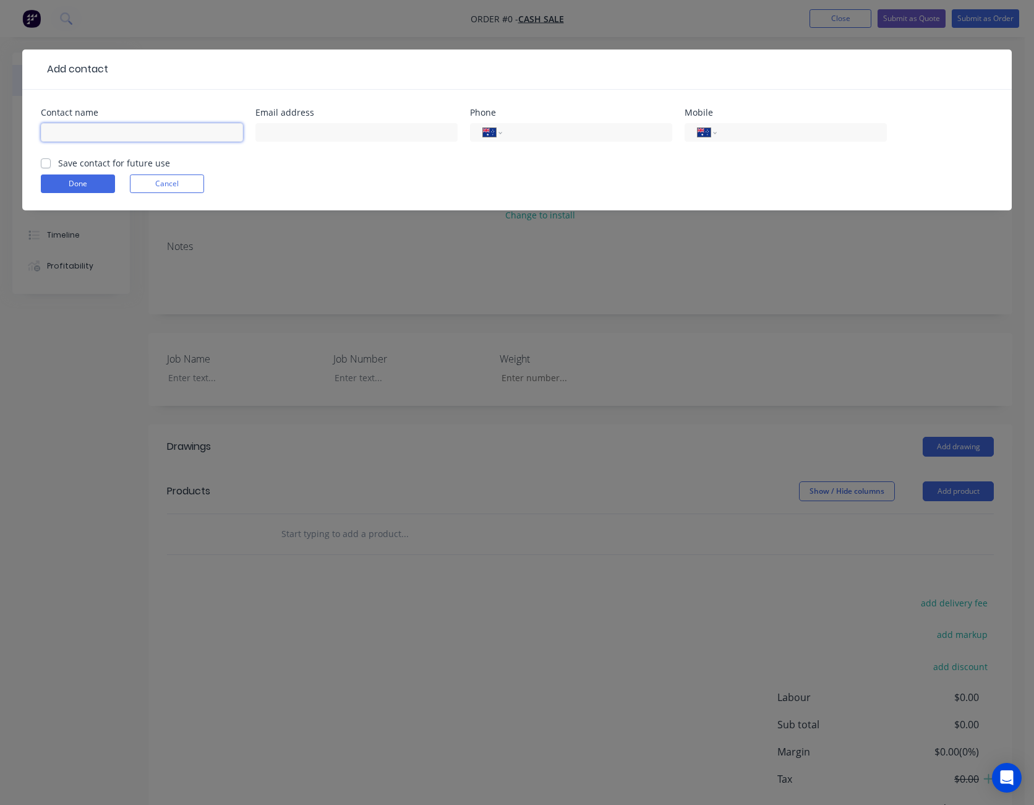
click at [69, 135] on input "text" at bounding box center [142, 132] width 202 height 19
type input "[PERSON_NAME]"
type input "[EMAIL_ADDRESS][DOMAIN_NAME]"
type input "0400 925 127"
click at [84, 182] on button "Done" at bounding box center [78, 183] width 74 height 19
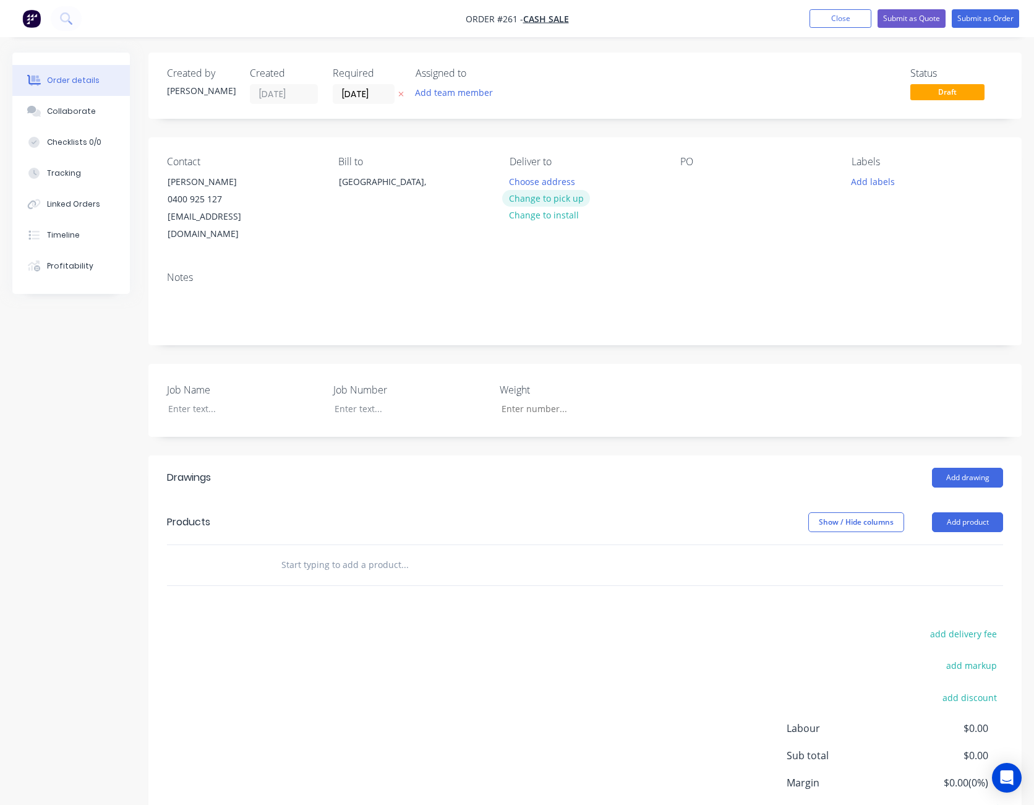
click at [558, 194] on button "Change to pick up" at bounding box center [546, 198] width 88 height 17
click at [685, 179] on div at bounding box center [690, 182] width 20 height 18
click at [210, 400] on div at bounding box center [235, 409] width 155 height 18
click at [980, 512] on button "Add product" at bounding box center [967, 522] width 71 height 20
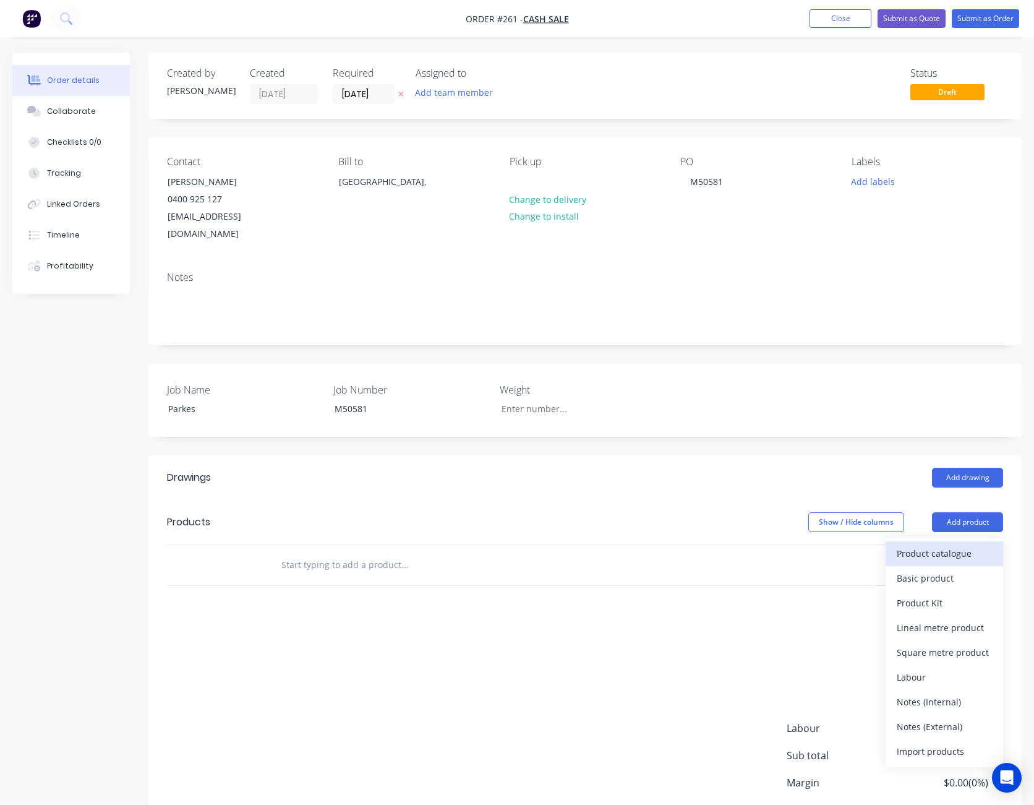
click at [966, 541] on button "Product catalogue" at bounding box center [945, 553] width 118 height 25
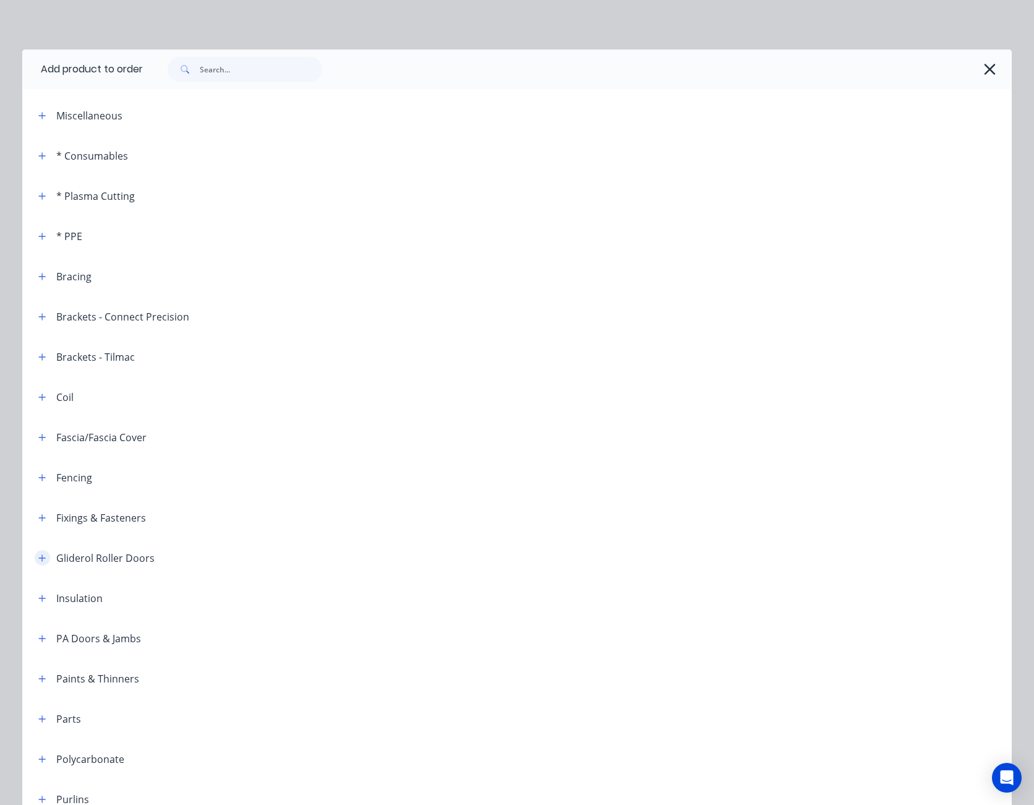
click at [38, 559] on icon "button" at bounding box center [41, 558] width 7 height 9
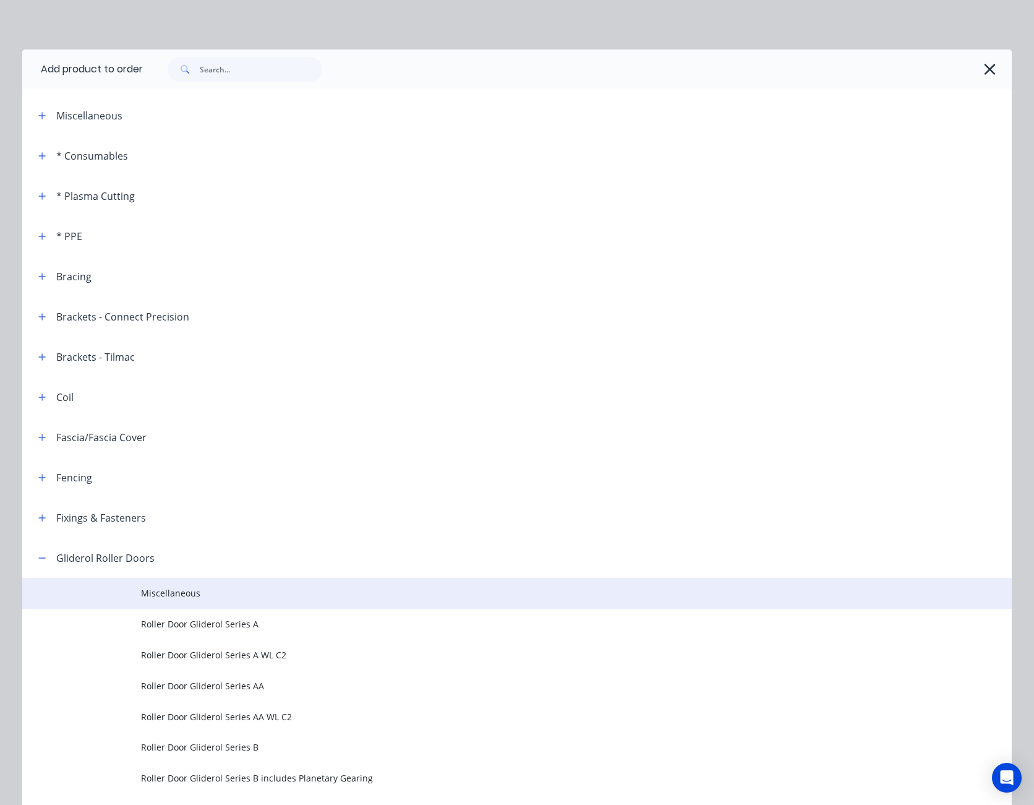
click at [165, 592] on span "Miscellaneous" at bounding box center [489, 592] width 697 height 13
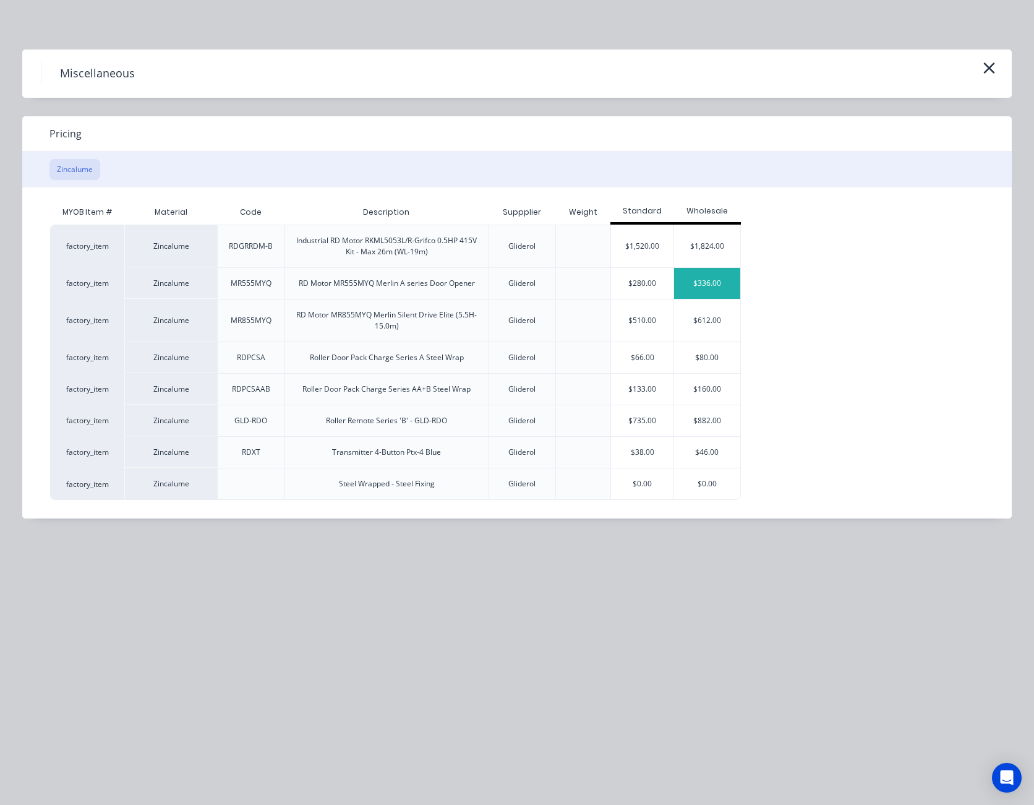
click at [717, 283] on div "$336.00" at bounding box center [707, 283] width 66 height 31
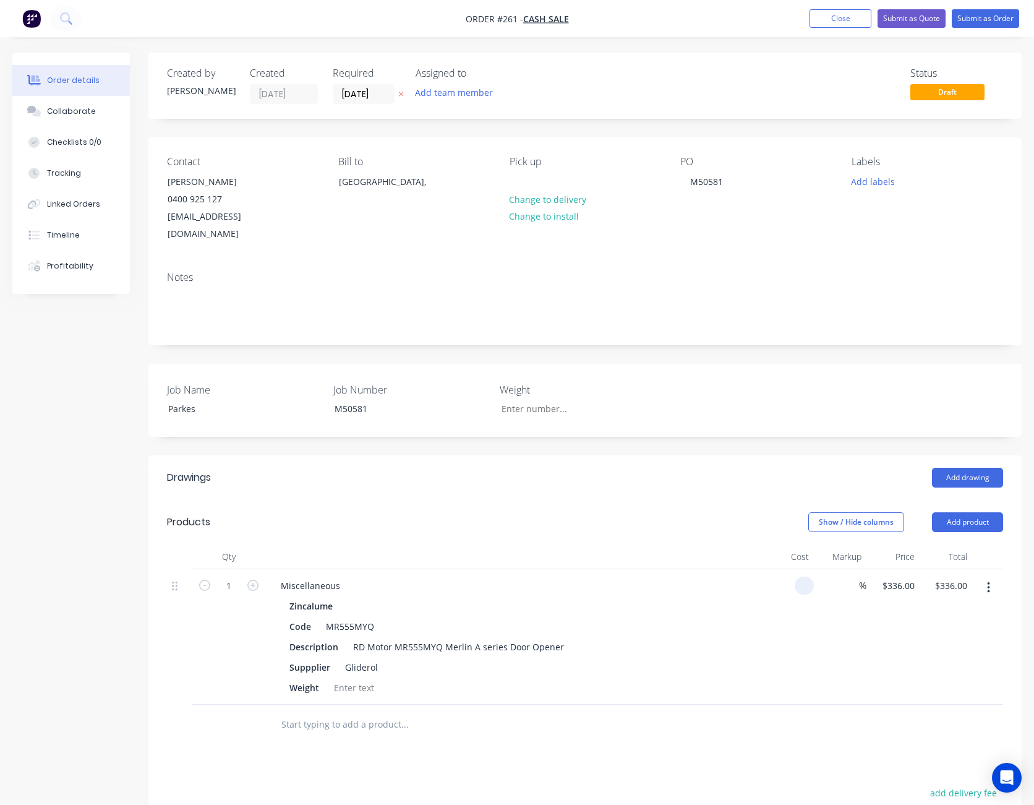
click at [809, 577] on input at bounding box center [807, 586] width 14 height 18
type input "$270.00"
type input "30"
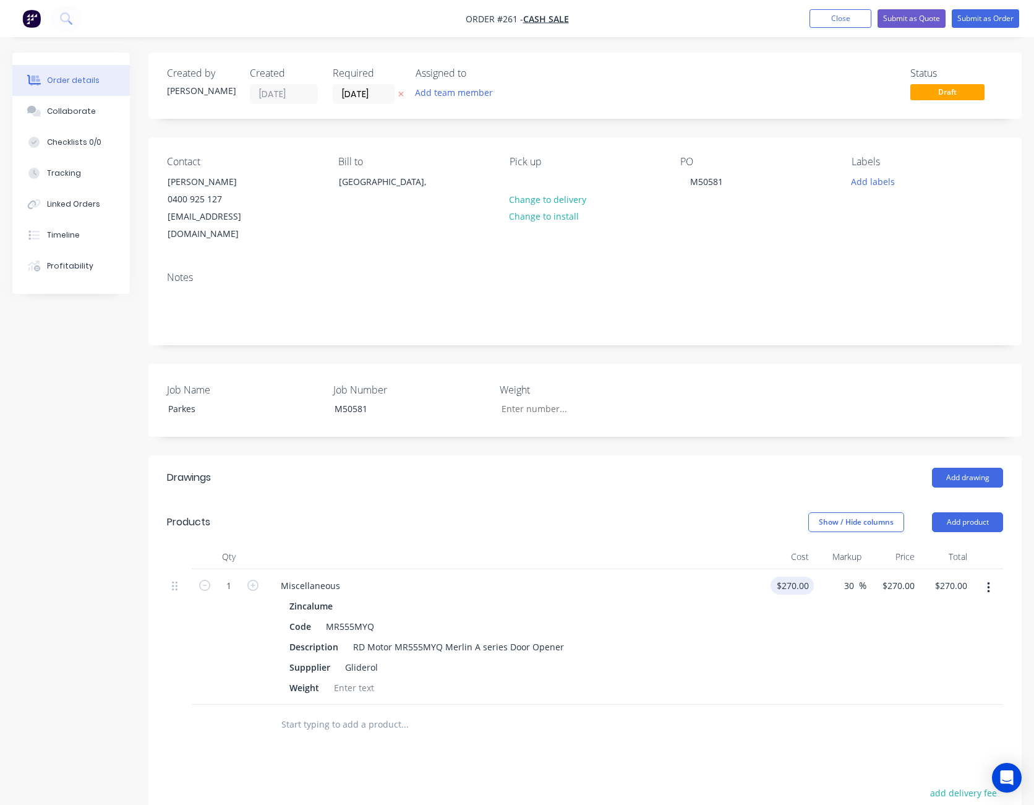
type input "351"
type input "$351.00"
click at [802, 661] on div "$270.00 $270.00" at bounding box center [787, 636] width 53 height 135
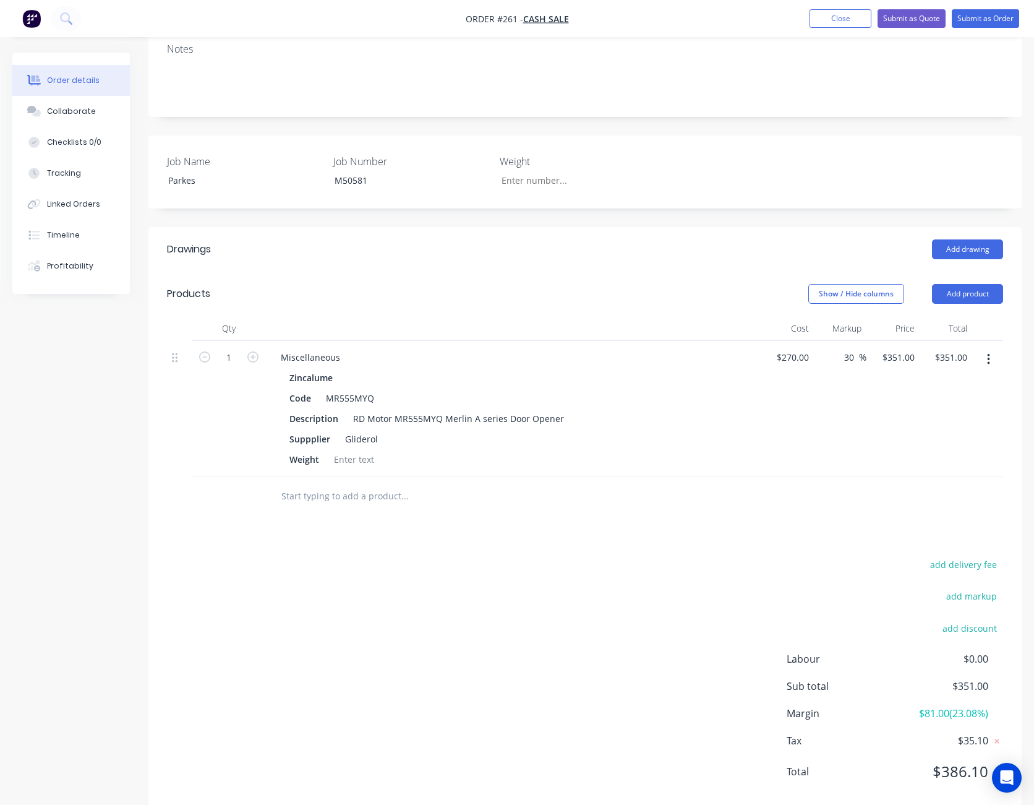
scroll to position [238, 0]
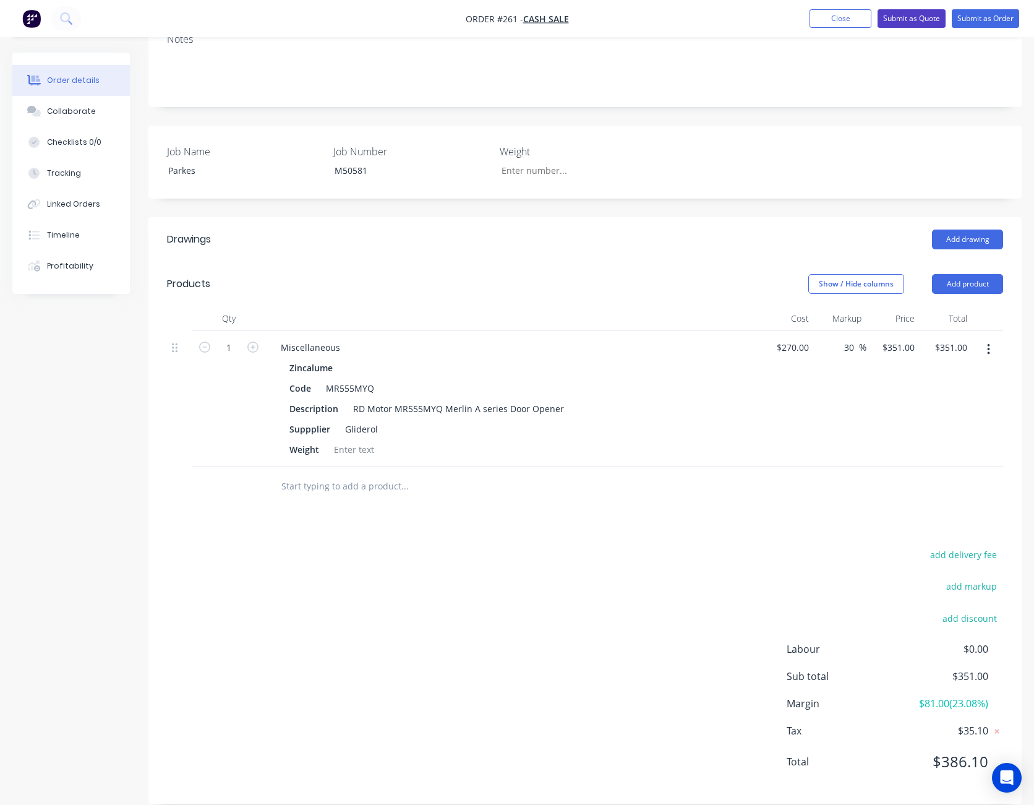
click at [924, 18] on button "Submit as Quote" at bounding box center [912, 18] width 68 height 19
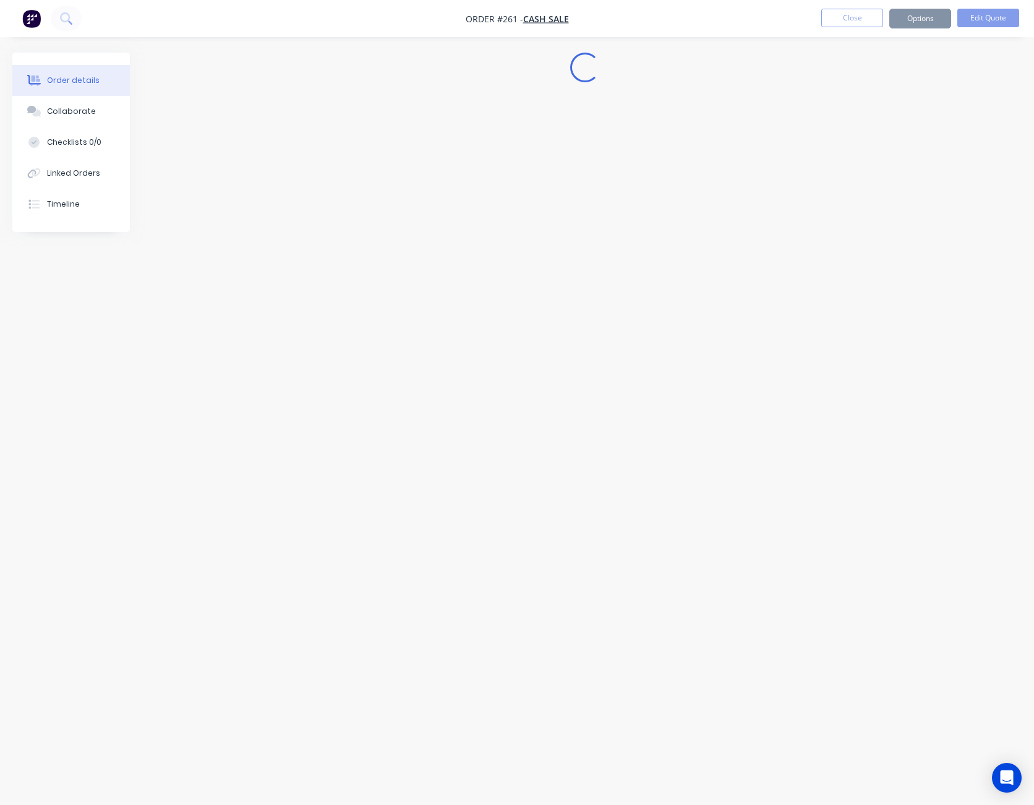
scroll to position [0, 0]
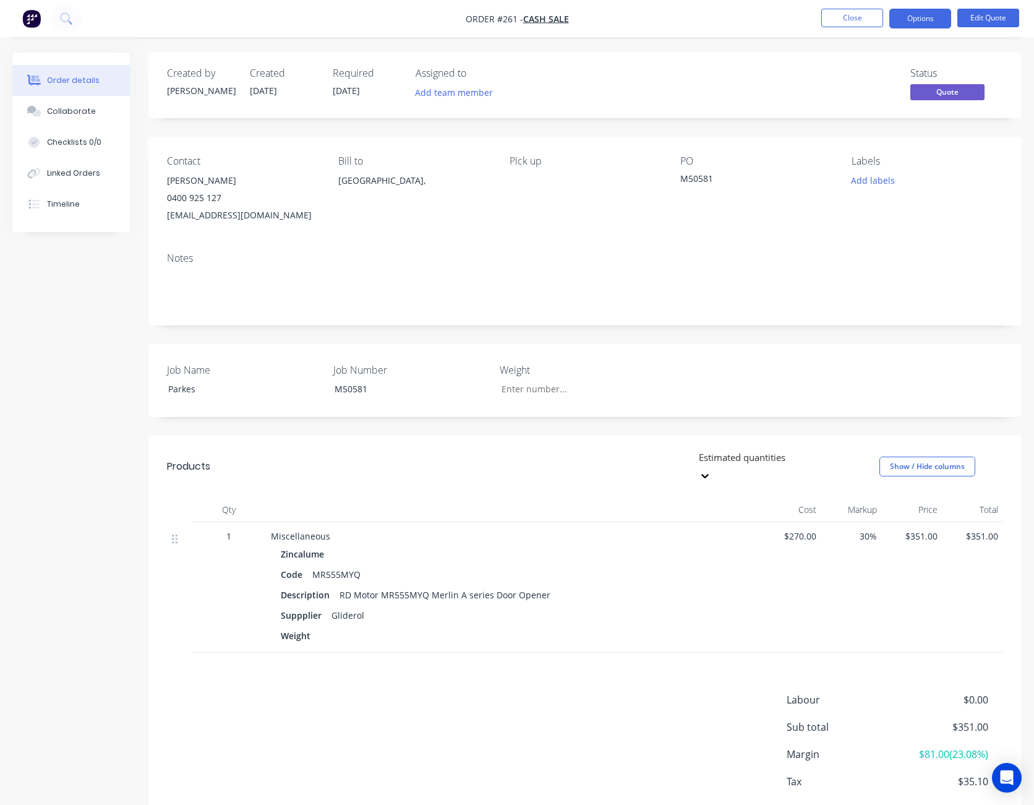
click at [924, 18] on button "Options" at bounding box center [921, 19] width 62 height 20
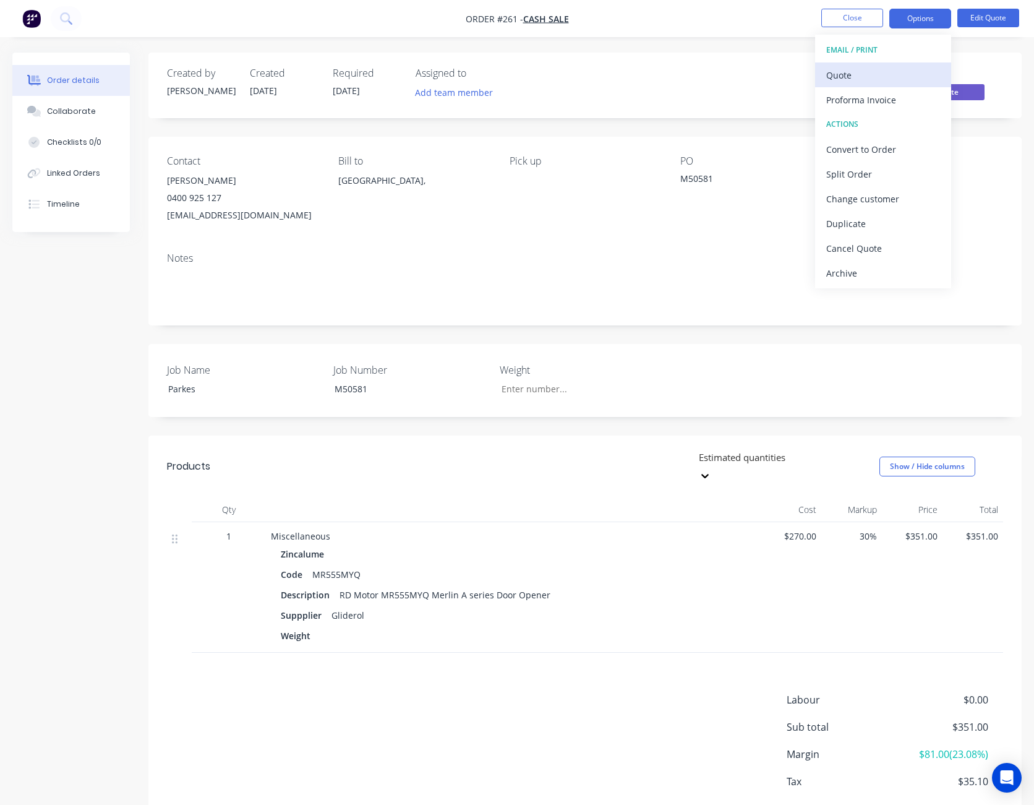
click at [909, 67] on div "Quote" at bounding box center [883, 75] width 114 height 18
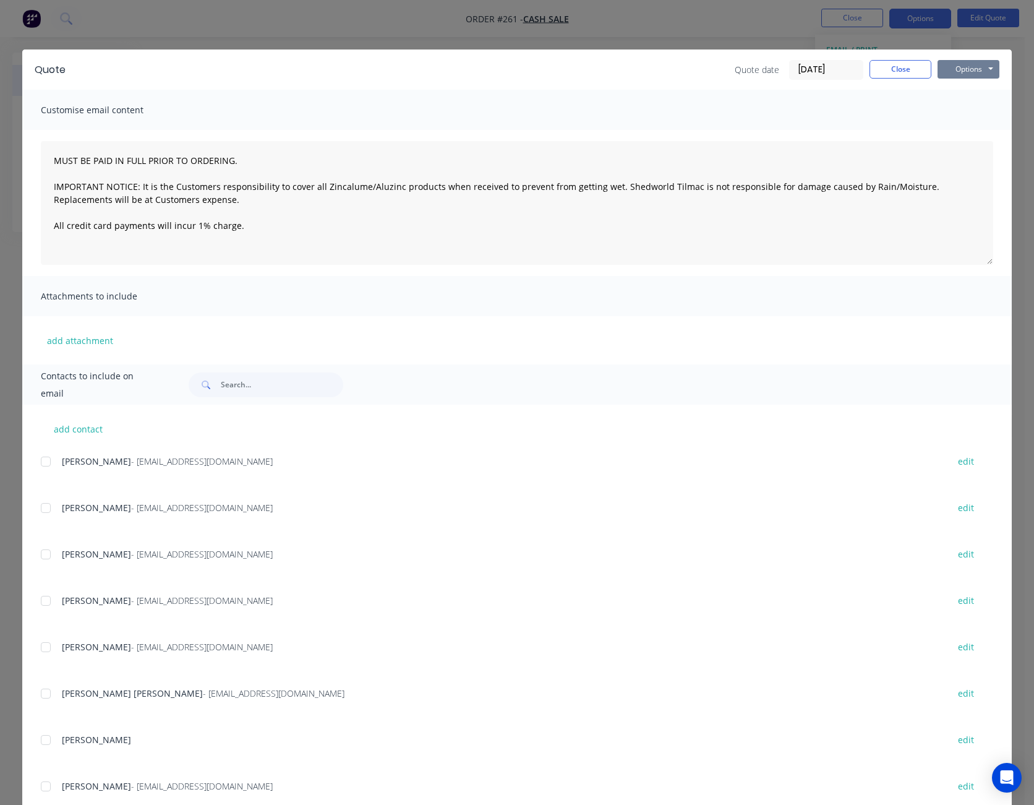
click at [970, 66] on button "Options" at bounding box center [969, 69] width 62 height 19
click at [957, 105] on button "Print" at bounding box center [977, 111] width 79 height 20
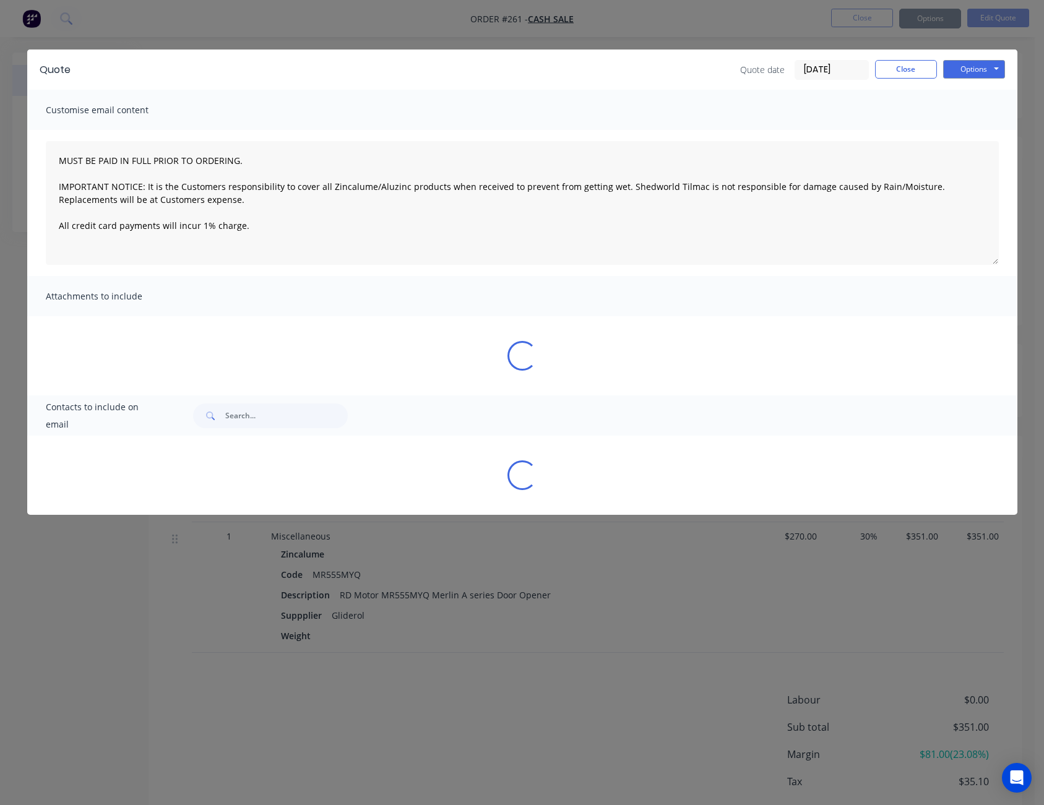
type textarea "MUST BE PAID IN FULL PRIOR TO ORDERING. IMPORTANT NOTICE: It is the Customers r…"
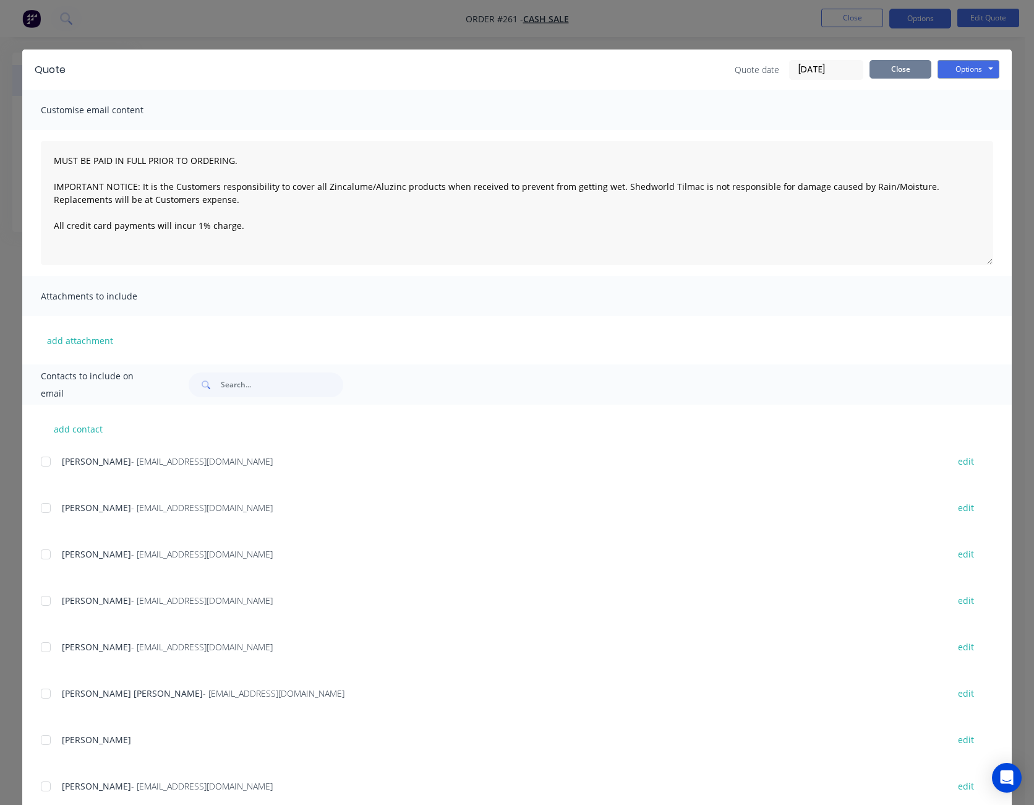
click at [896, 72] on button "Close" at bounding box center [901, 69] width 62 height 19
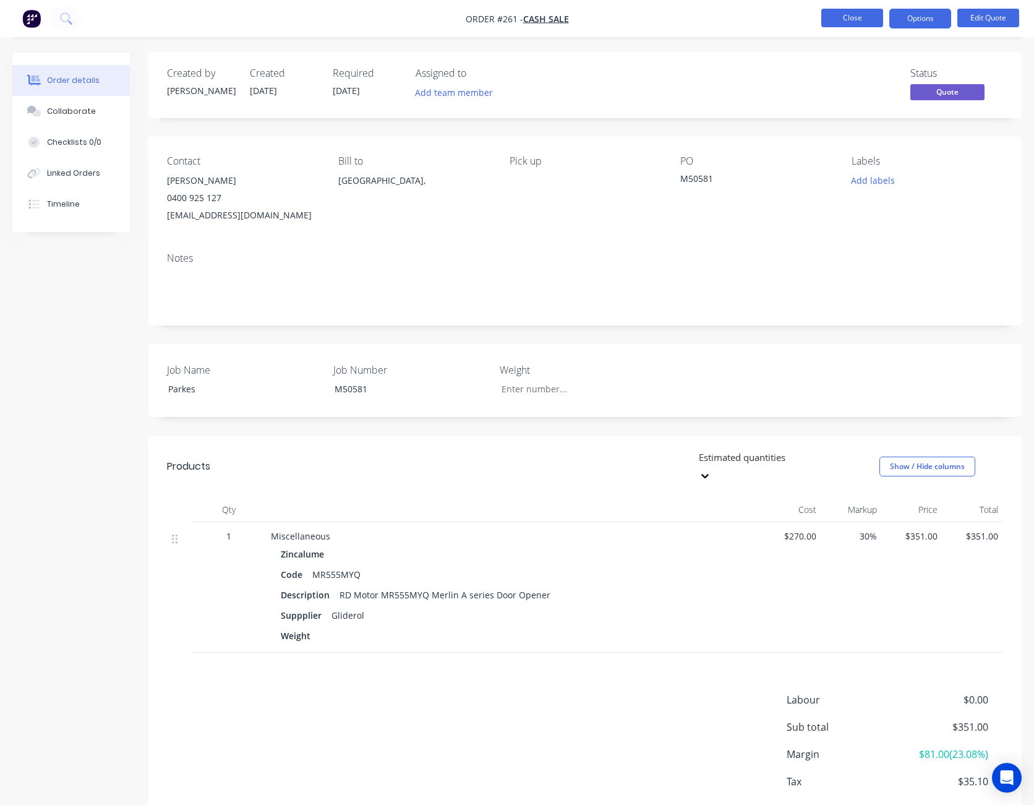
click at [861, 14] on button "Close" at bounding box center [853, 18] width 62 height 19
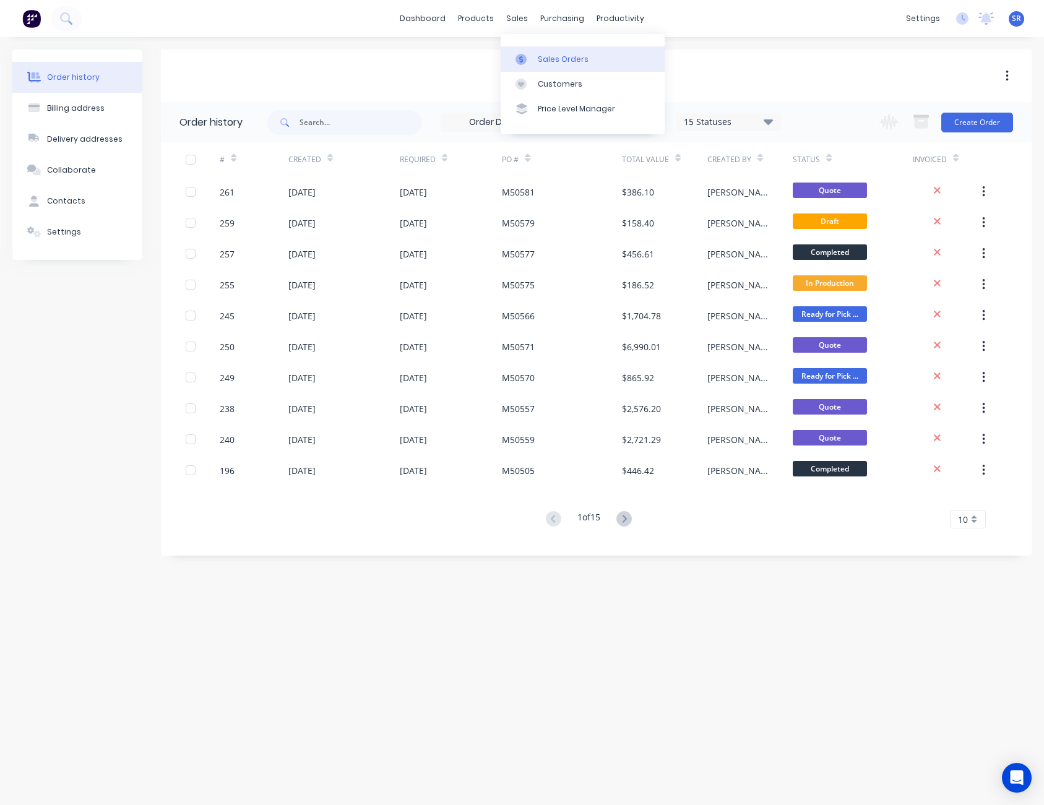
click at [542, 56] on div "Sales Orders" at bounding box center [563, 59] width 51 height 11
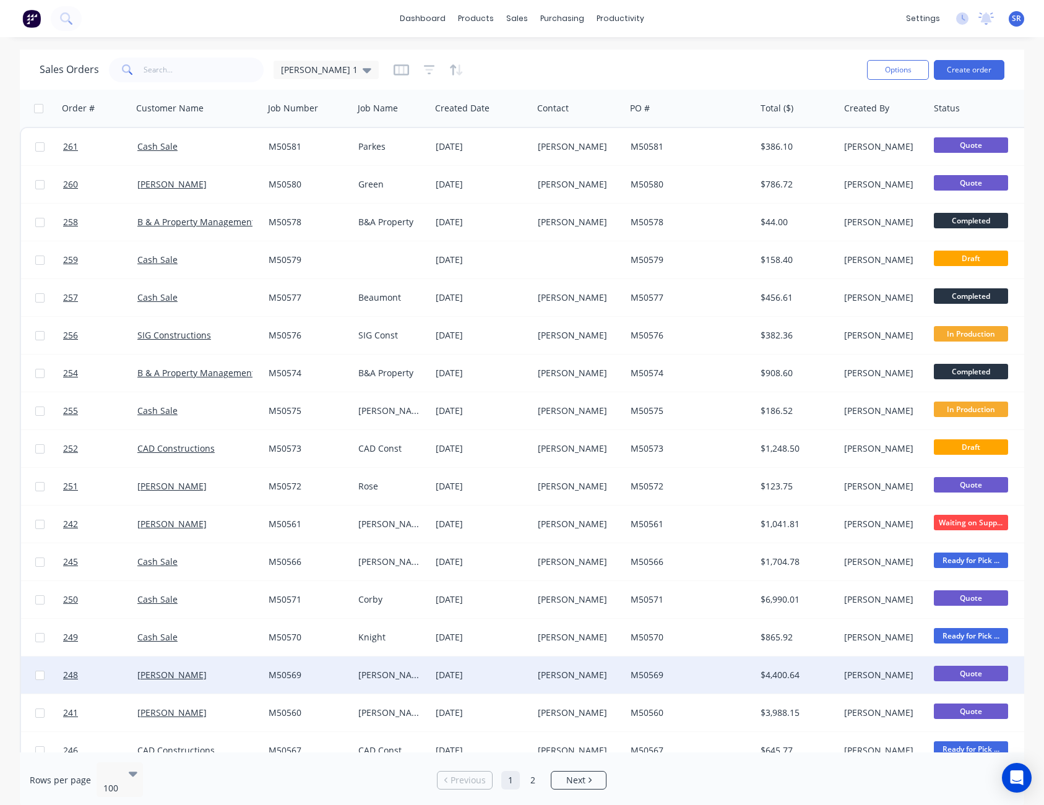
click at [588, 671] on div "[PERSON_NAME]" at bounding box center [577, 675] width 79 height 12
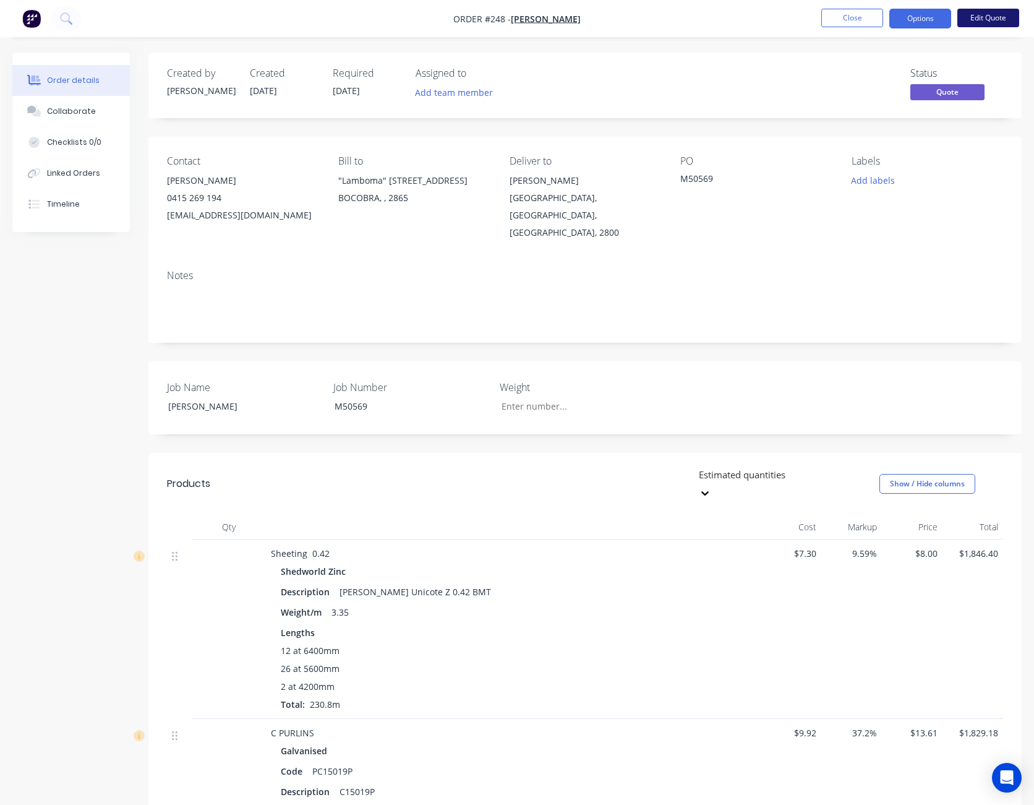
click at [989, 17] on button "Edit Quote" at bounding box center [989, 18] width 62 height 19
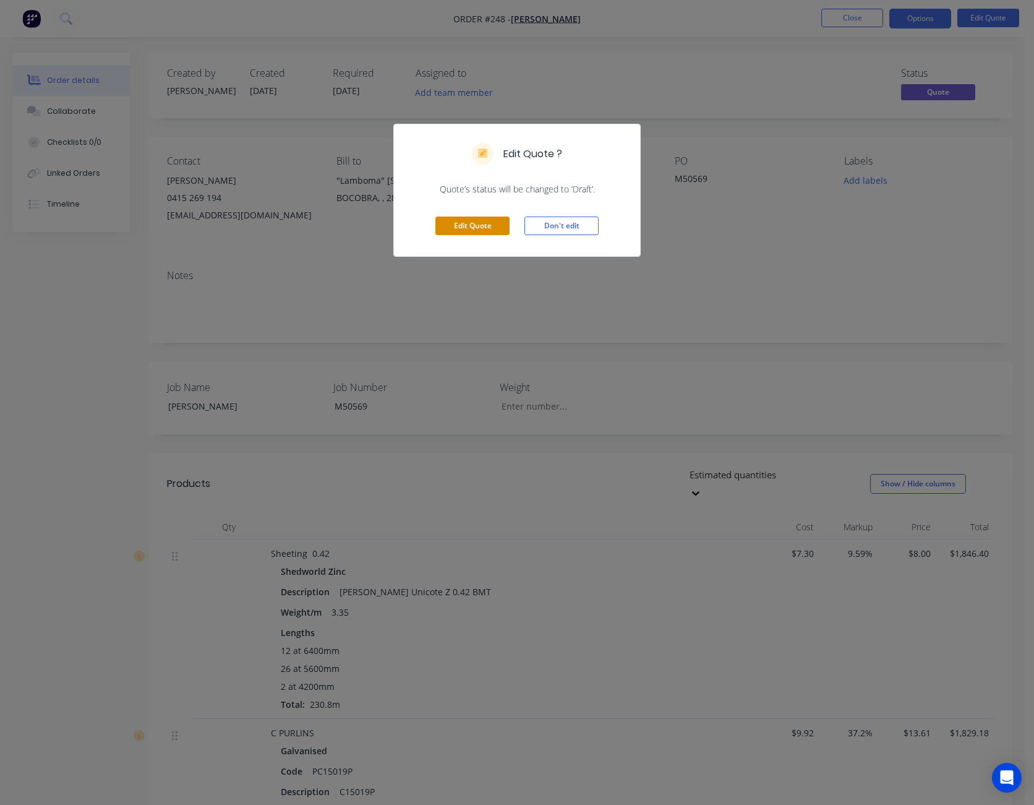
click at [459, 225] on button "Edit Quote" at bounding box center [472, 226] width 74 height 19
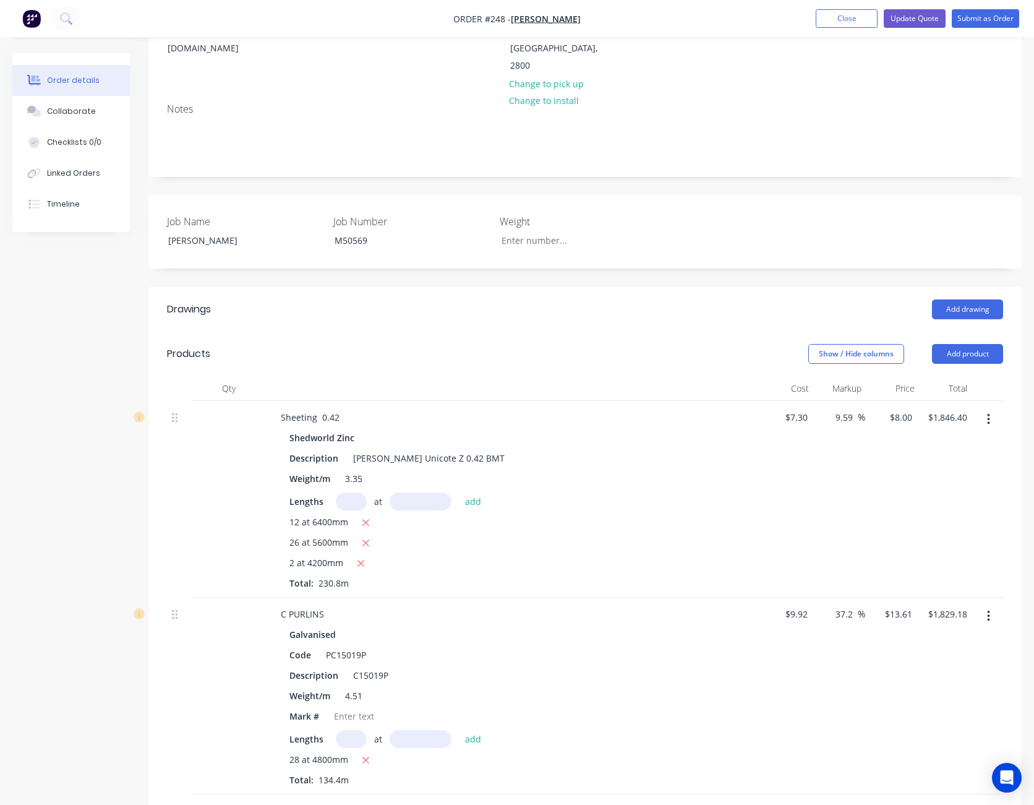
scroll to position [371, 0]
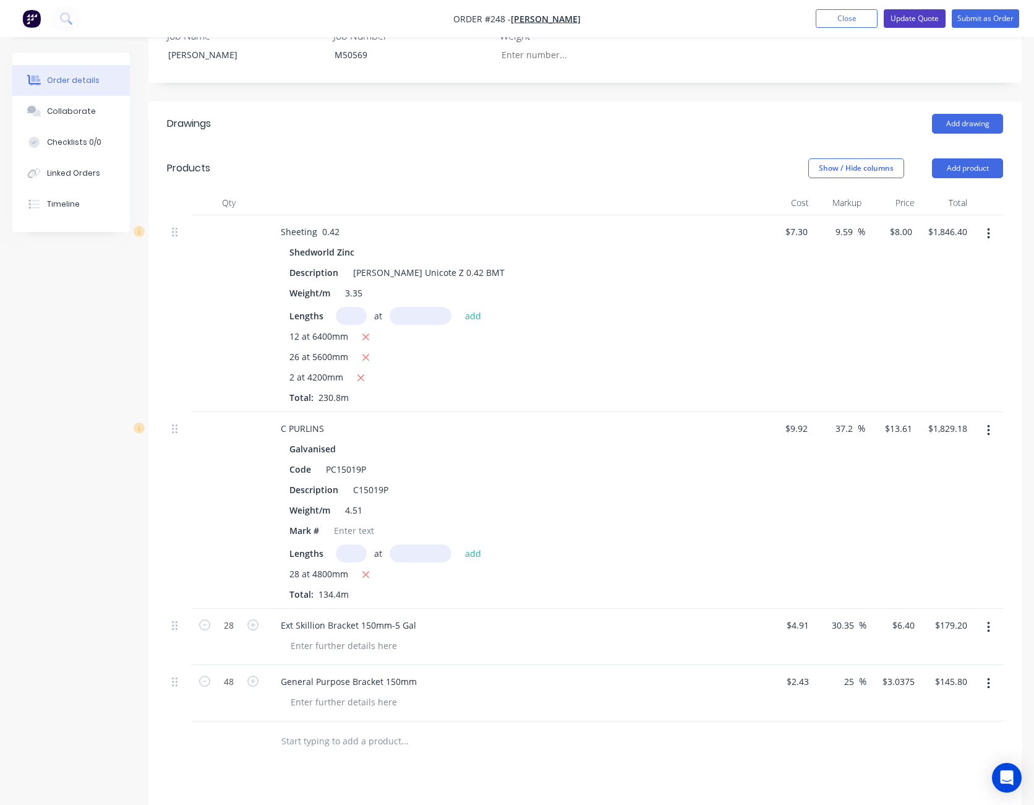
click at [914, 18] on button "Update Quote" at bounding box center [915, 18] width 62 height 19
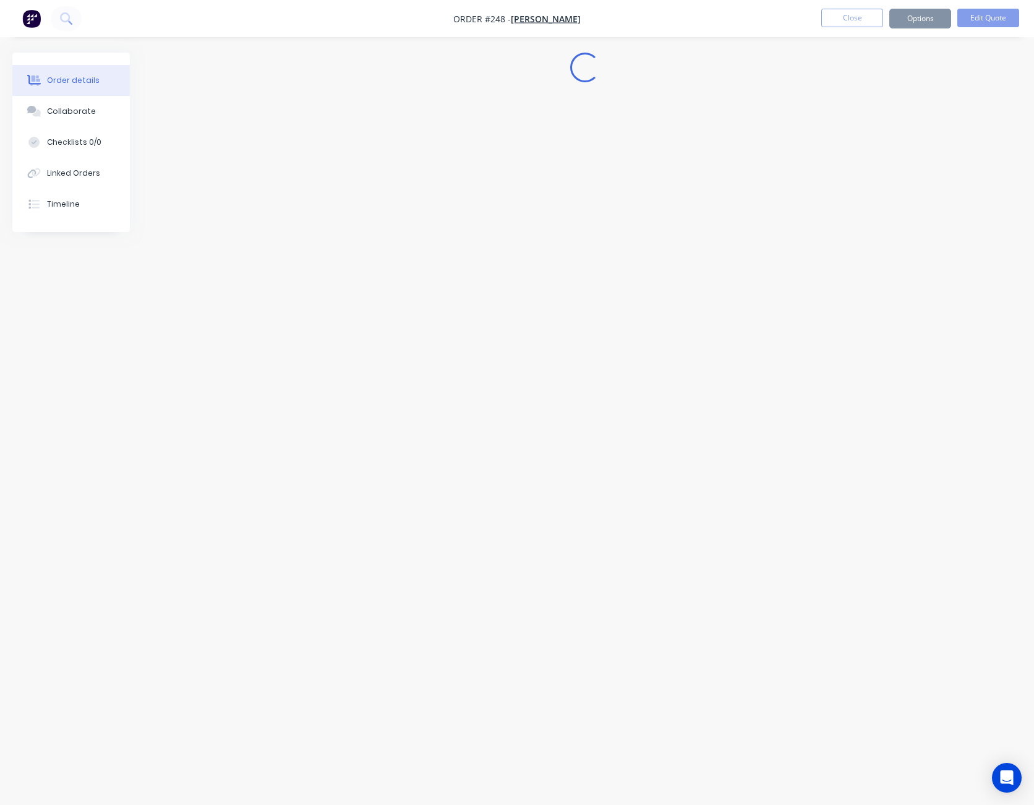
scroll to position [0, 0]
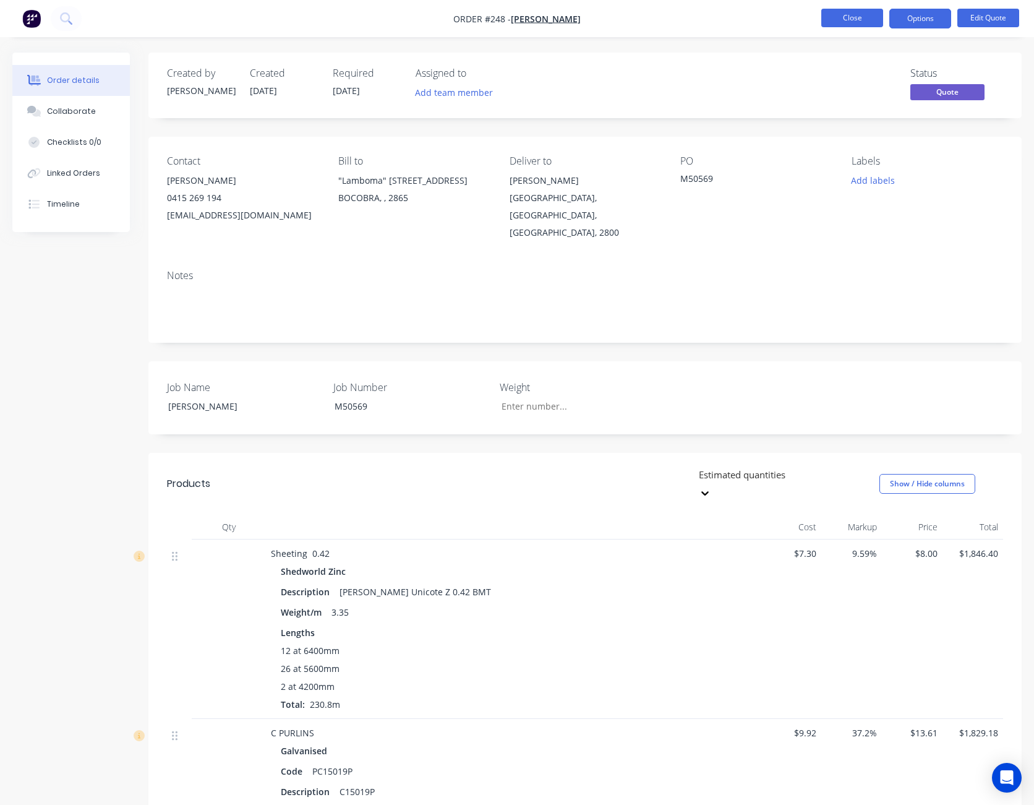
click at [862, 18] on button "Close" at bounding box center [853, 18] width 62 height 19
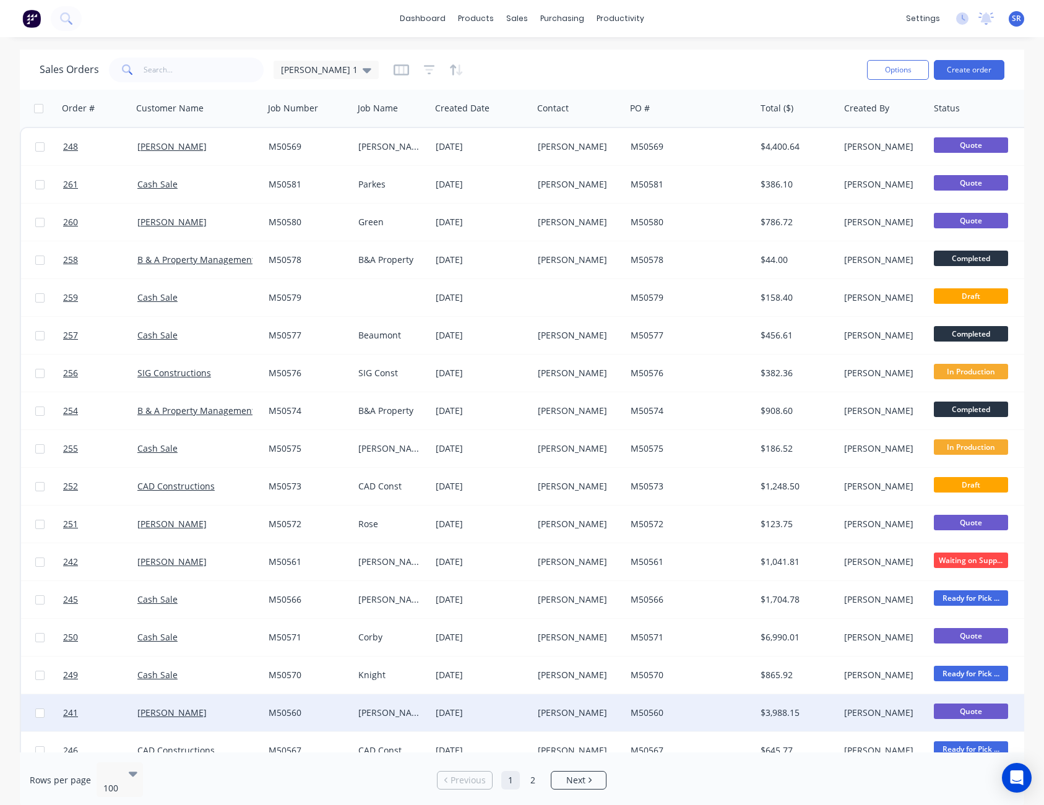
click at [539, 703] on div "[PERSON_NAME]" at bounding box center [579, 712] width 93 height 37
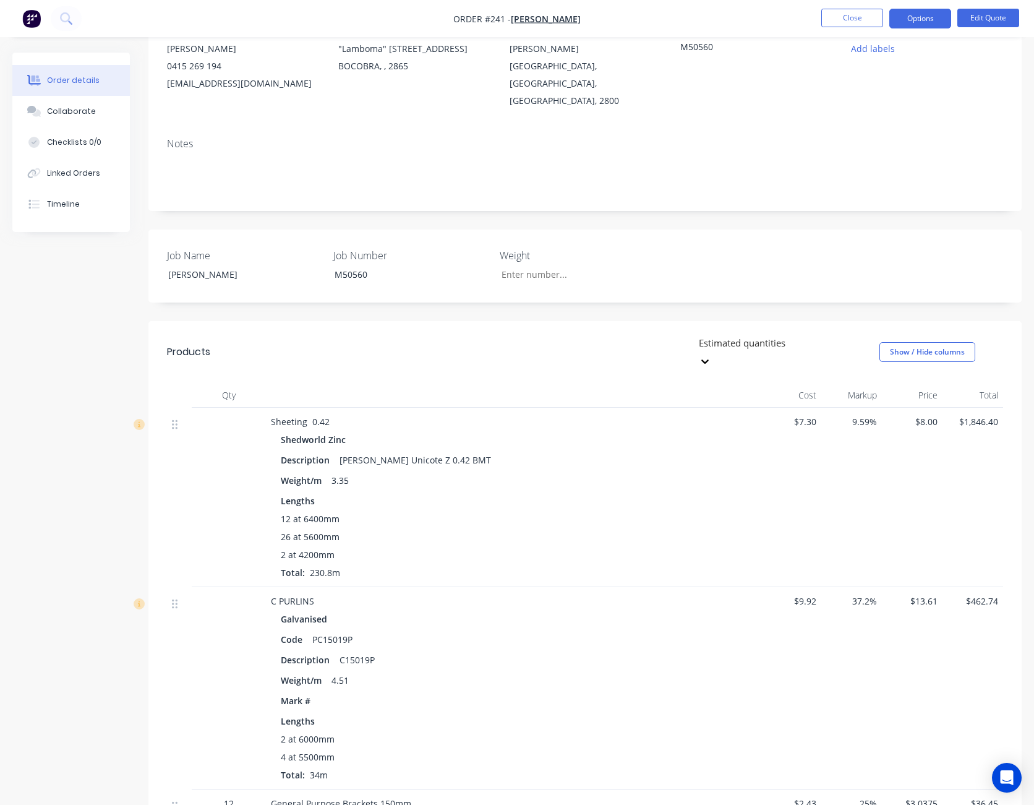
scroll to position [124, 0]
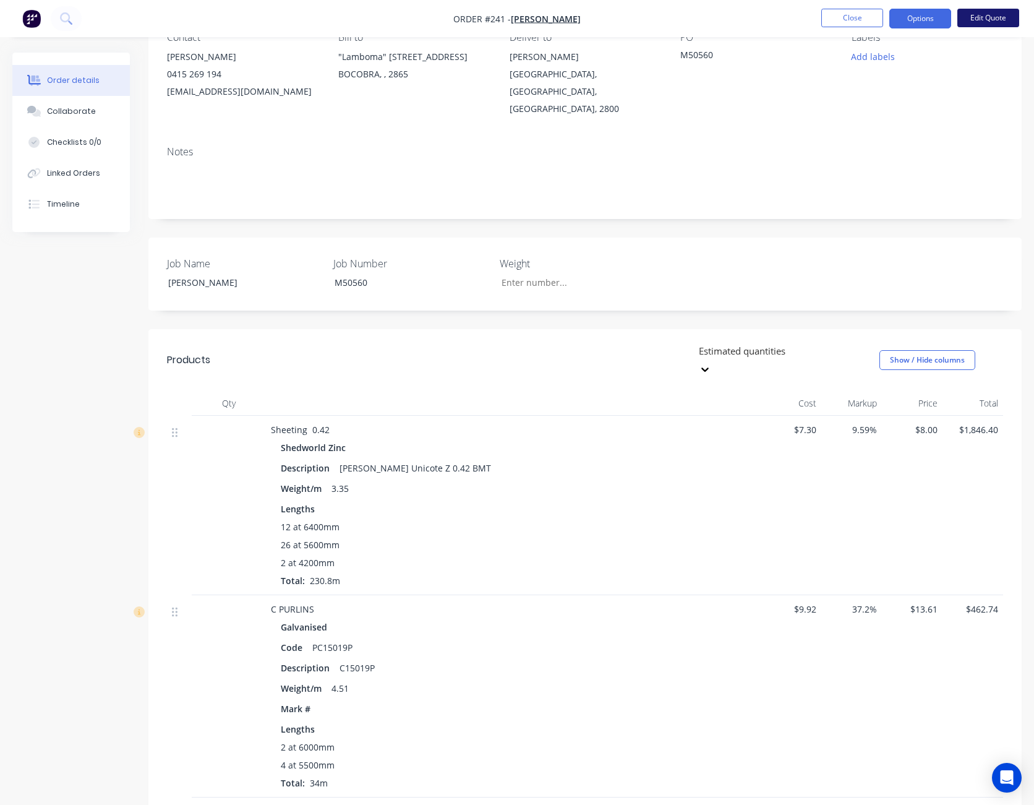
click at [991, 21] on button "Edit Quote" at bounding box center [989, 18] width 62 height 19
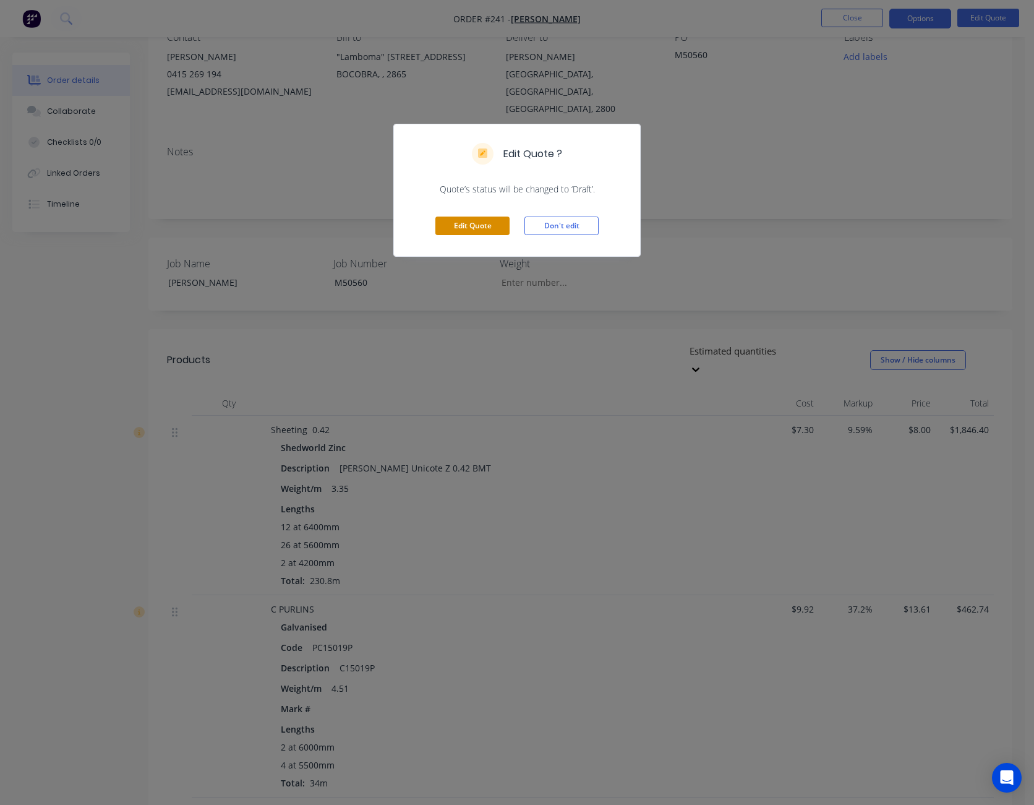
click at [486, 224] on button "Edit Quote" at bounding box center [472, 226] width 74 height 19
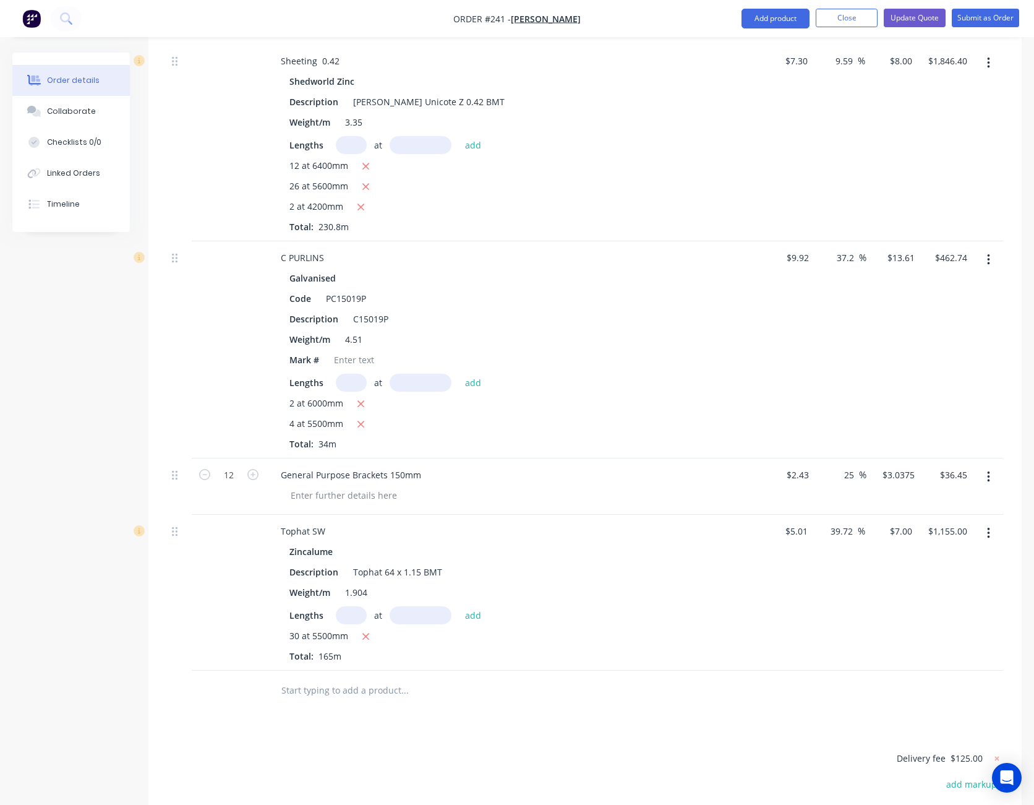
scroll to position [557, 0]
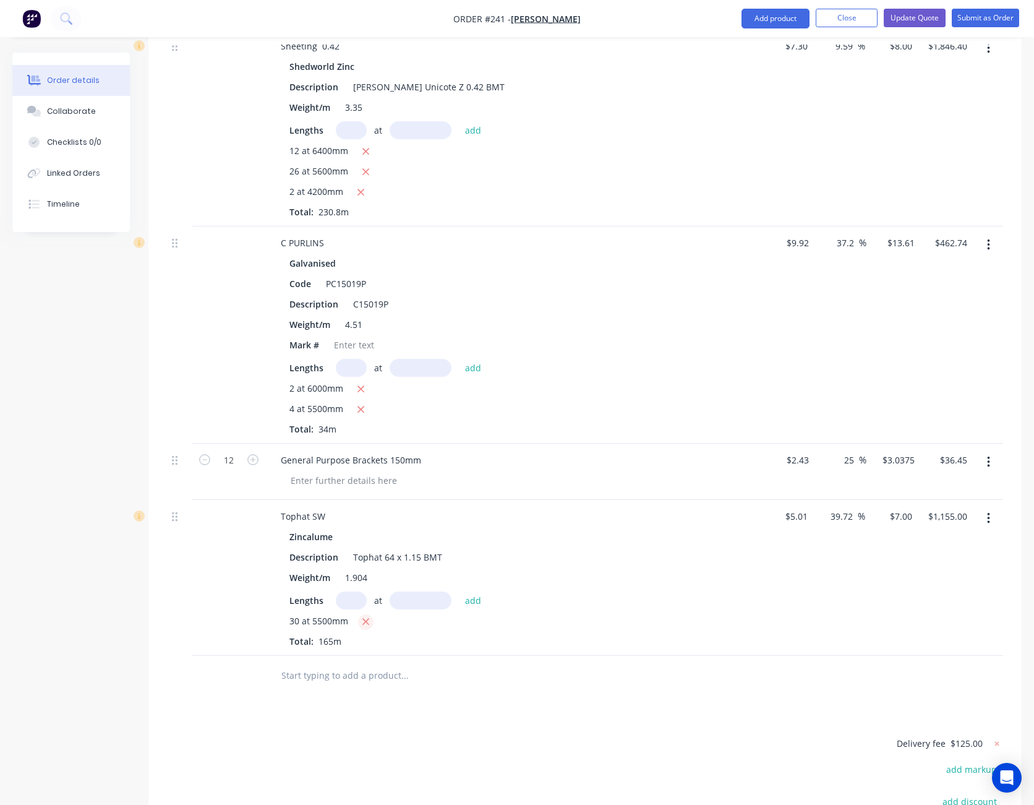
click at [369, 616] on icon "button" at bounding box center [366, 621] width 8 height 11
type input "$0.00"
click at [361, 591] on input "text" at bounding box center [351, 600] width 31 height 18
type input "30"
type input "5000"
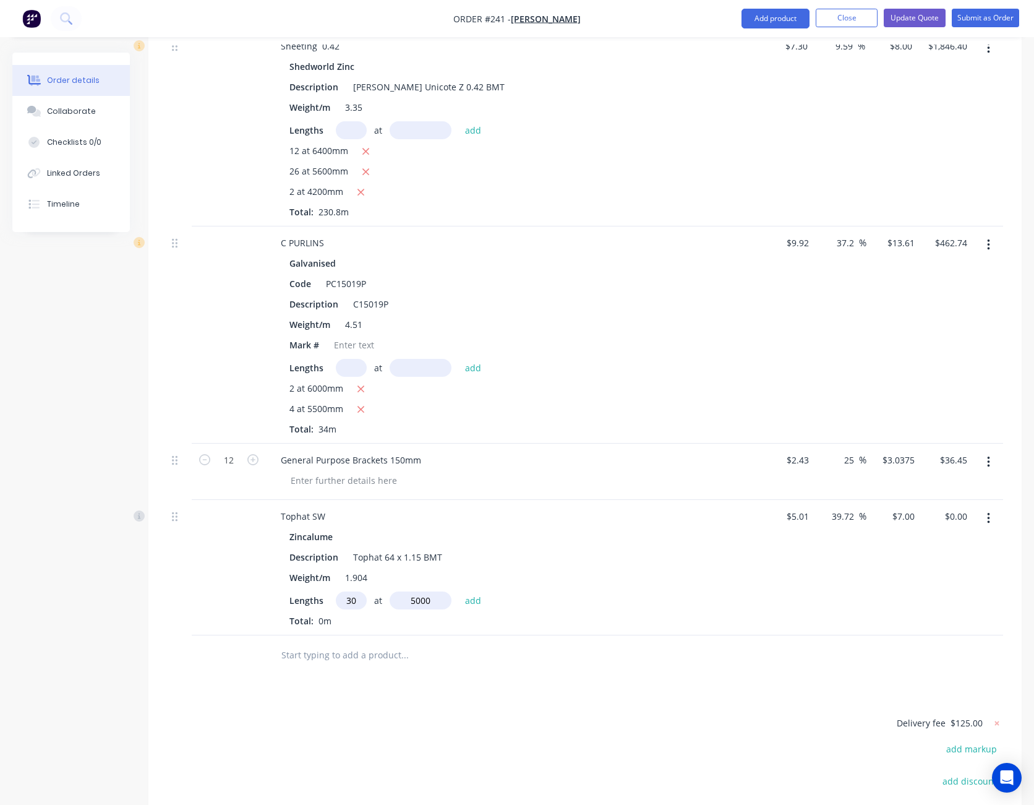
click at [459, 591] on button "add" at bounding box center [473, 599] width 29 height 17
type input "$1,050.00"
click at [817, 583] on div "39.72 39.72 %" at bounding box center [839, 578] width 52 height 156
click at [697, 669] on div "Drawings Add drawing Products Show / Hide columns Add product Qty Cost Markup P…" at bounding box center [584, 451] width 873 height 1071
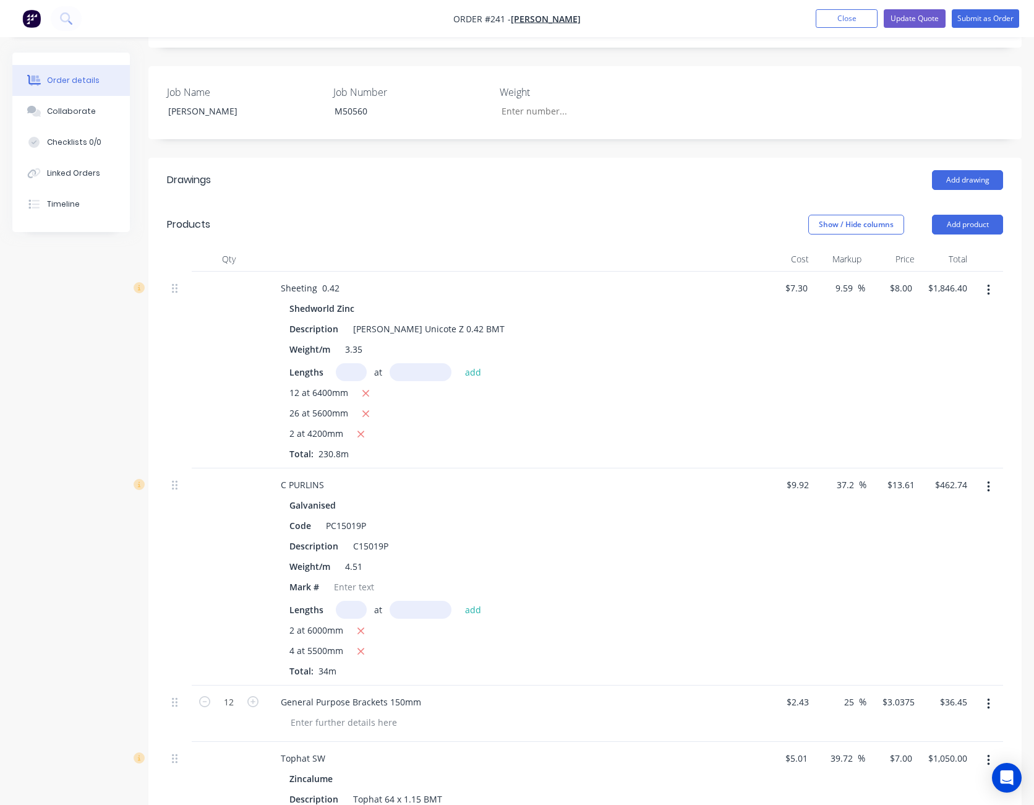
scroll to position [309, 0]
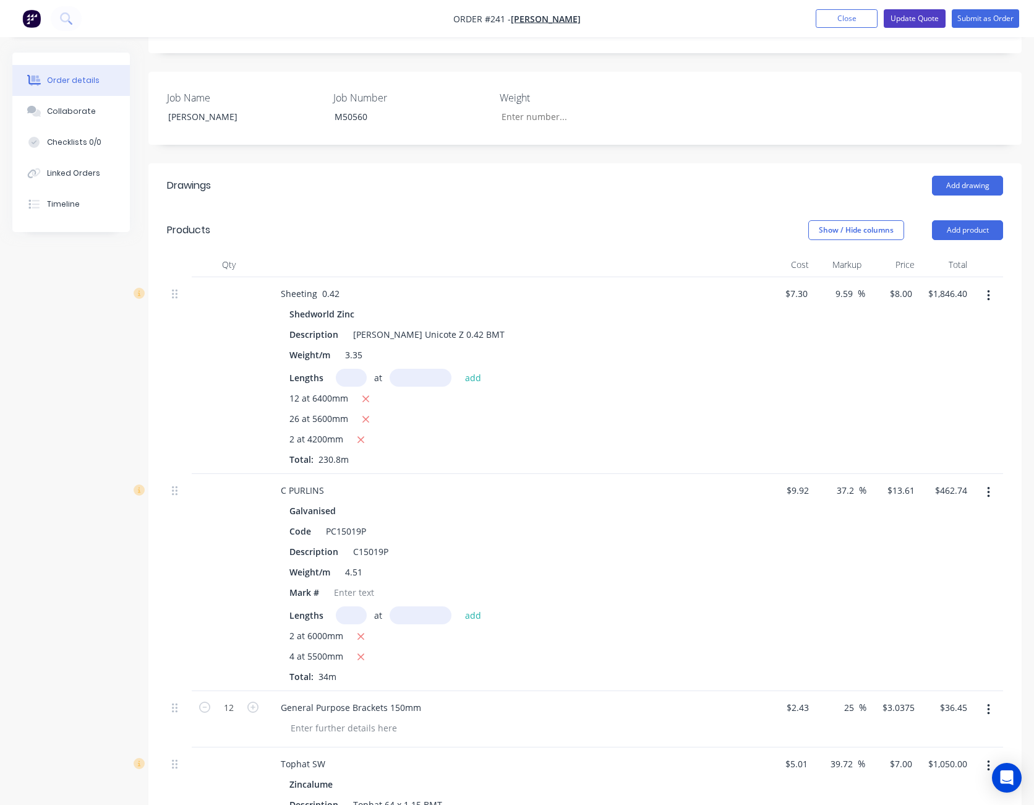
click at [924, 19] on button "Update Quote" at bounding box center [915, 18] width 62 height 19
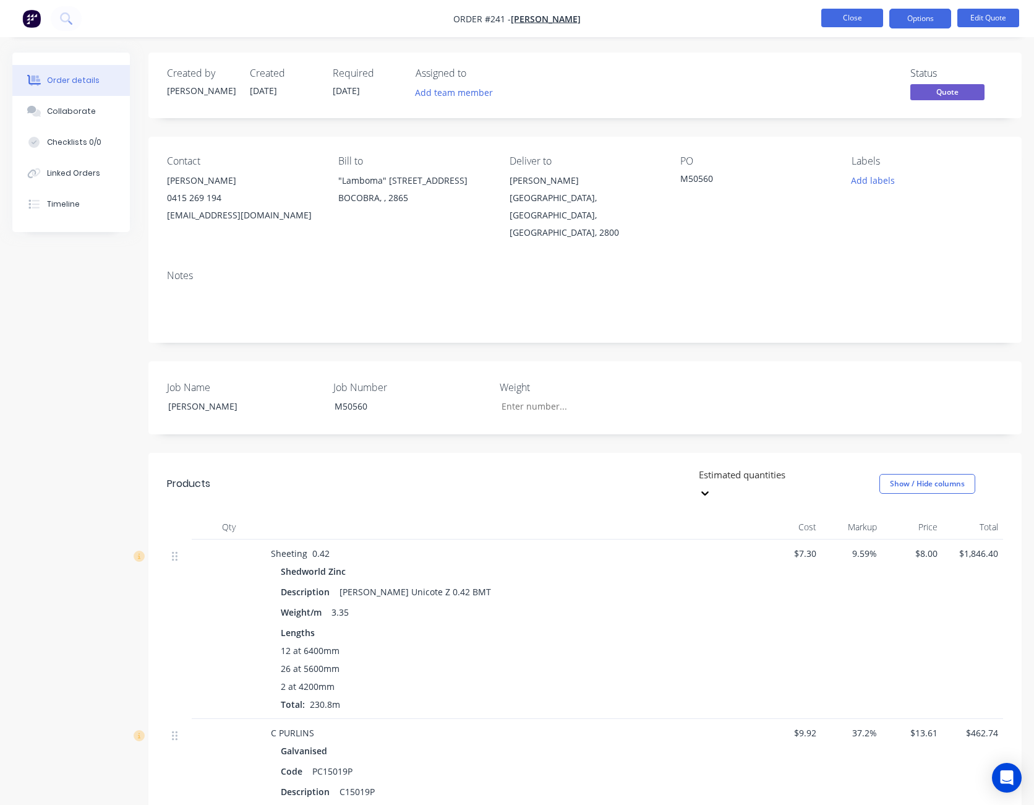
click at [867, 13] on button "Close" at bounding box center [853, 18] width 62 height 19
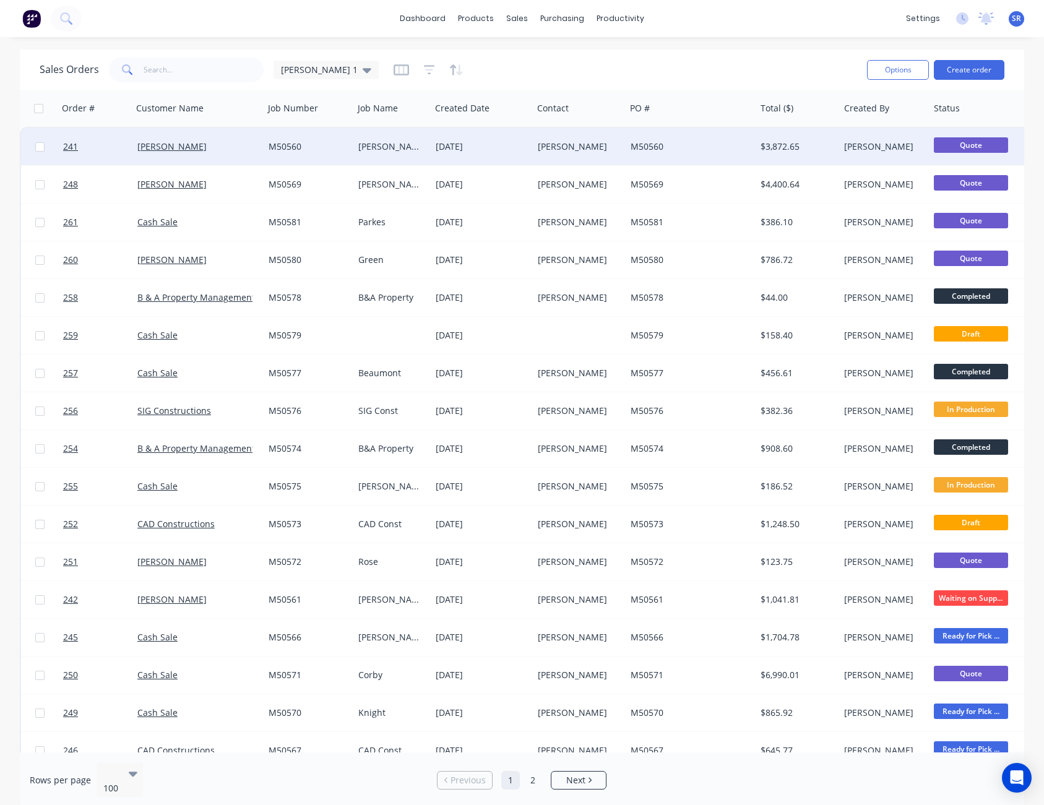
click at [729, 152] on div "M50560" at bounding box center [687, 146] width 114 height 12
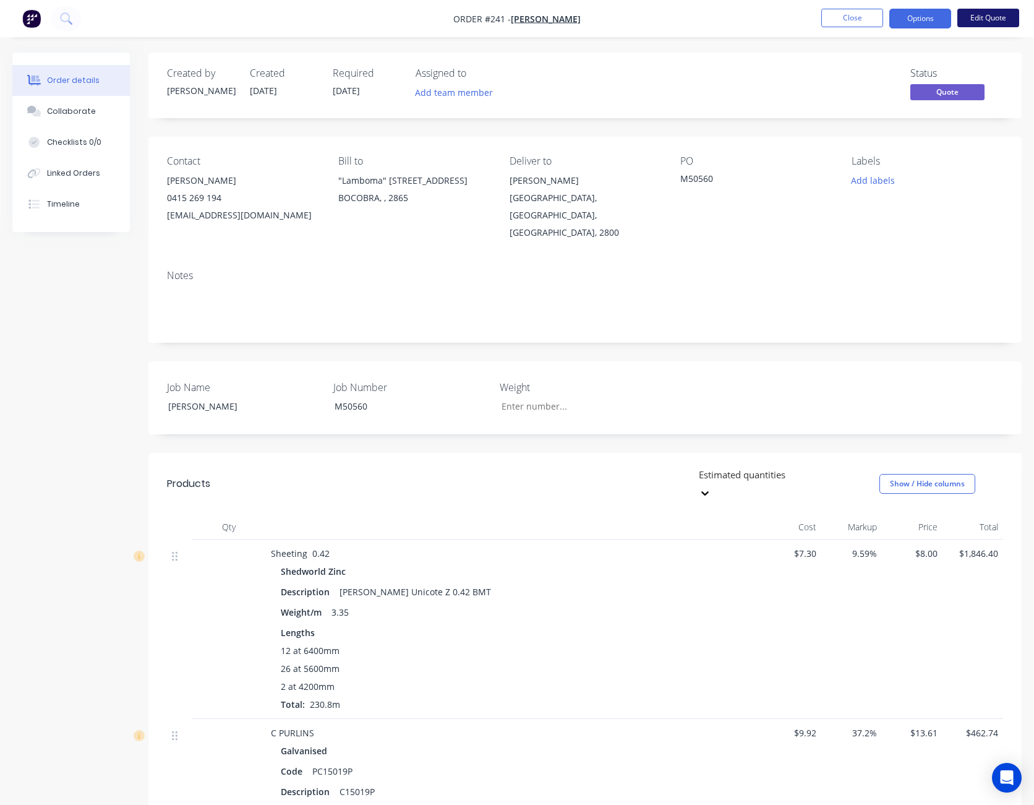
click at [994, 14] on button "Edit Quote" at bounding box center [989, 18] width 62 height 19
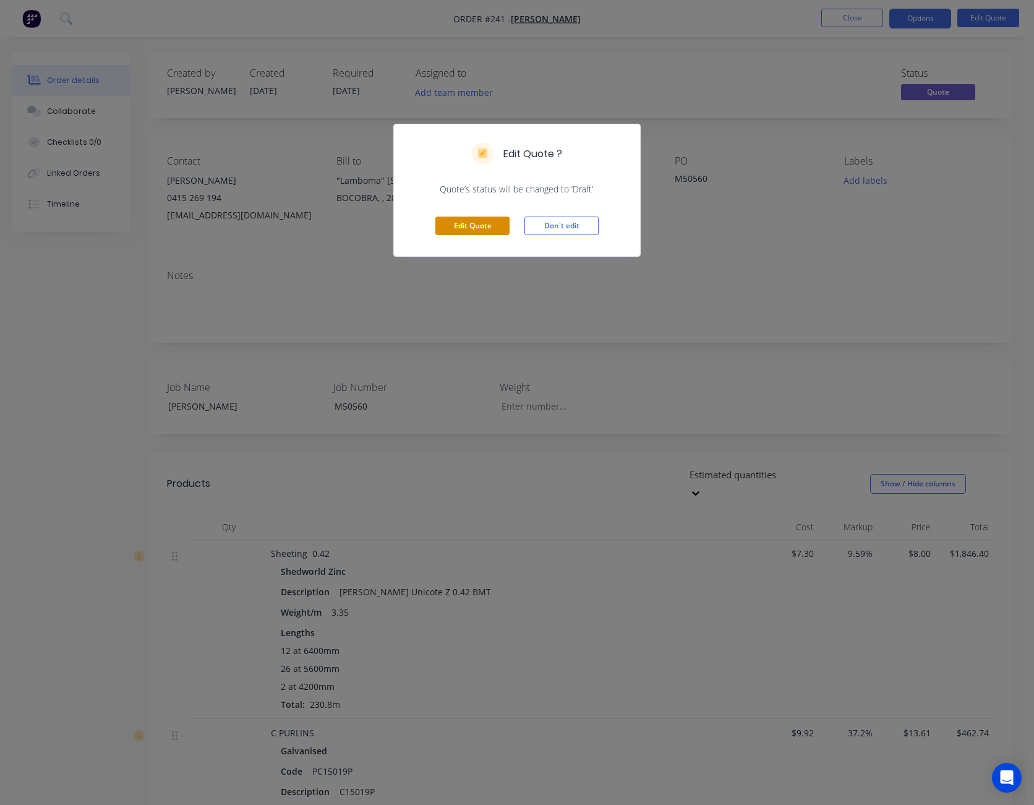
click at [493, 227] on button "Edit Quote" at bounding box center [472, 226] width 74 height 19
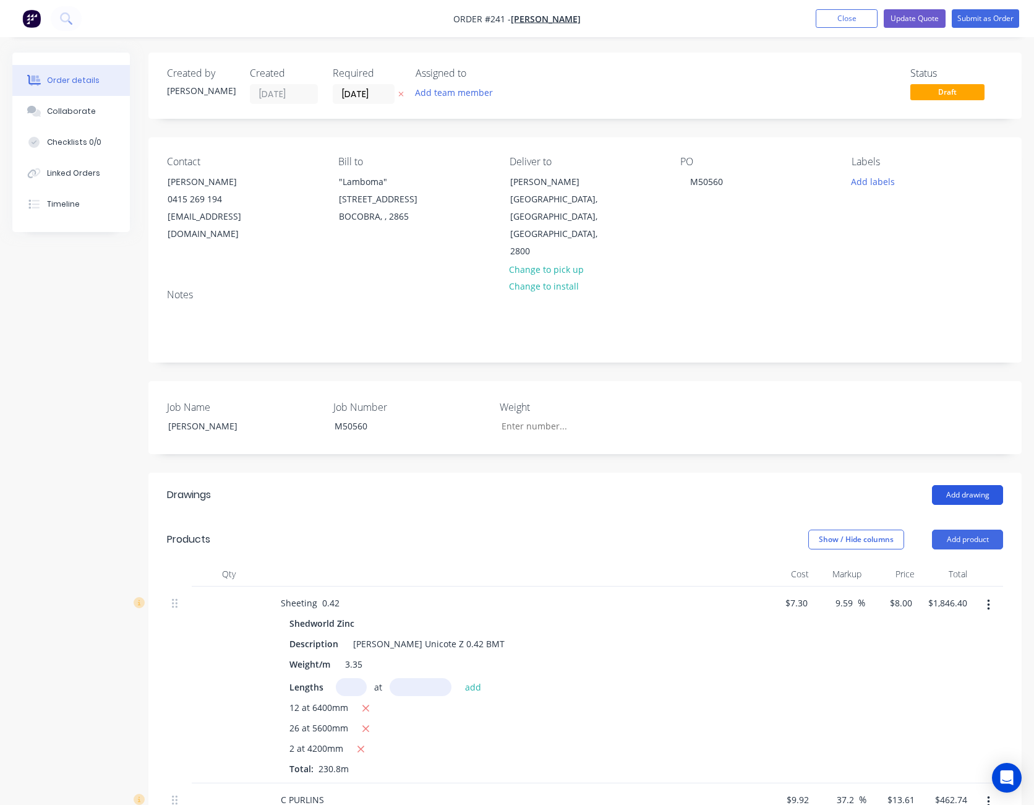
click at [963, 485] on button "Add drawing" at bounding box center [967, 495] width 71 height 20
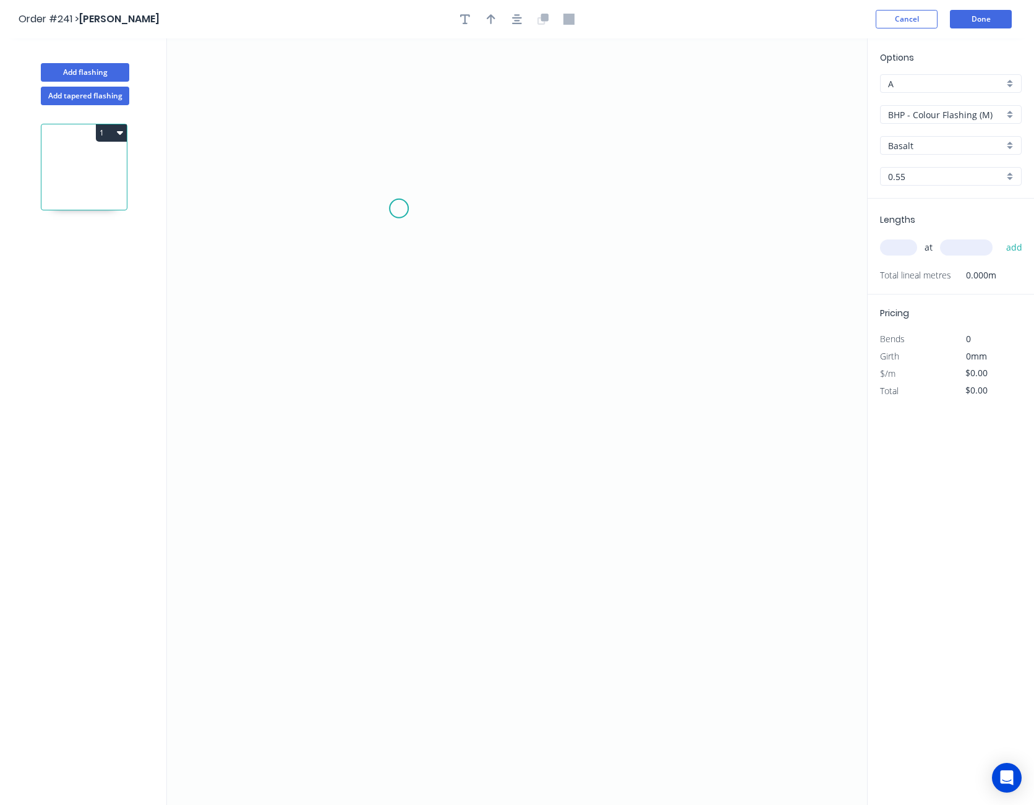
click at [399, 208] on icon "0" at bounding box center [517, 421] width 700 height 766
click at [404, 421] on icon "0" at bounding box center [517, 421] width 700 height 766
click at [620, 423] on icon "0 ?" at bounding box center [517, 421] width 700 height 766
click at [620, 423] on circle at bounding box center [620, 421] width 19 height 19
click at [938, 120] on input "BHP - Colour Flashing (M)" at bounding box center [946, 114] width 116 height 13
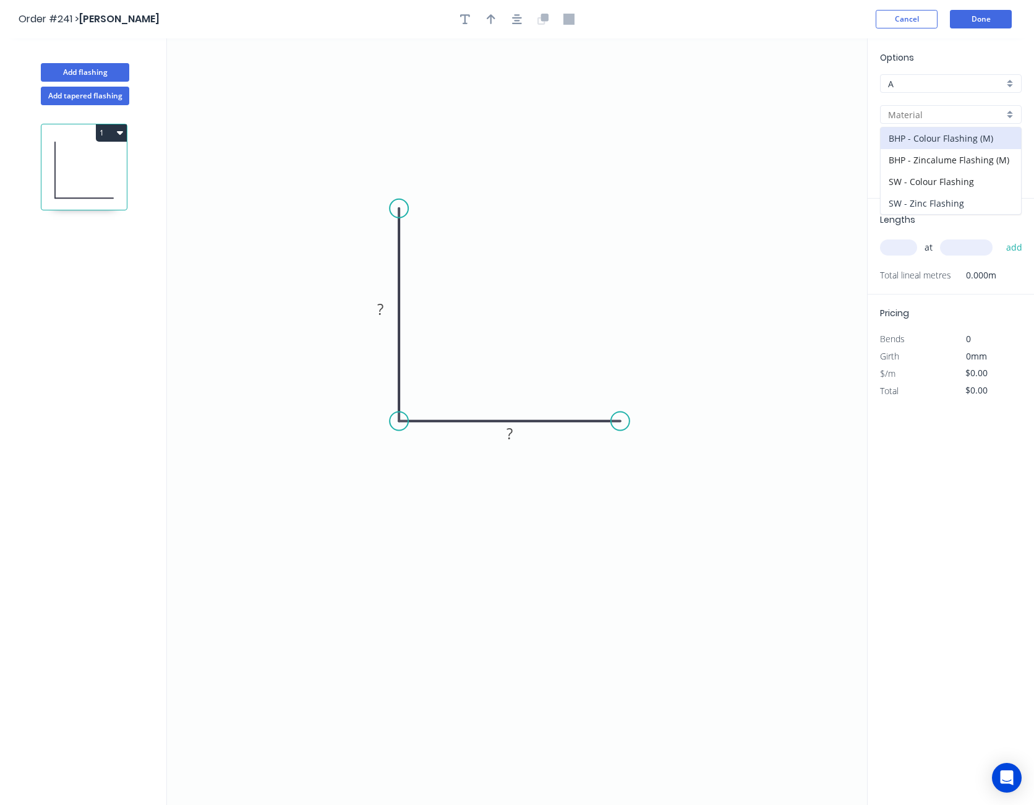
click at [938, 203] on div "SW - Zinc Flashing" at bounding box center [951, 203] width 140 height 22
type input "SW - Zinc Flashing"
type input "Zinc"
click at [381, 308] on tspan "?" at bounding box center [380, 309] width 6 height 20
type input "$7.40"
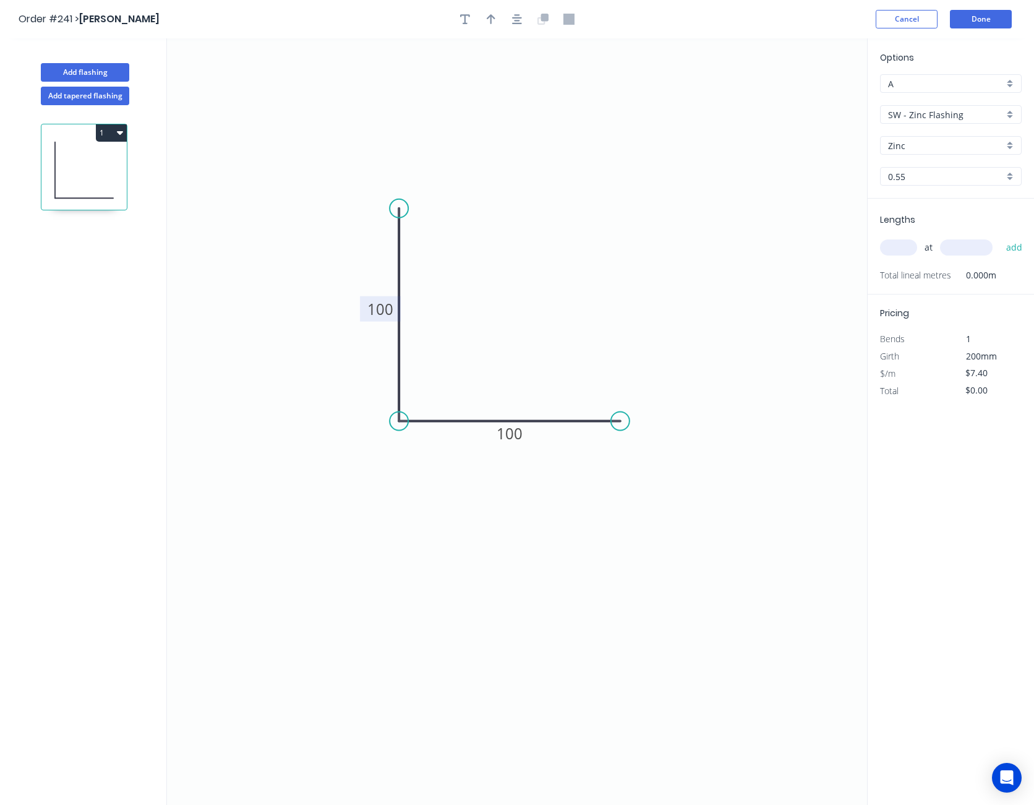
click at [366, 430] on icon "0 100 100" at bounding box center [517, 421] width 700 height 766
click at [515, 21] on icon "button" at bounding box center [517, 19] width 10 height 10
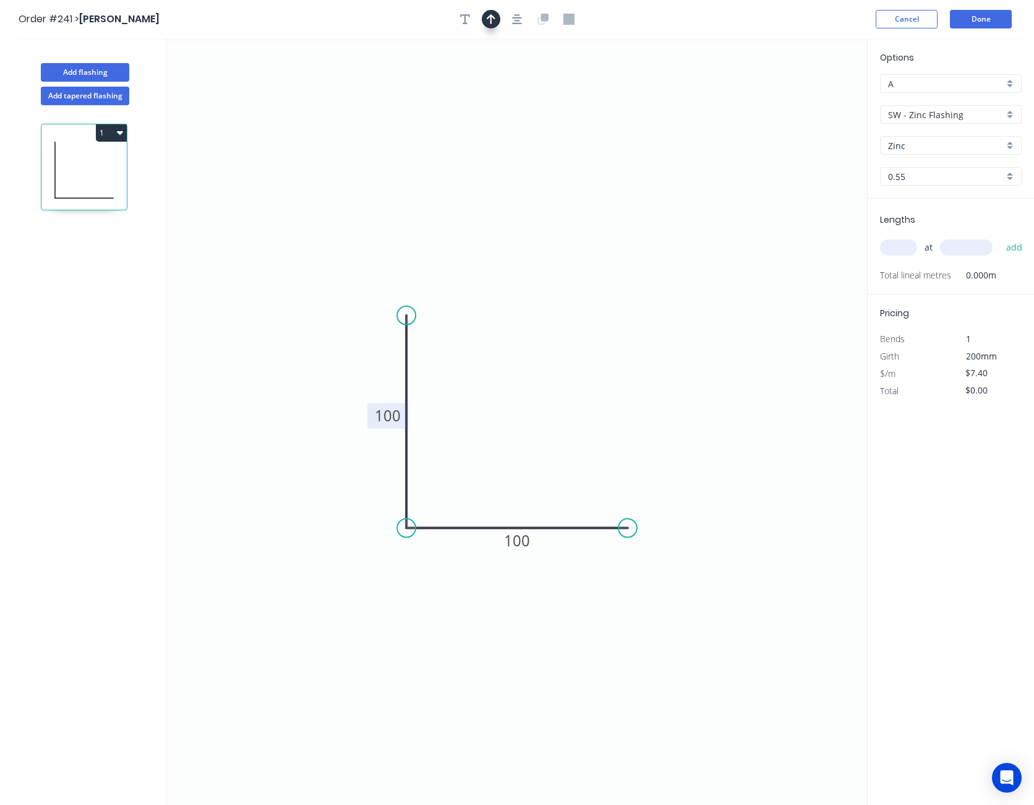
click at [494, 21] on icon "button" at bounding box center [491, 19] width 9 height 11
click at [805, 96] on icon at bounding box center [805, 86] width 11 height 40
click at [805, 96] on icon at bounding box center [815, 90] width 36 height 36
click at [805, 96] on icon "0 100 100" at bounding box center [517, 421] width 700 height 766
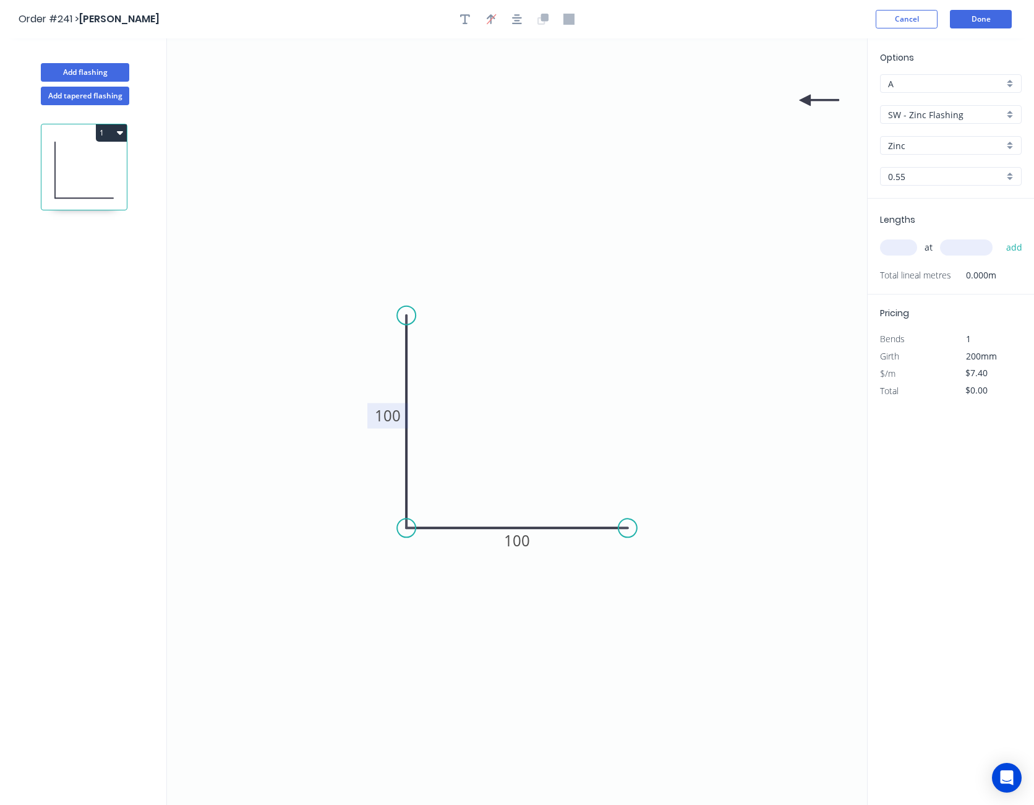
click at [803, 98] on icon "0 100 100" at bounding box center [517, 421] width 700 height 766
click at [805, 100] on icon at bounding box center [820, 100] width 40 height 11
click at [805, 100] on icon at bounding box center [815, 110] width 36 height 36
click at [805, 100] on icon at bounding box center [805, 115] width 11 height 40
click at [805, 100] on icon at bounding box center [795, 110] width 36 height 36
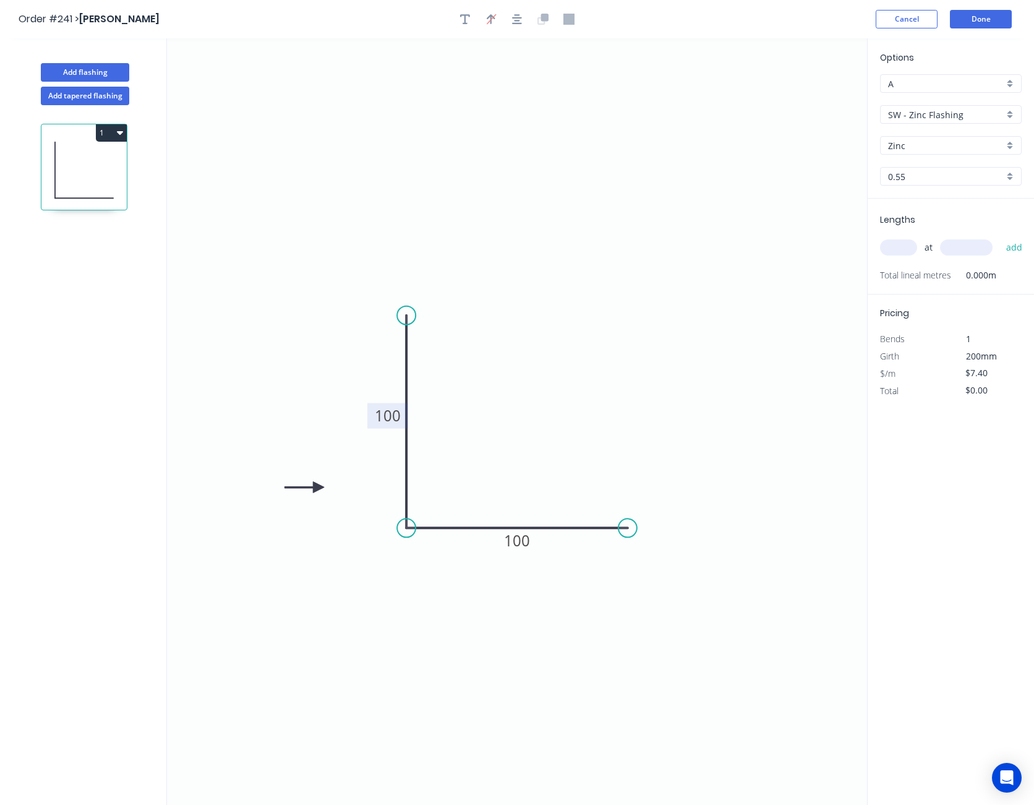
drag, startPoint x: 805, startPoint y: 100, endPoint x: 319, endPoint y: 487, distance: 621.6
click at [319, 487] on icon at bounding box center [305, 486] width 40 height 11
click at [910, 248] on input "text" at bounding box center [898, 247] width 37 height 16
type input "1"
type input "5600"
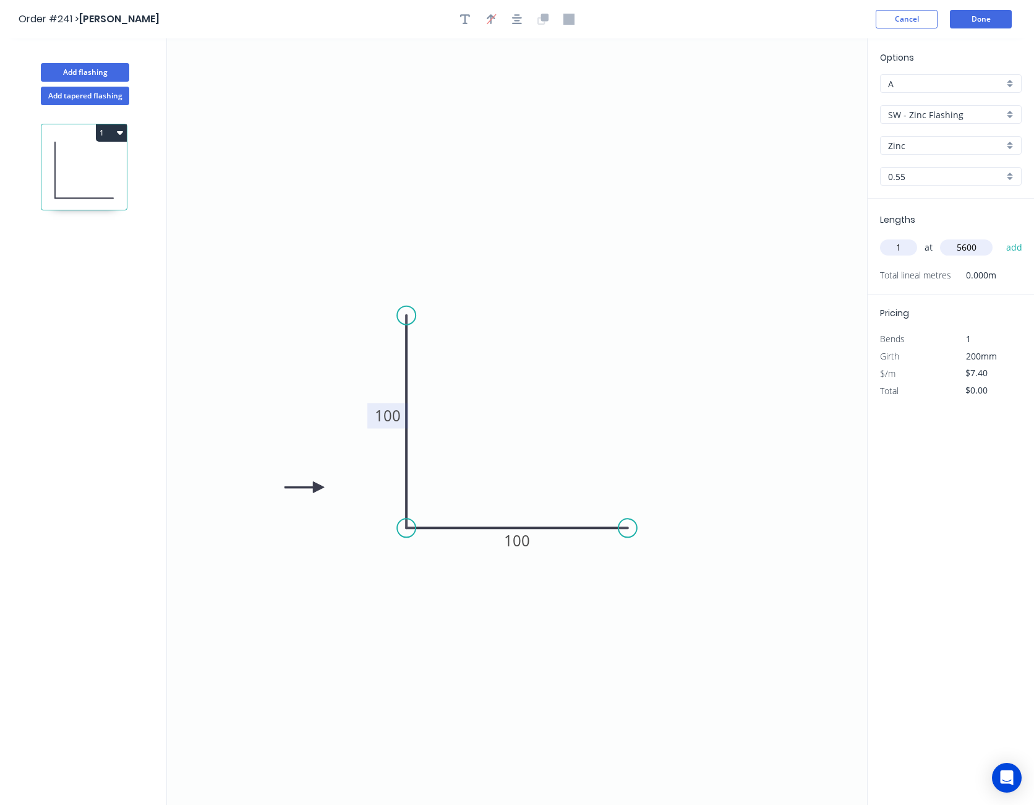
click at [1000, 237] on button "add" at bounding box center [1014, 247] width 29 height 21
type input "$41.44"
click at [974, 398] on input "$7.40" at bounding box center [987, 390] width 42 height 17
type input "$8.50"
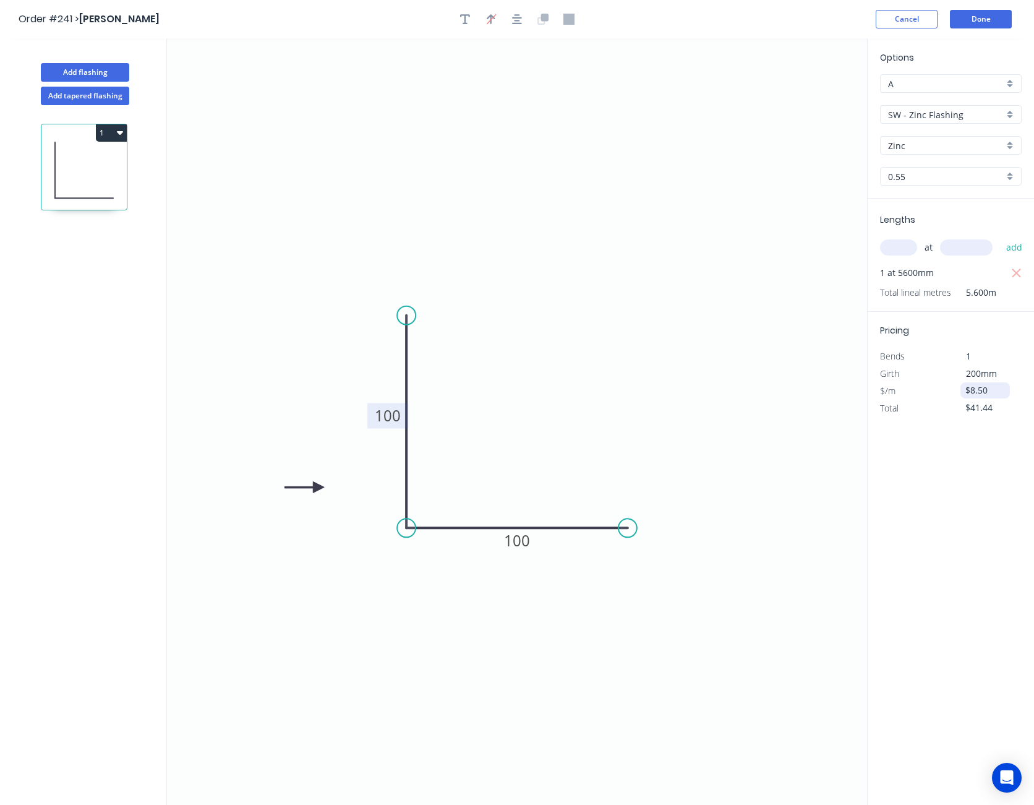
type input "$47.60"
click at [977, 15] on button "Done" at bounding box center [981, 19] width 62 height 19
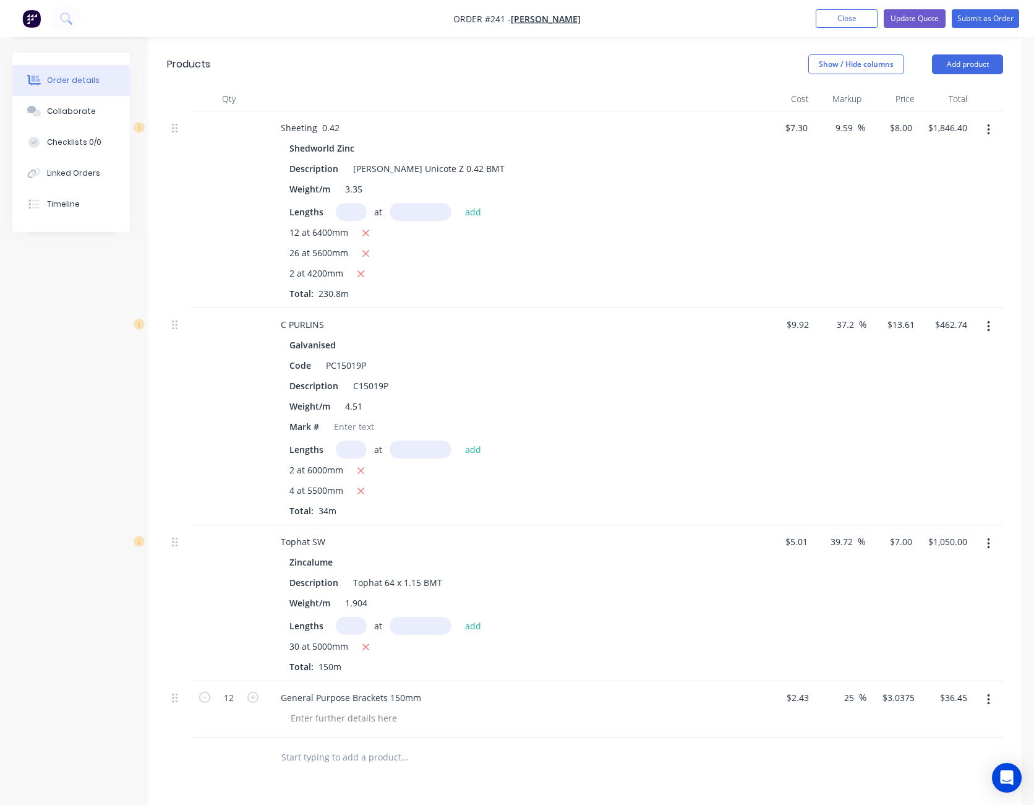
scroll to position [448, 0]
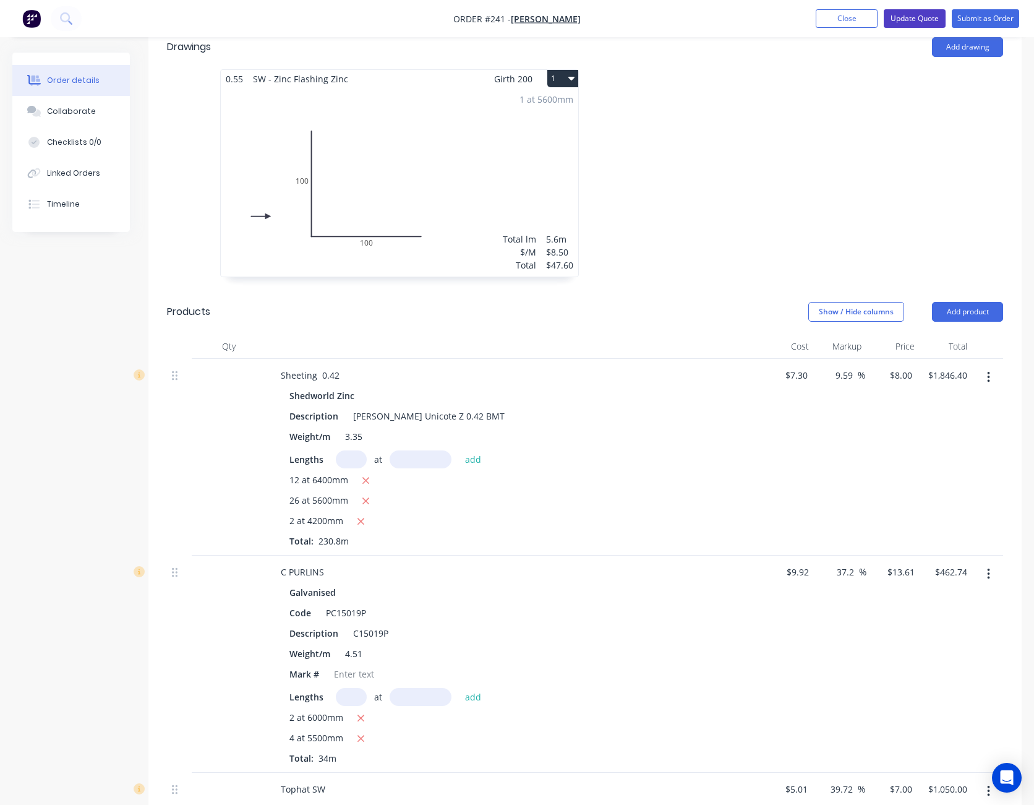
click at [922, 19] on button "Update Quote" at bounding box center [915, 18] width 62 height 19
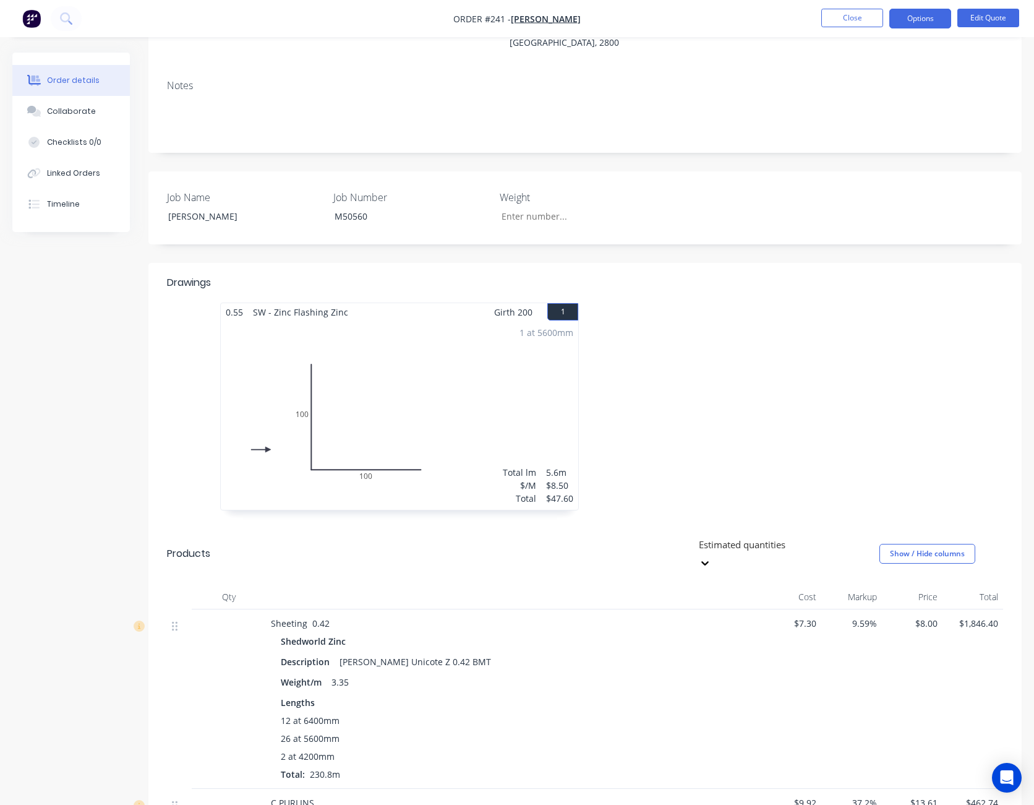
scroll to position [146, 0]
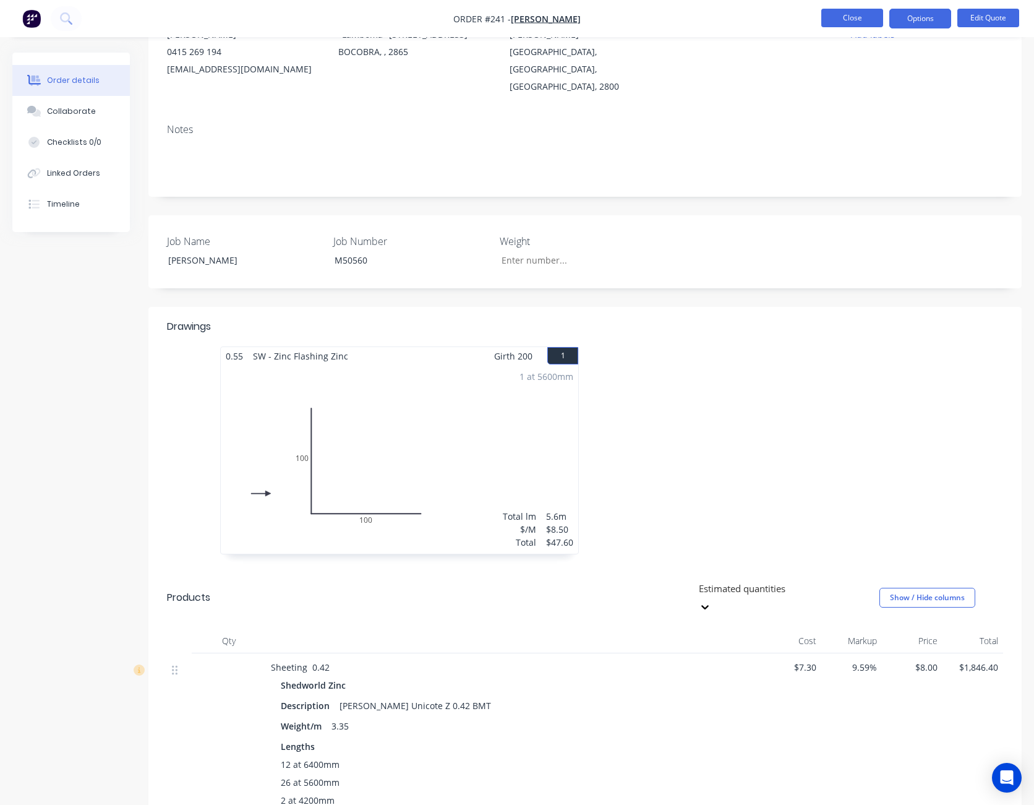
click at [857, 20] on button "Close" at bounding box center [853, 18] width 62 height 19
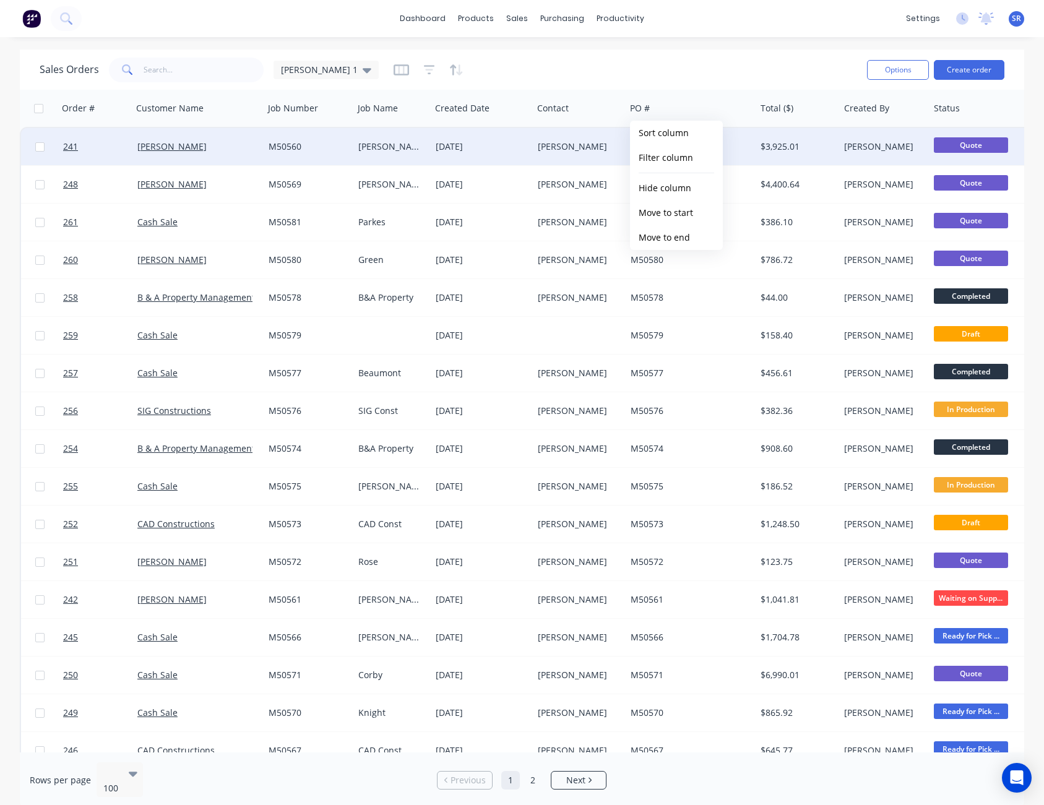
click at [571, 140] on div "[PERSON_NAME]" at bounding box center [579, 146] width 93 height 37
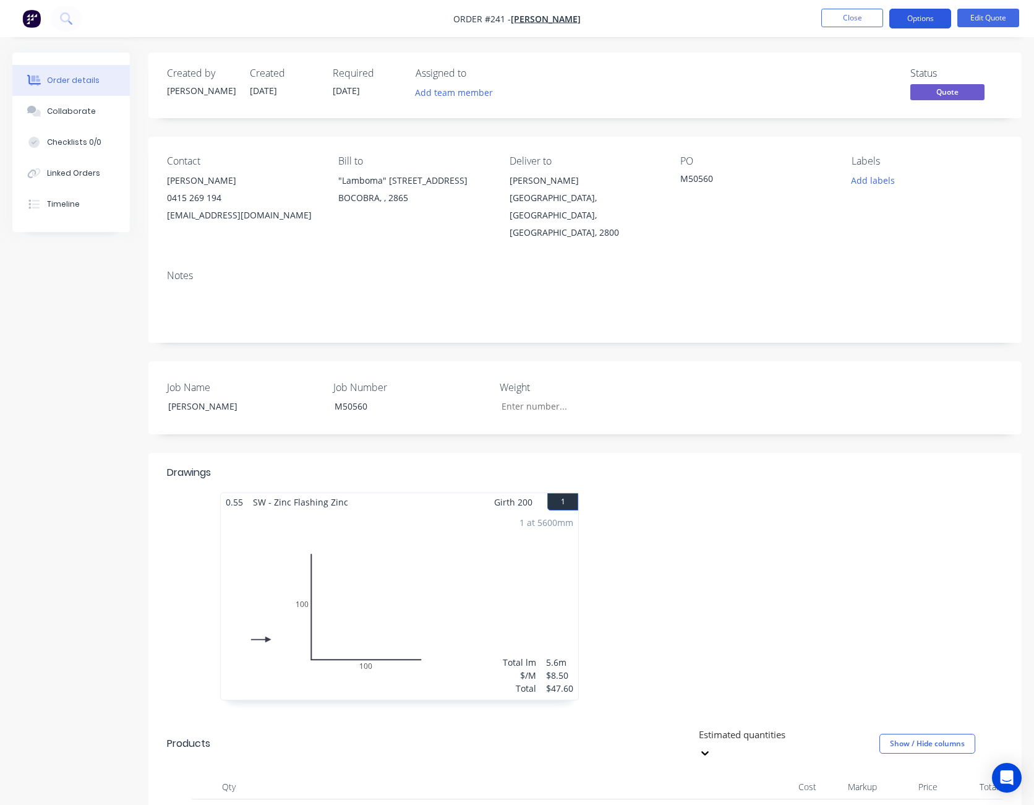
click at [921, 24] on button "Options" at bounding box center [921, 19] width 62 height 20
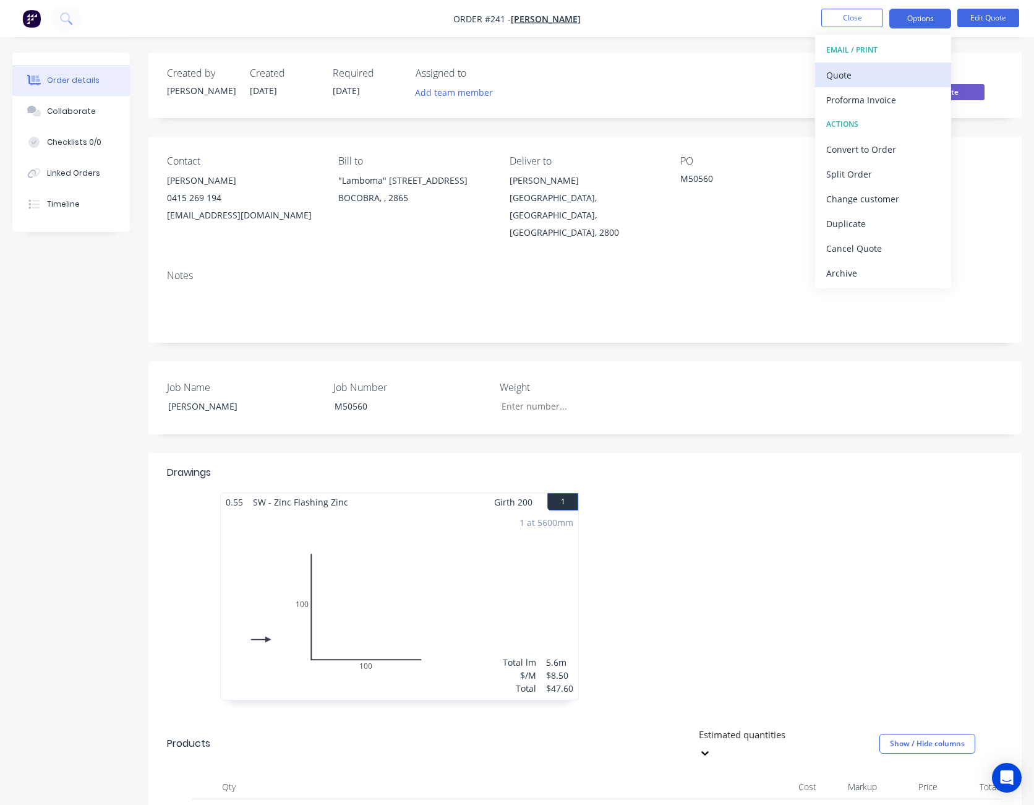
click at [905, 69] on div "Quote" at bounding box center [883, 75] width 114 height 18
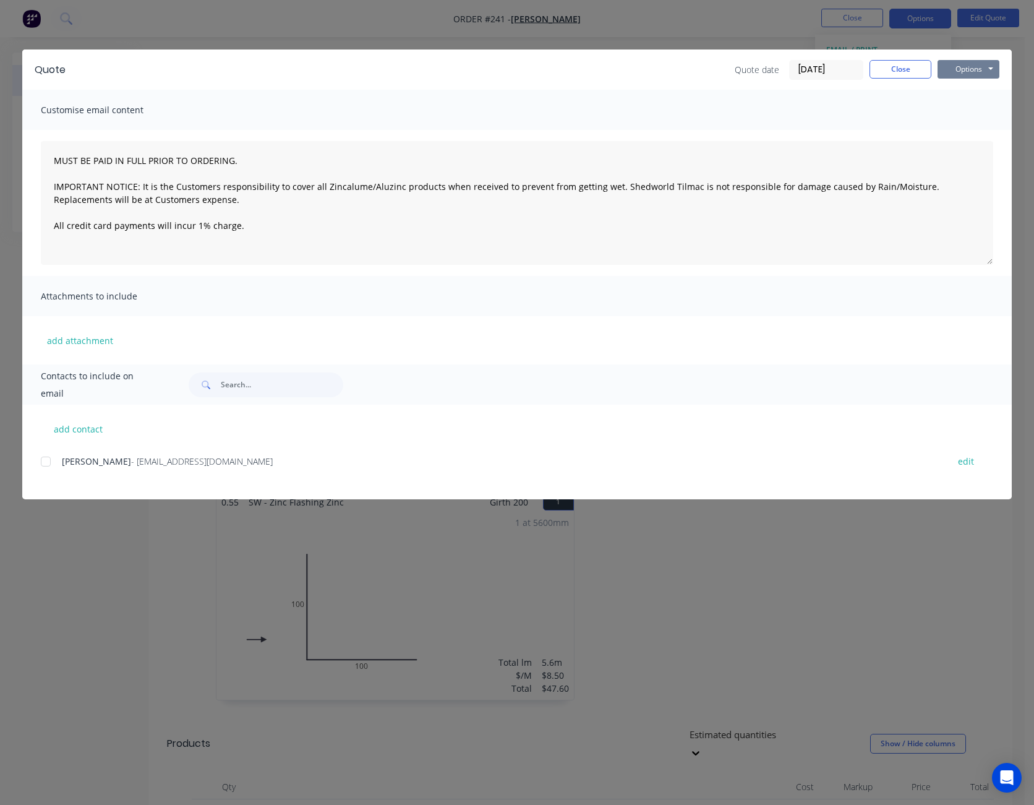
click at [957, 65] on button "Options" at bounding box center [969, 69] width 62 height 19
click at [968, 109] on button "Print" at bounding box center [977, 111] width 79 height 20
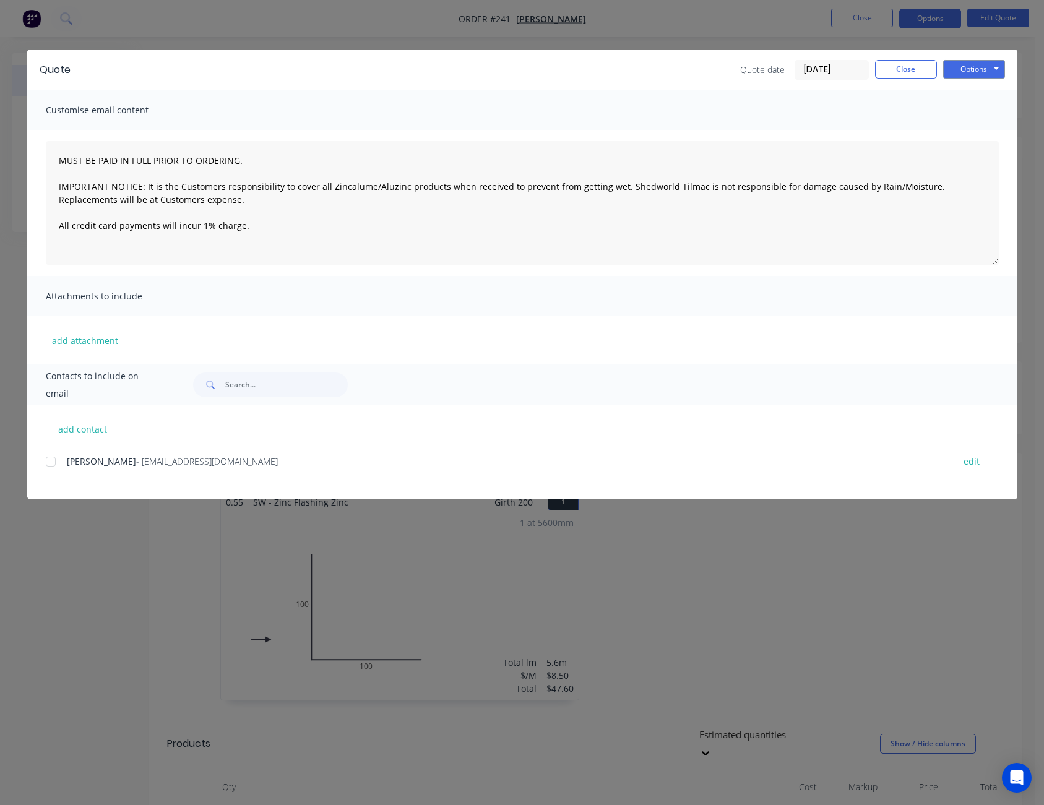
type textarea "MUST BE PAID IN FULL PRIOR TO ORDERING. IMPORTANT NOTICE: It is the Customers r…"
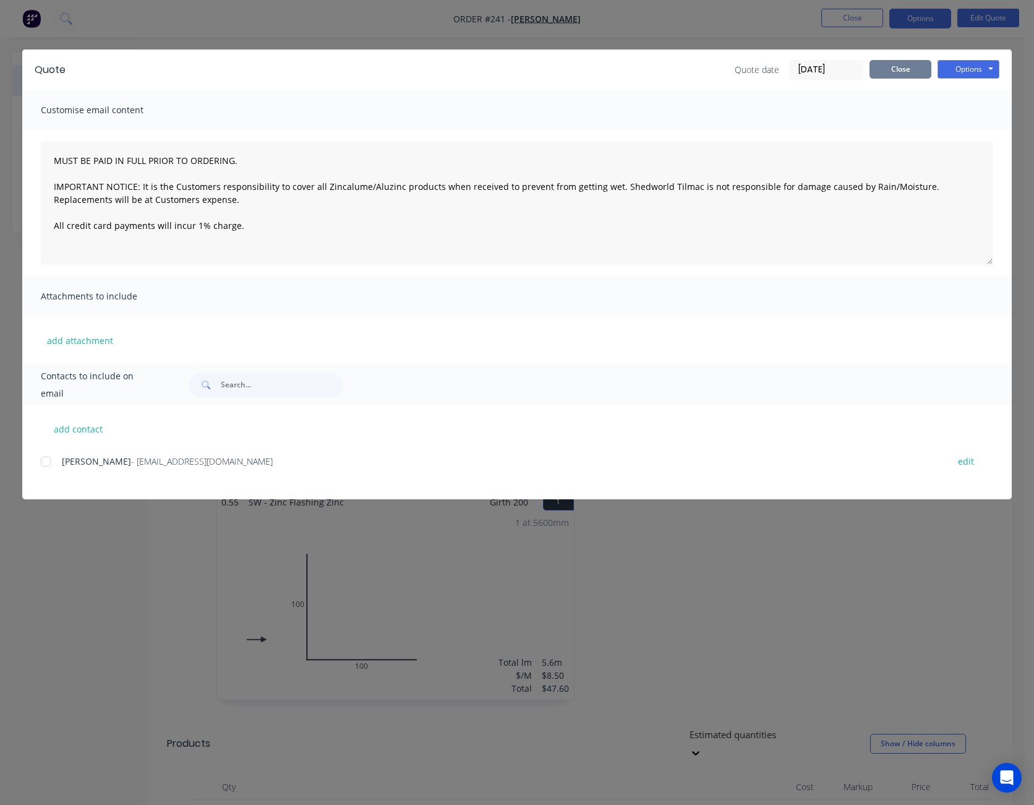
click at [888, 72] on button "Close" at bounding box center [901, 69] width 62 height 19
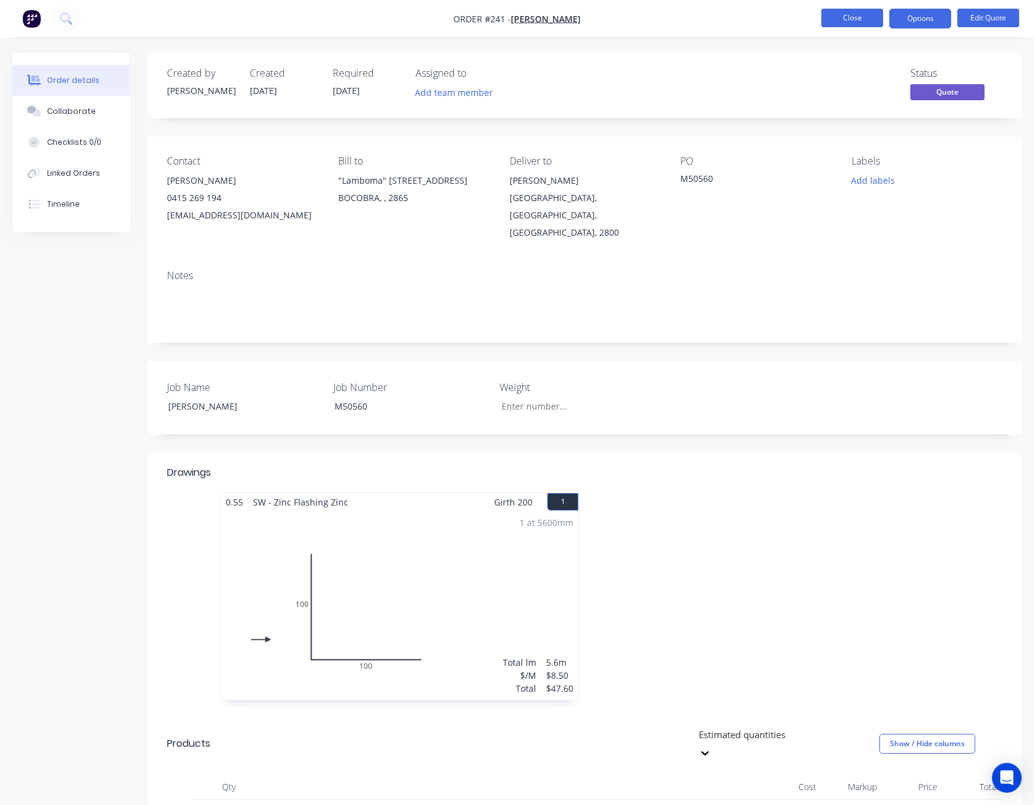
click at [856, 19] on button "Close" at bounding box center [853, 18] width 62 height 19
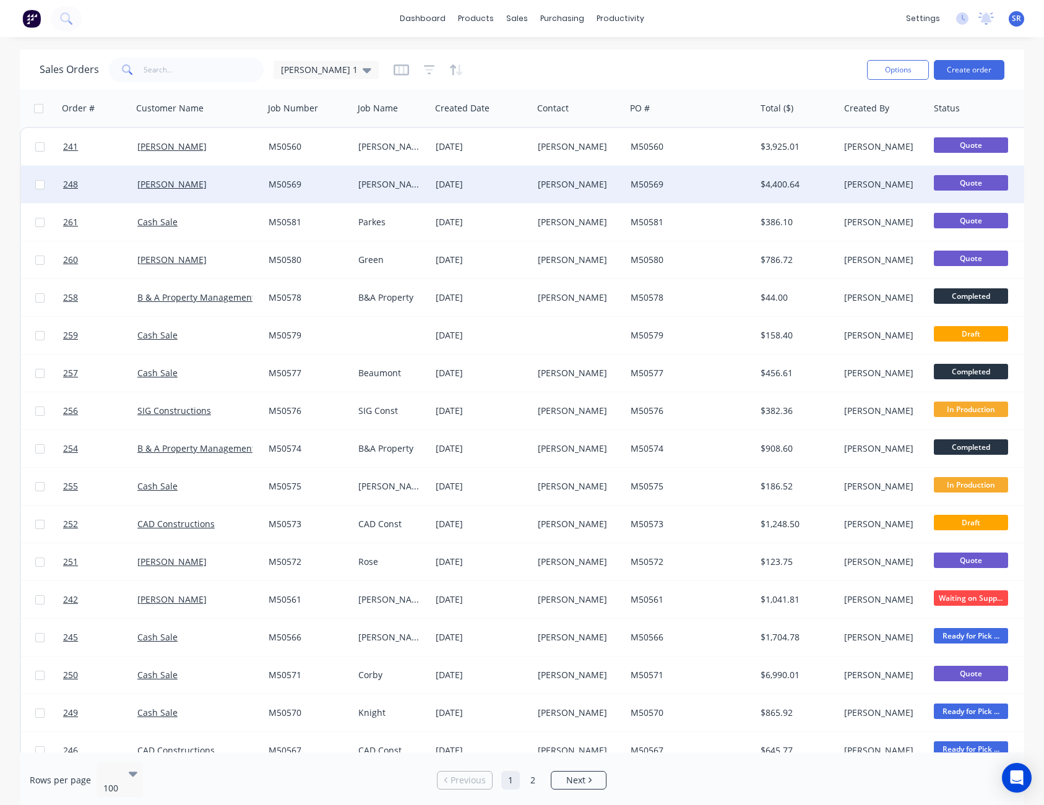
click at [581, 179] on div "[PERSON_NAME]" at bounding box center [577, 184] width 79 height 12
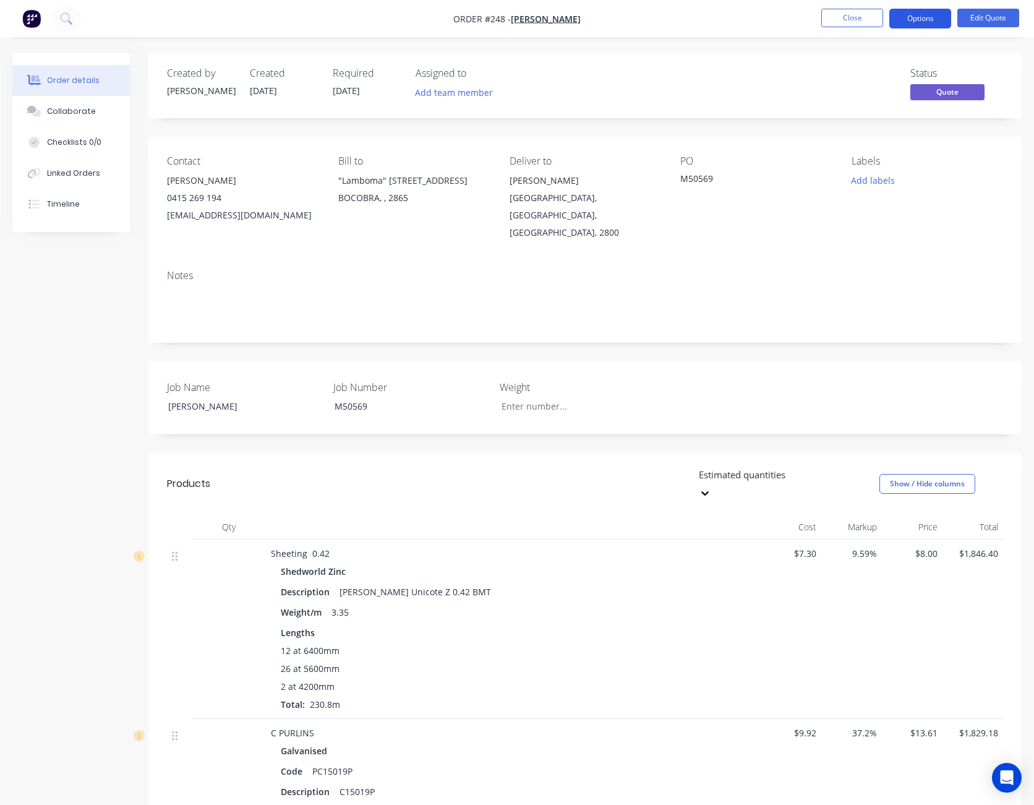
click at [922, 15] on button "Options" at bounding box center [921, 19] width 62 height 20
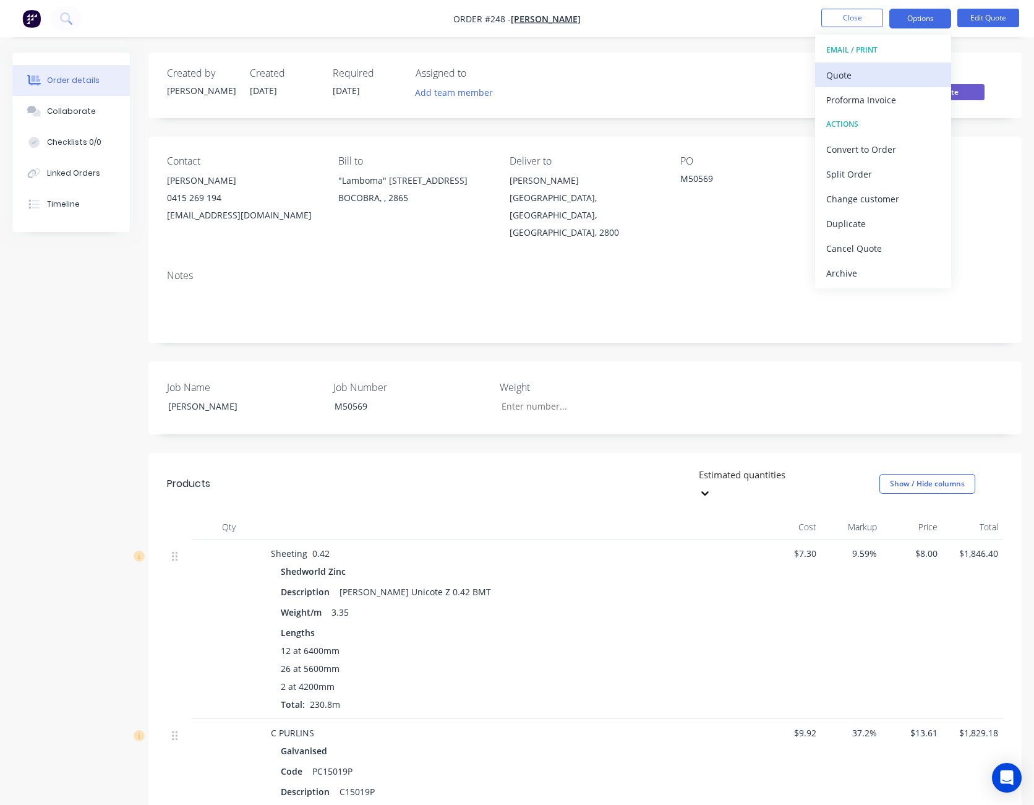
click at [899, 82] on div "Quote" at bounding box center [883, 75] width 114 height 18
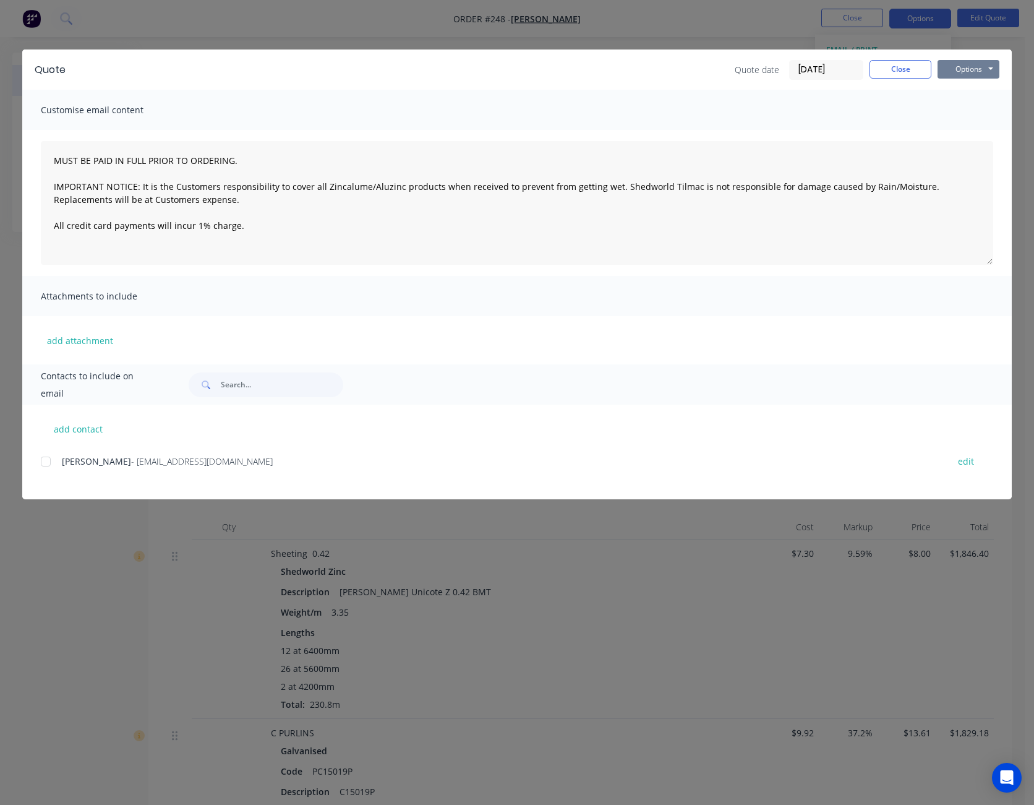
click at [955, 70] on button "Options" at bounding box center [969, 69] width 62 height 19
click at [959, 113] on button "Print" at bounding box center [977, 111] width 79 height 20
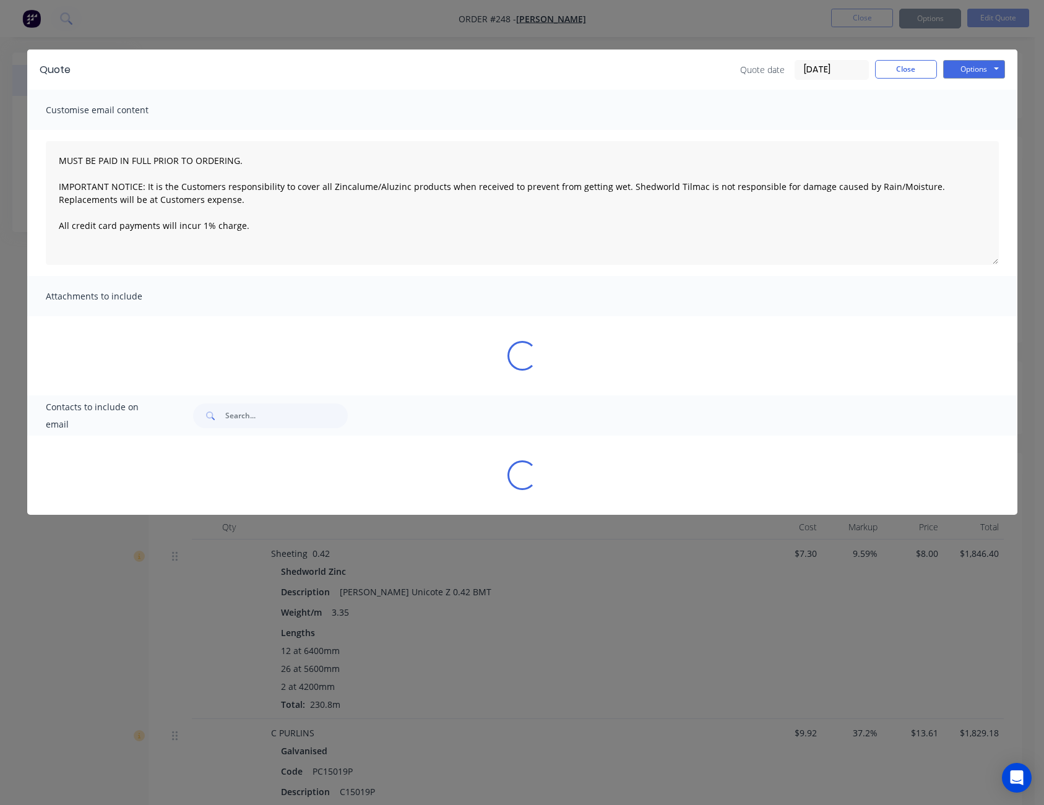
type textarea "MUST BE PAID IN FULL PRIOR TO ORDERING. IMPORTANT NOTICE: It is the Customers r…"
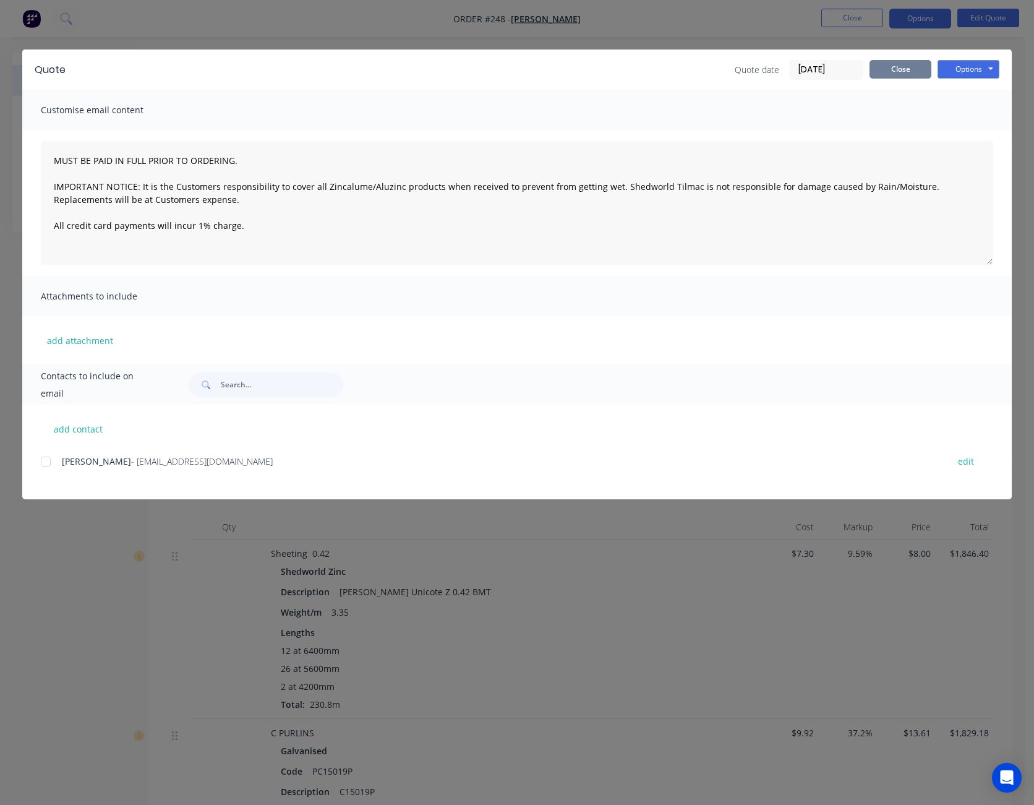
click at [890, 67] on button "Close" at bounding box center [901, 69] width 62 height 19
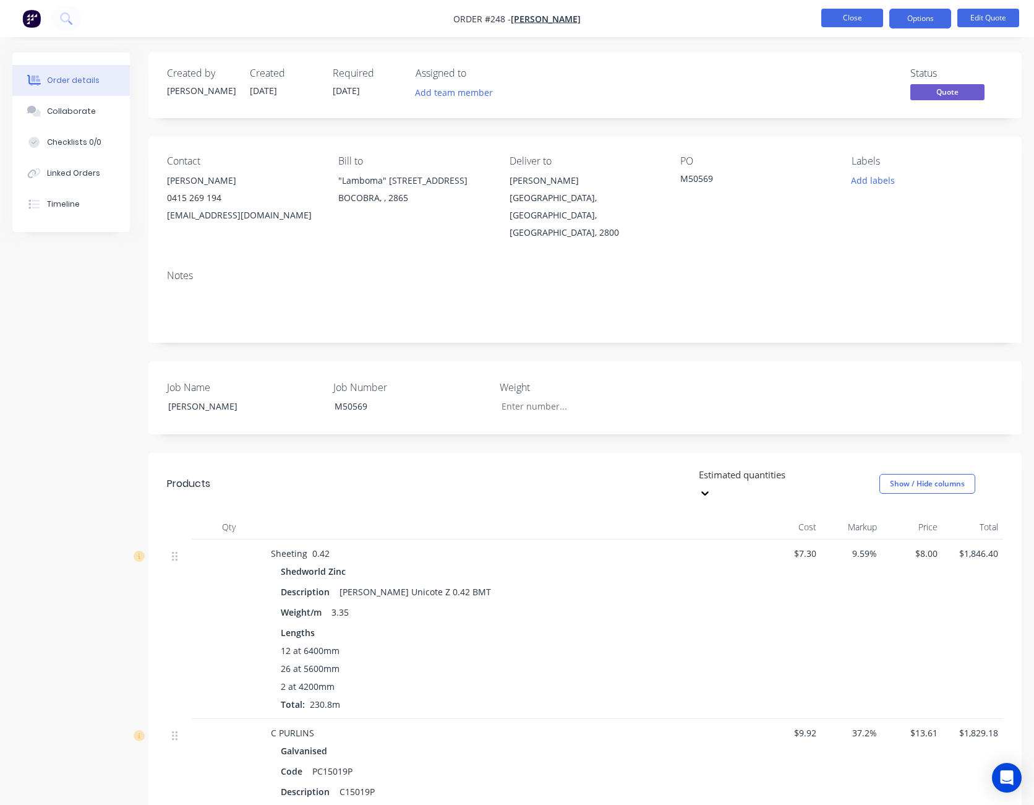
click at [838, 20] on button "Close" at bounding box center [853, 18] width 62 height 19
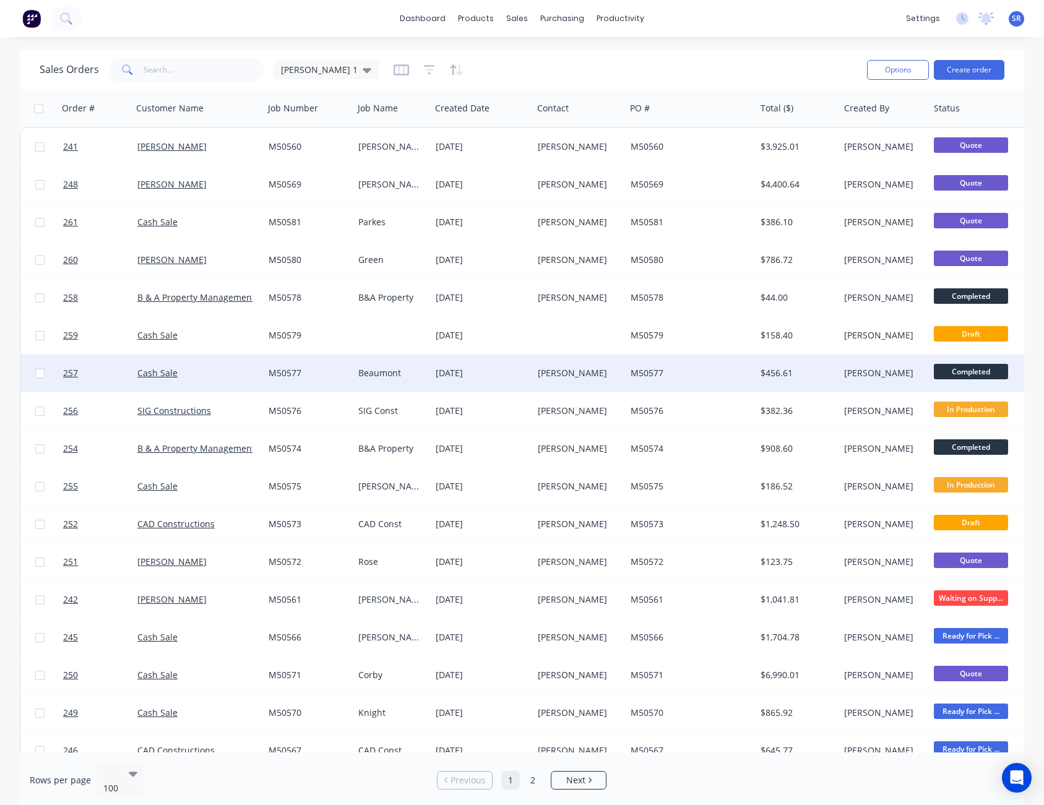
click at [581, 379] on div "[PERSON_NAME]" at bounding box center [577, 373] width 79 height 12
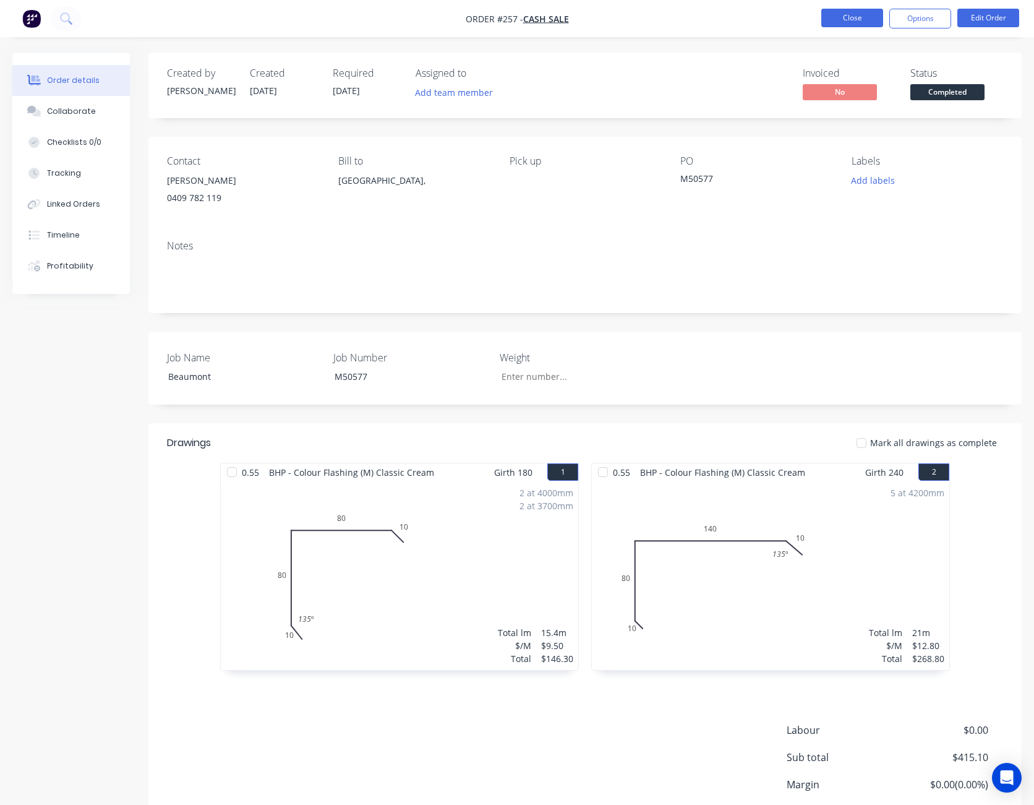
click at [851, 23] on button "Close" at bounding box center [853, 18] width 62 height 19
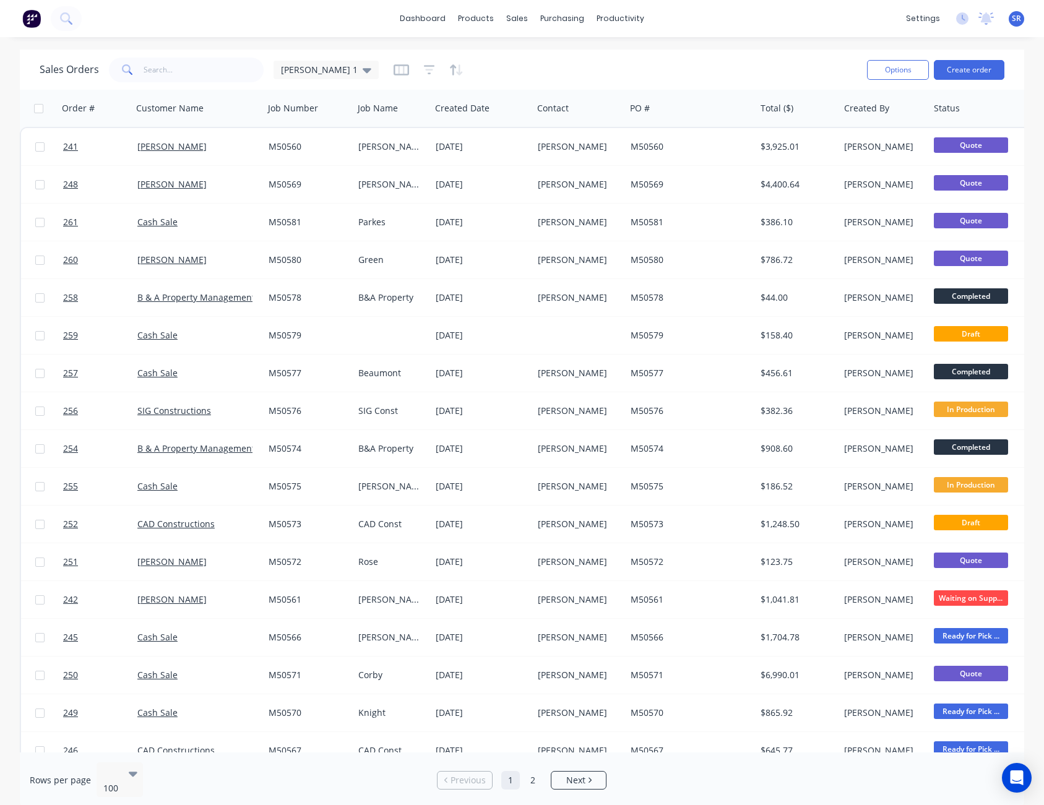
click at [1014, 19] on span "SR" at bounding box center [1015, 18] width 9 height 11
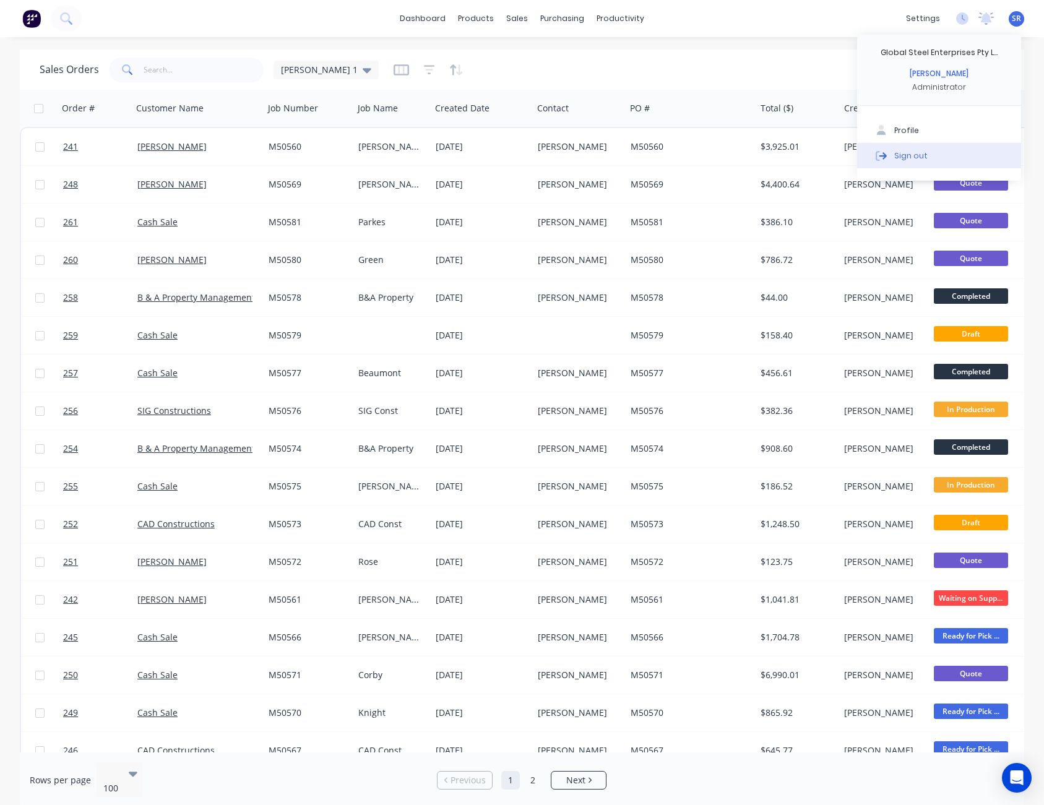
click at [933, 149] on button "Sign out" at bounding box center [939, 155] width 164 height 25
